Goal: Task Accomplishment & Management: Complete application form

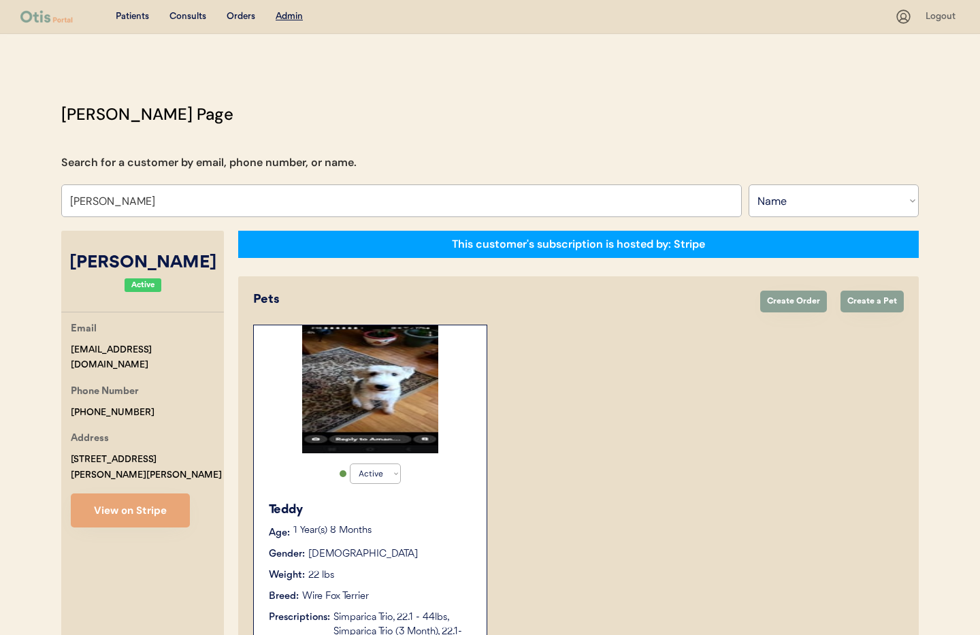
select select ""Name""
select select "true"
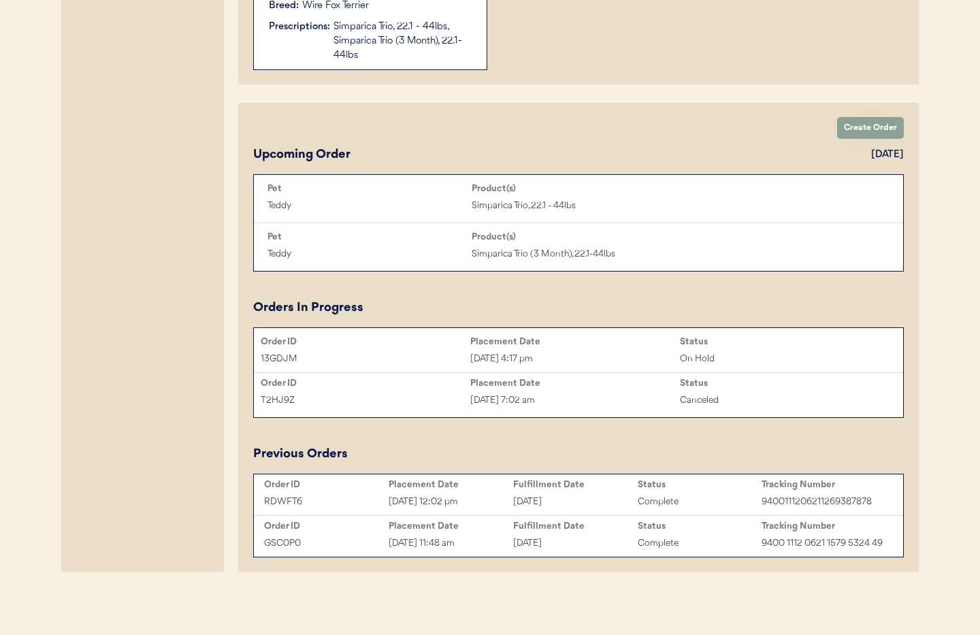
click at [563, 347] on div "Placement Date" at bounding box center [575, 342] width 210 height 14
click at [536, 353] on div "Sep 9, 2025 4:17 pm" at bounding box center [575, 359] width 210 height 16
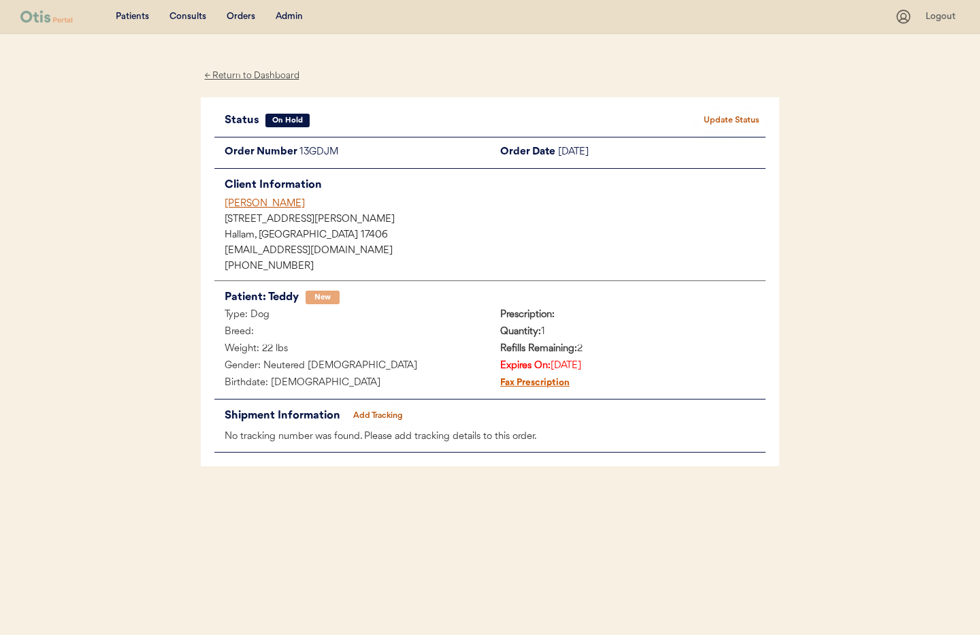
click at [735, 121] on button "Update Status" at bounding box center [732, 120] width 68 height 19
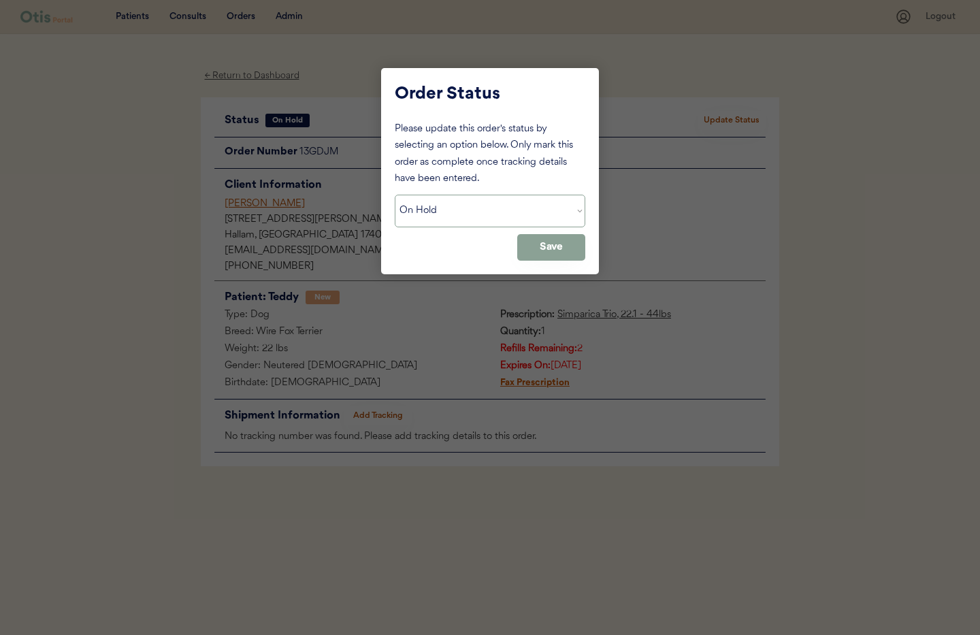
click at [422, 213] on select "Status On Hold New In Progress Complete Pending HW Consent Canceled" at bounding box center [490, 211] width 191 height 33
select select ""cancelled""
click at [395, 195] on select "Status On Hold New In Progress Complete Pending HW Consent Canceled" at bounding box center [490, 211] width 191 height 33
click at [569, 246] on button "Save" at bounding box center [551, 247] width 68 height 27
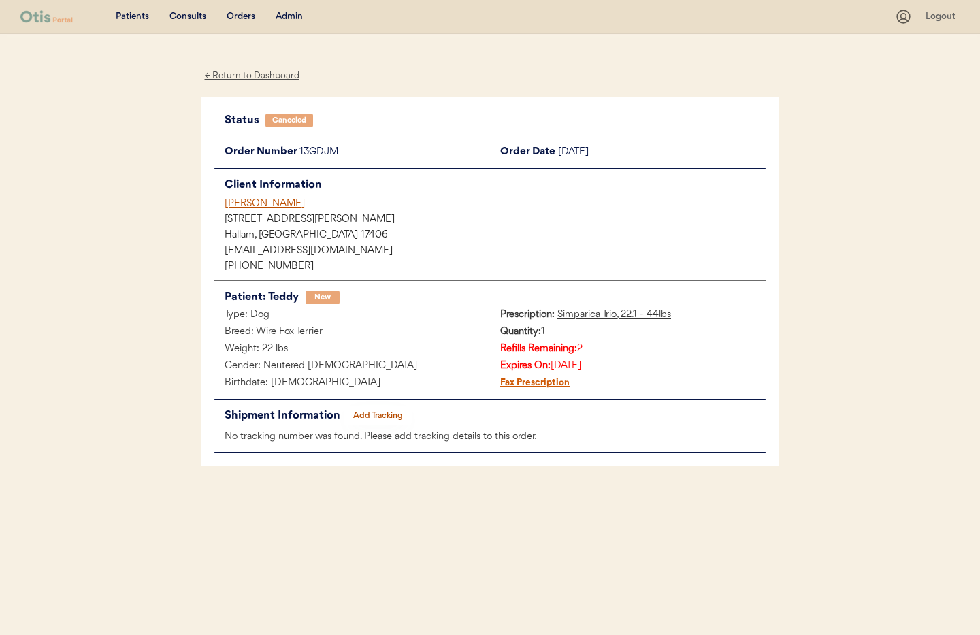
click at [257, 204] on div "Angie Reed" at bounding box center [495, 204] width 541 height 14
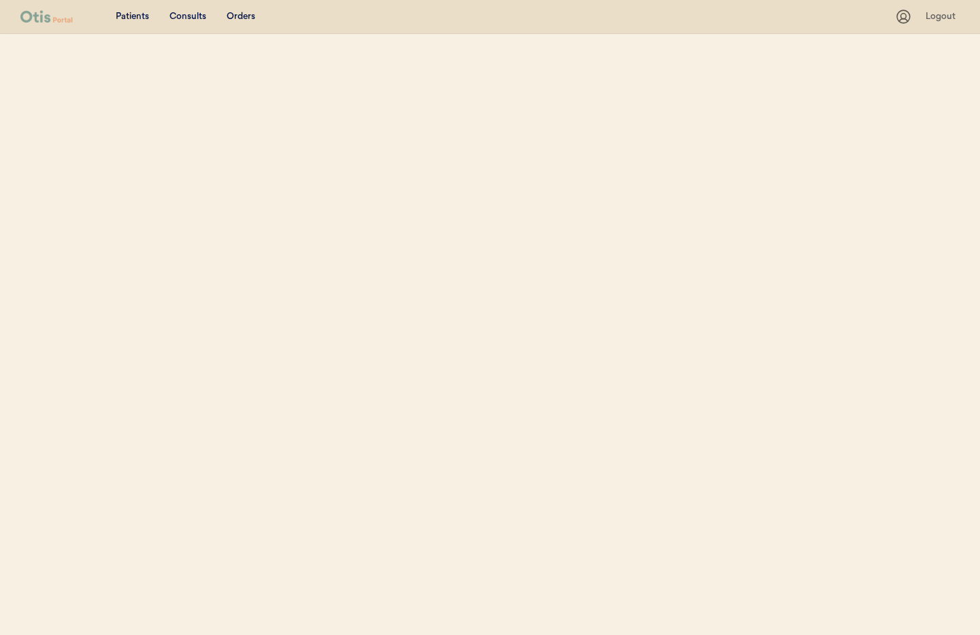
select select ""Name""
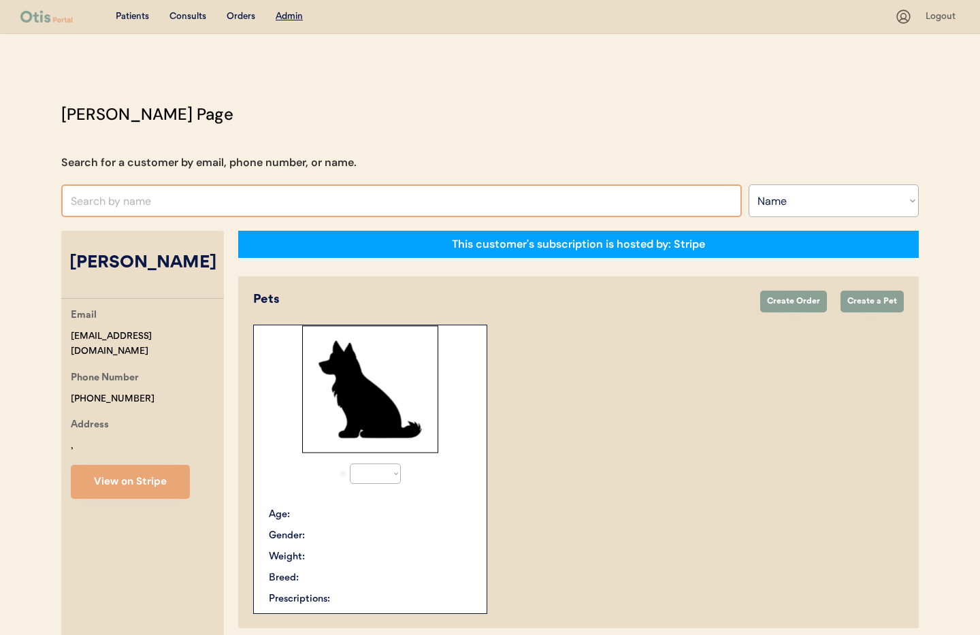
select select "true"
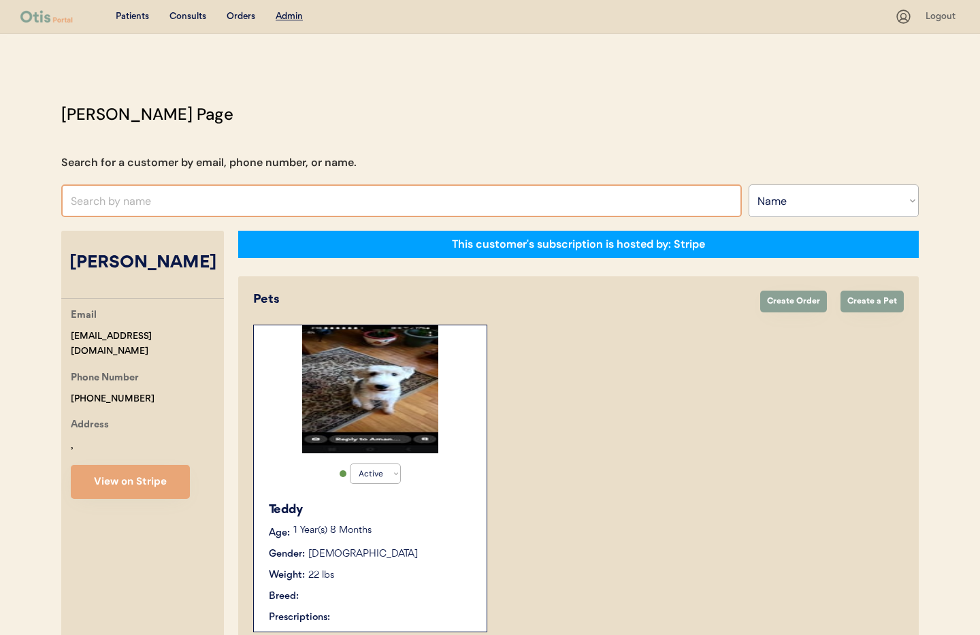
scroll to position [18, 0]
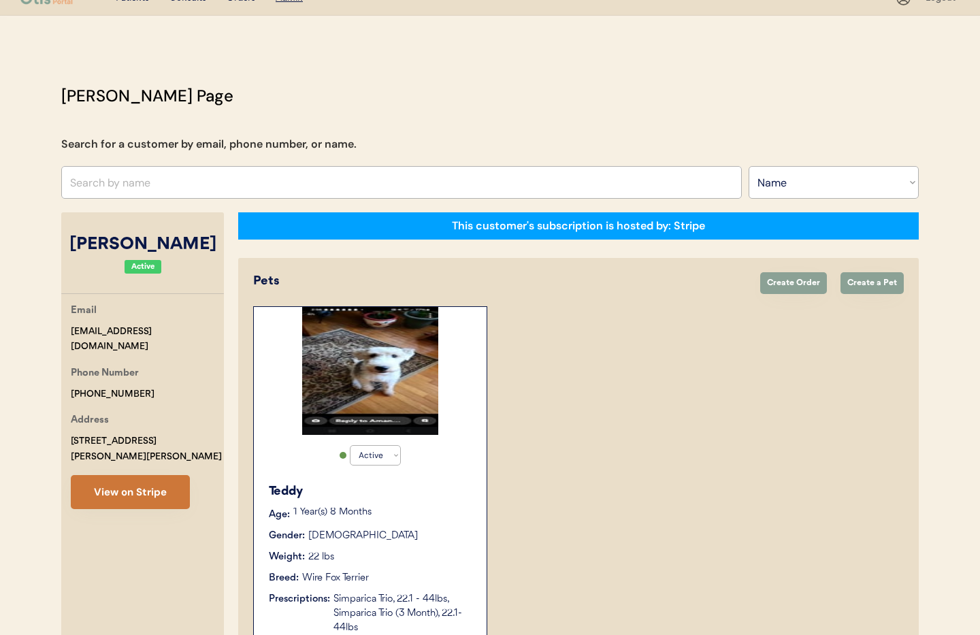
click at [123, 475] on button "View on Stripe" at bounding box center [130, 492] width 119 height 34
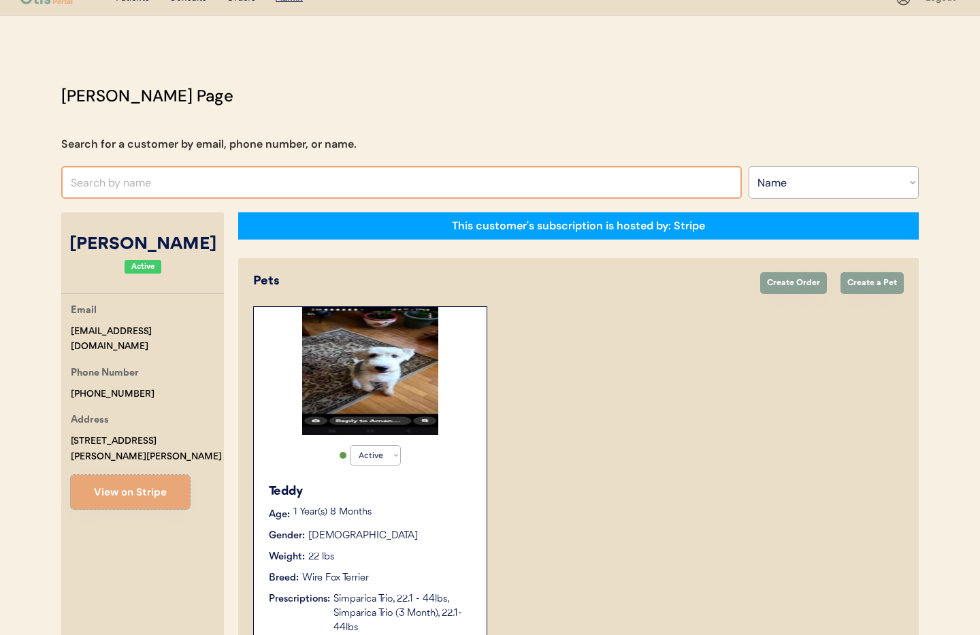
click at [124, 182] on input "text" at bounding box center [401, 182] width 681 height 33
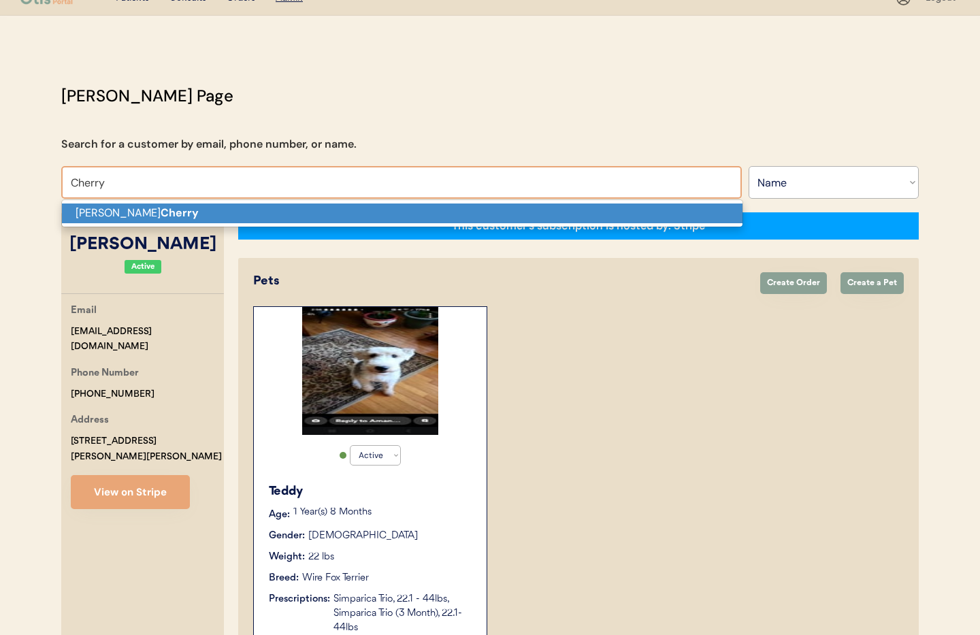
click at [103, 218] on p "Elizabeth Cherry" at bounding box center [402, 214] width 681 height 20
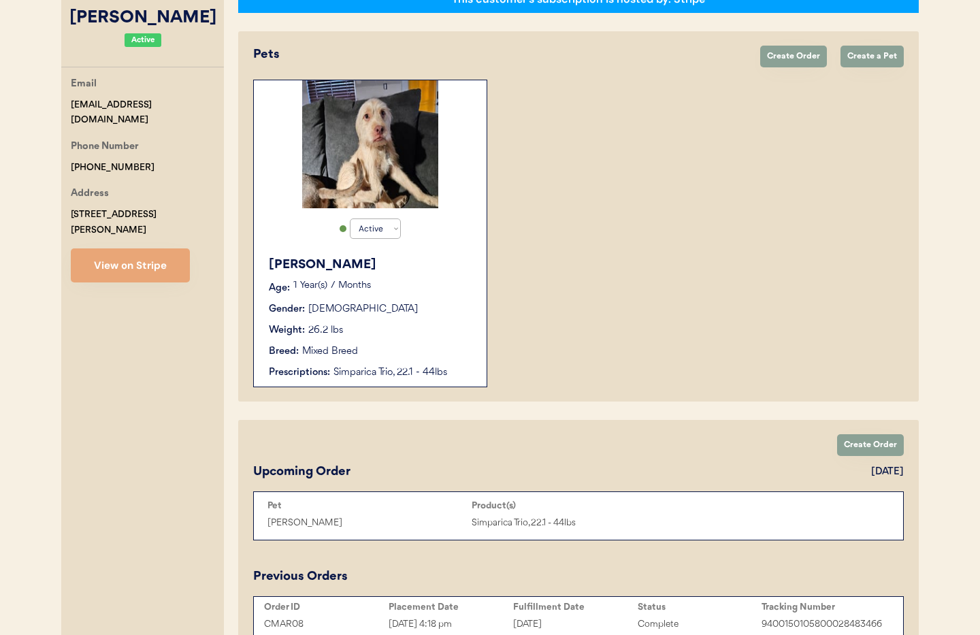
scroll to position [221, 0]
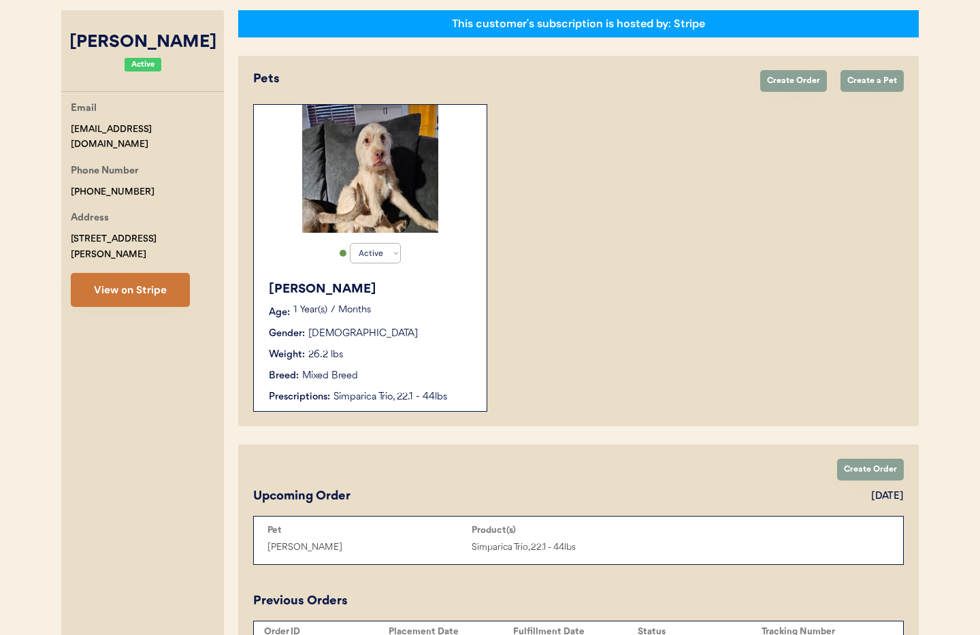
click at [131, 283] on button "View on Stripe" at bounding box center [130, 290] width 119 height 34
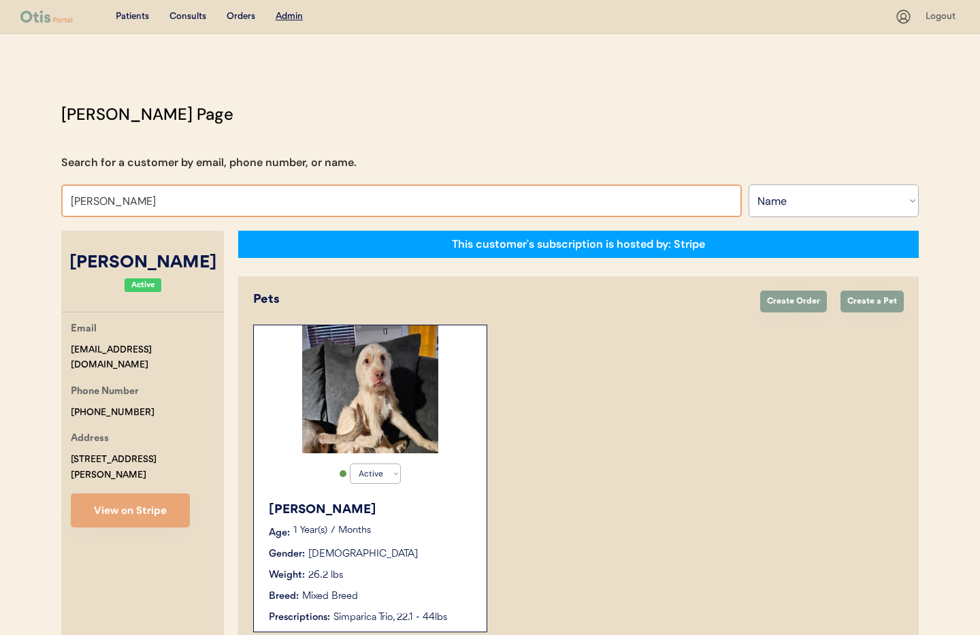
click at [165, 207] on input "Elizabeth Cherry" at bounding box center [401, 201] width 681 height 33
drag, startPoint x: 162, startPoint y: 206, endPoint x: 45, endPoint y: 202, distance: 117.2
type input "Justin"
type input "Justin Scalzo"
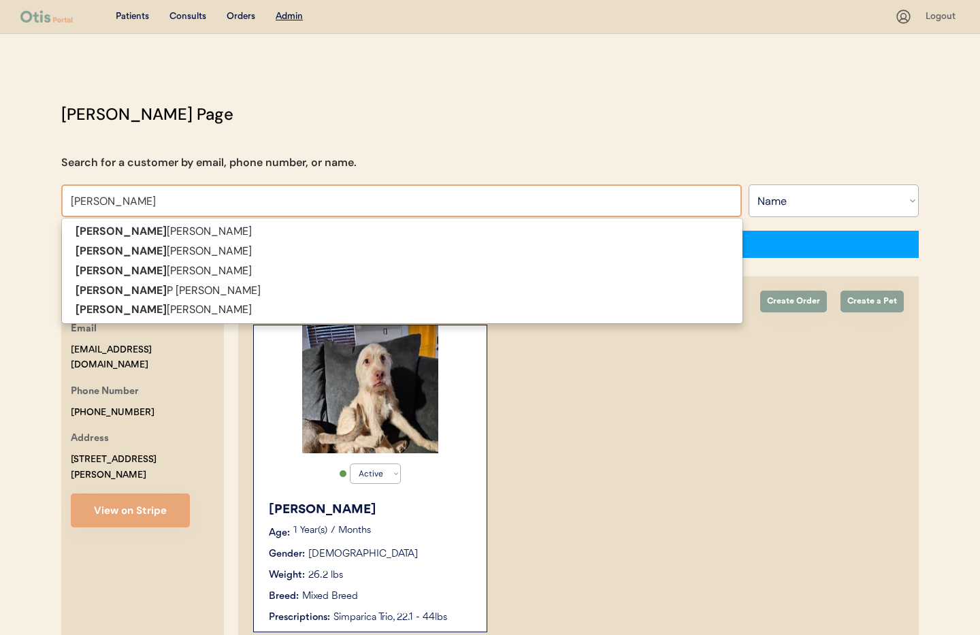
type input "Justin Br"
type input "Justin Britt"
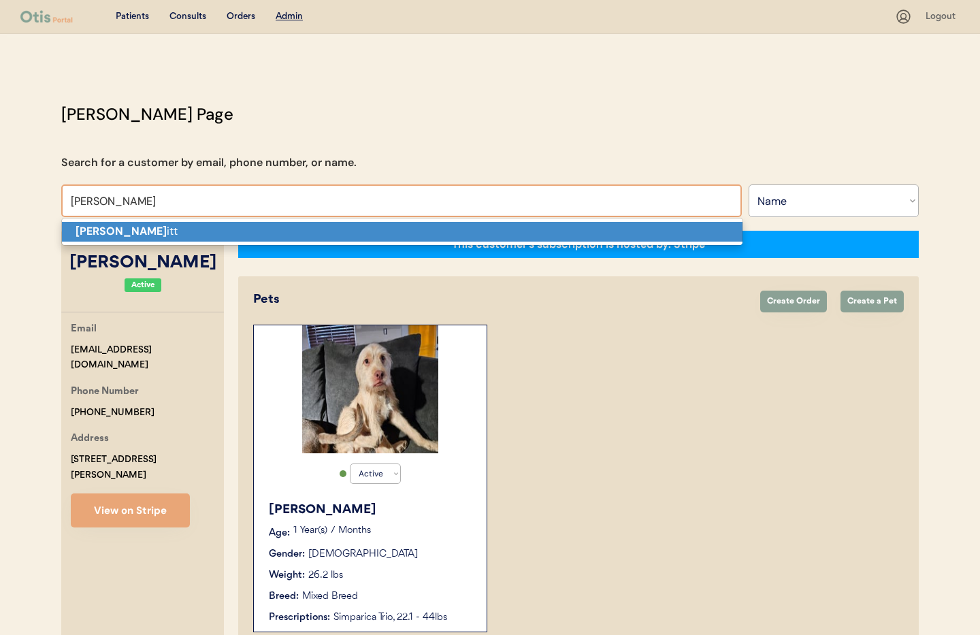
click at [84, 233] on strong "Justin Br" at bounding box center [121, 231] width 91 height 14
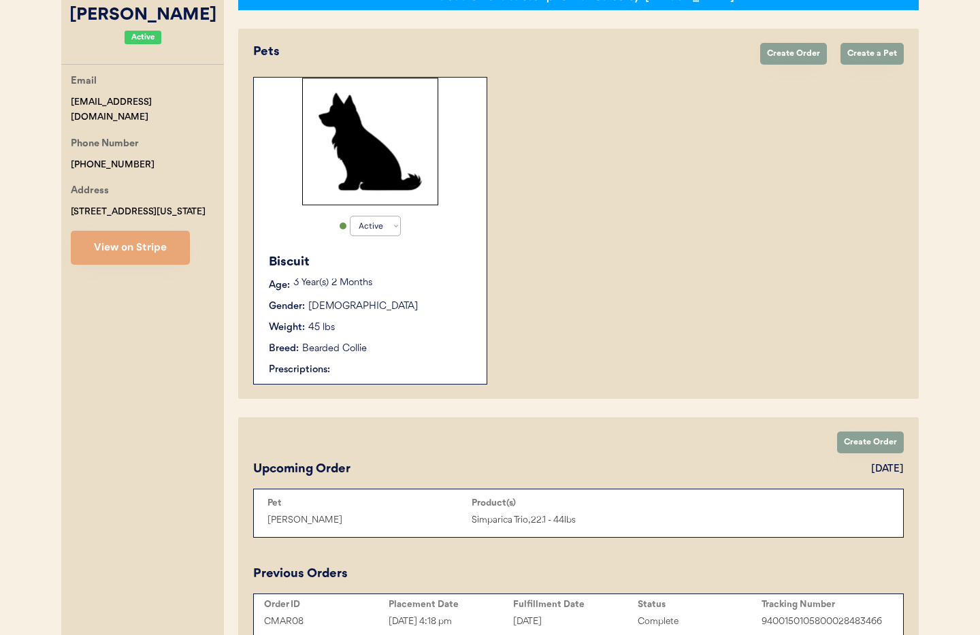
scroll to position [75, 0]
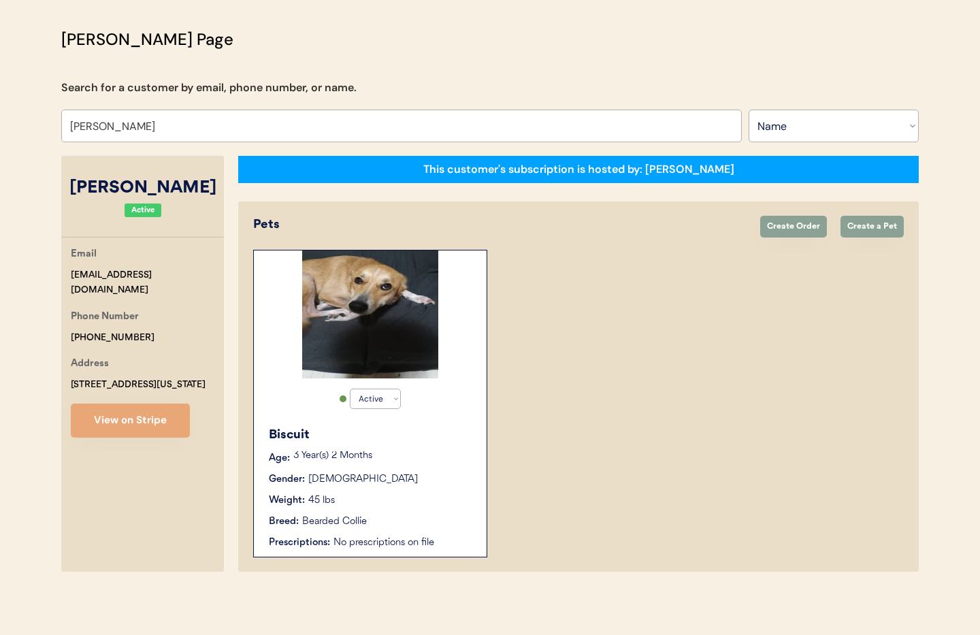
type input "Justin Britt"
click at [461, 458] on p "3 Year(s) 2 Months" at bounding box center [383, 456] width 180 height 10
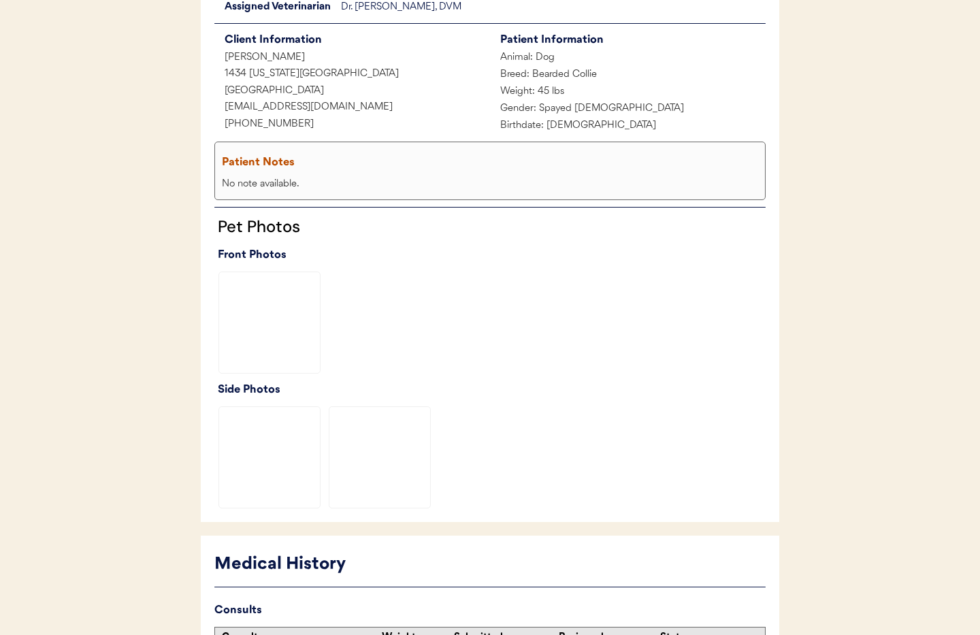
scroll to position [332, 0]
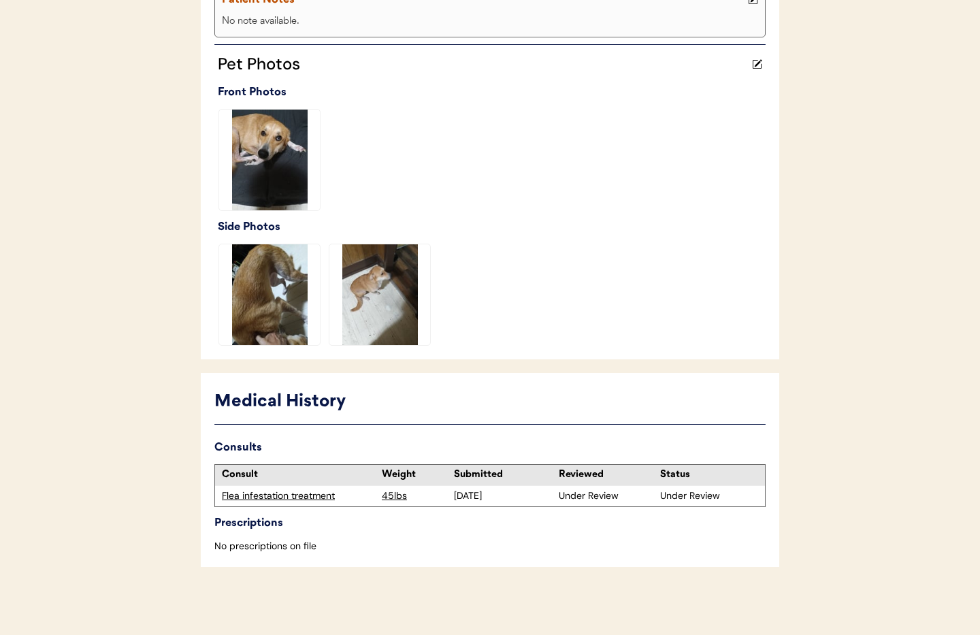
click at [272, 499] on div "Flea infestation treatment" at bounding box center [298, 497] width 153 height 14
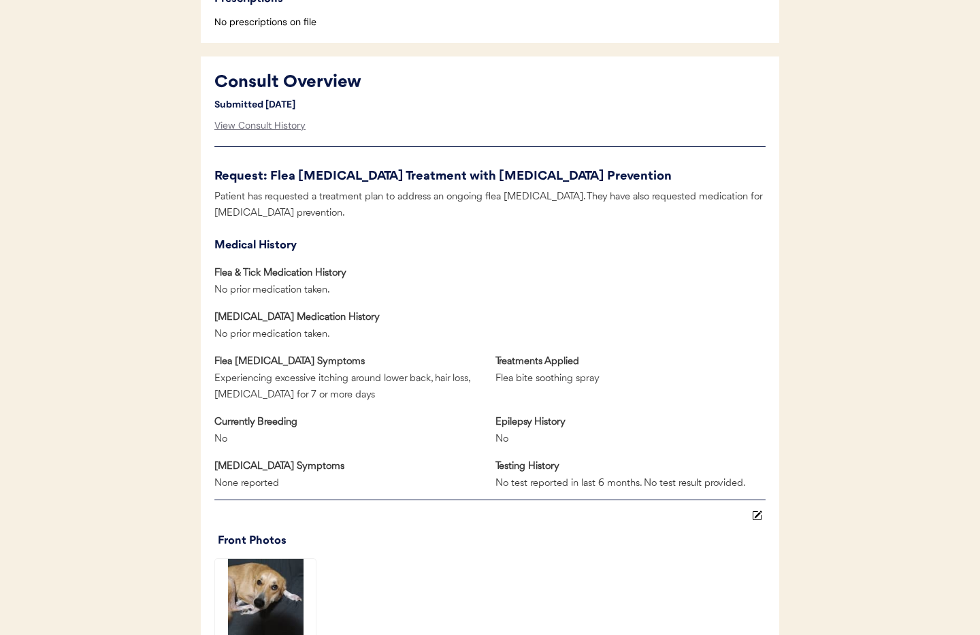
scroll to position [525, 0]
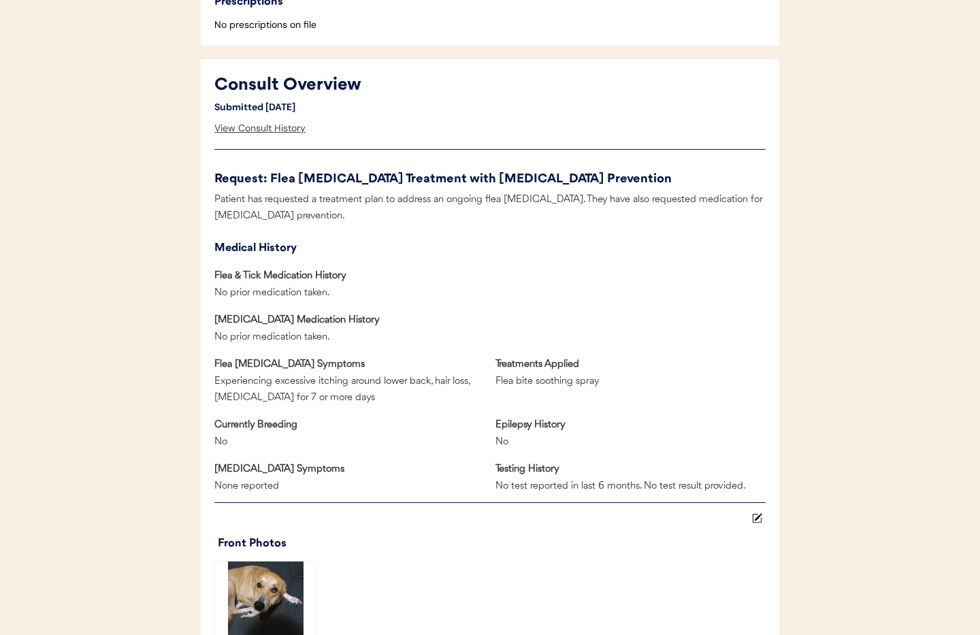
click at [255, 128] on div "View Consult History" at bounding box center [259, 128] width 91 height 27
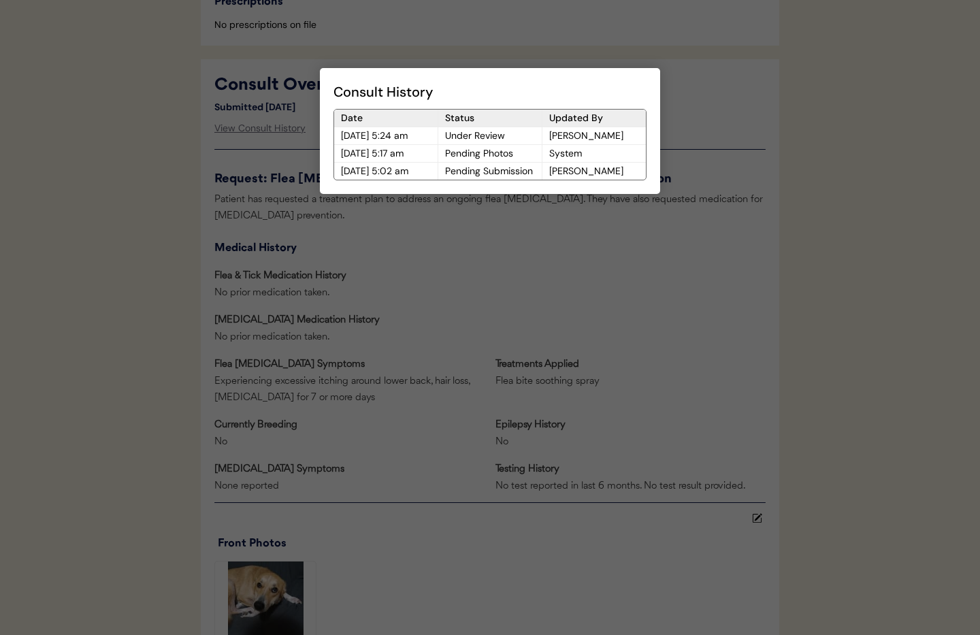
click at [587, 328] on div at bounding box center [490, 317] width 980 height 635
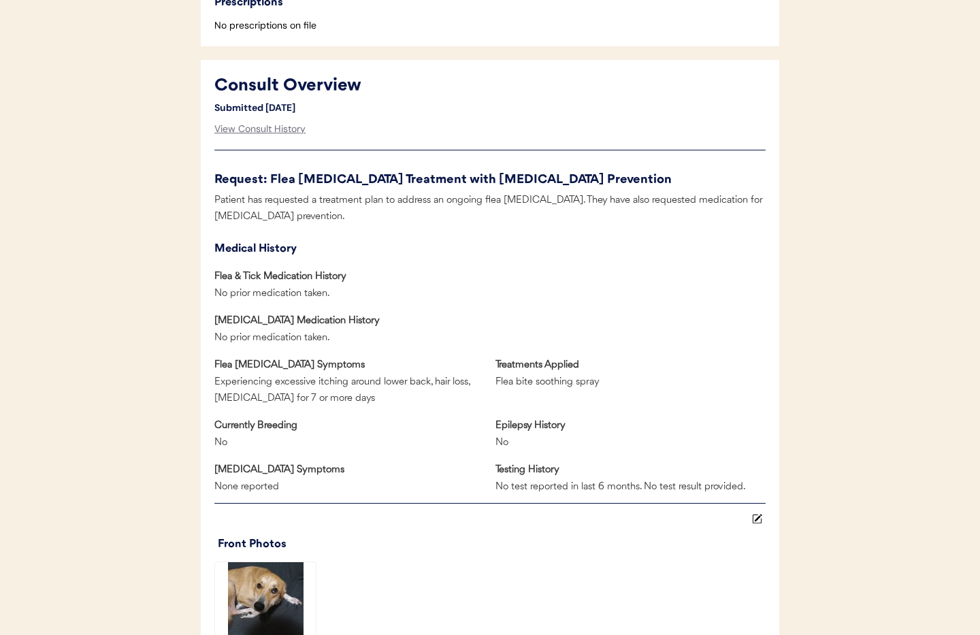
scroll to position [0, 0]
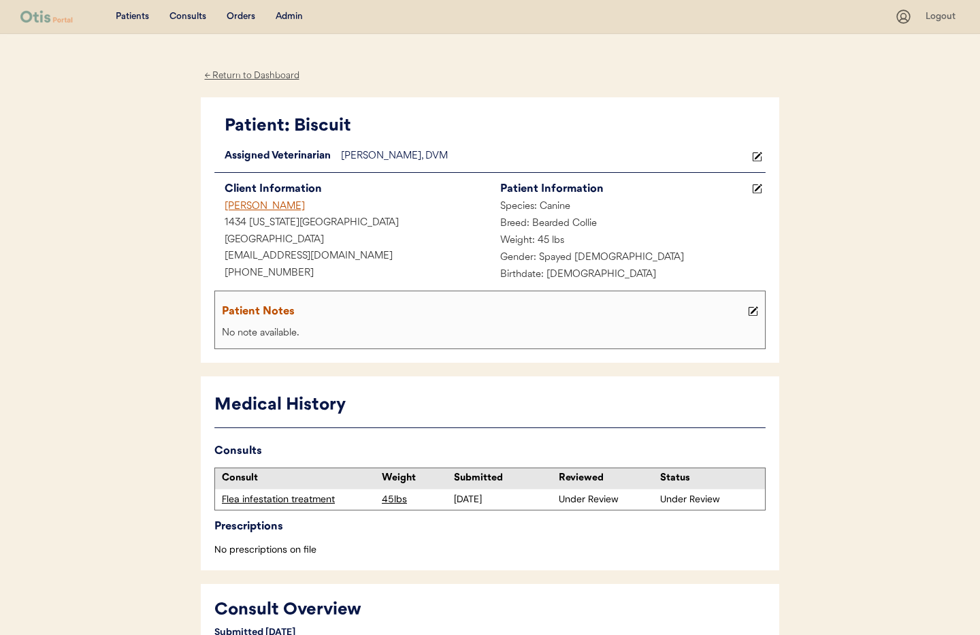
click at [289, 16] on div "Admin" at bounding box center [289, 17] width 27 height 14
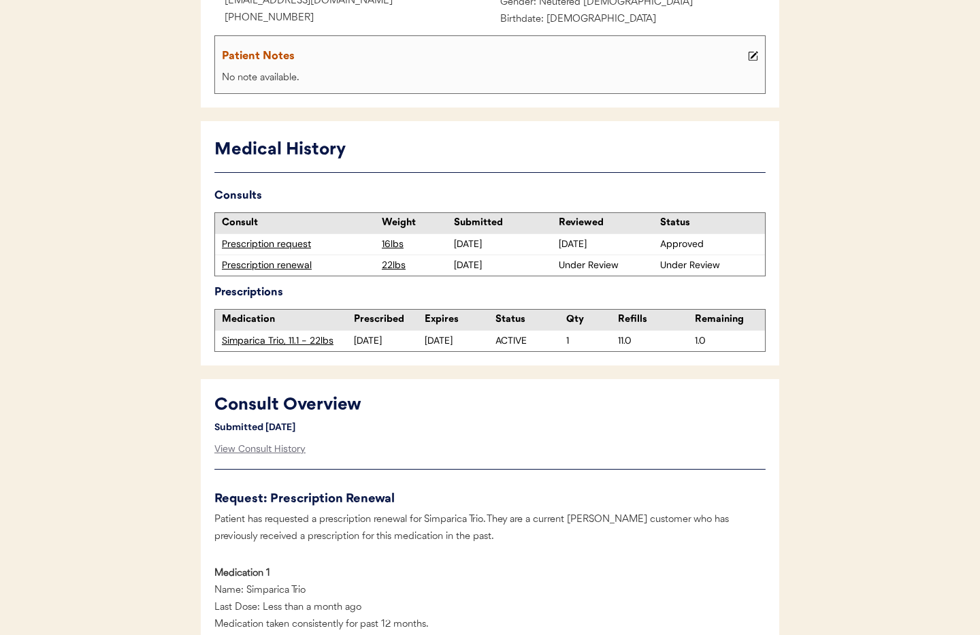
scroll to position [254, 0]
click at [256, 266] on div "Prescription renewal" at bounding box center [298, 267] width 153 height 14
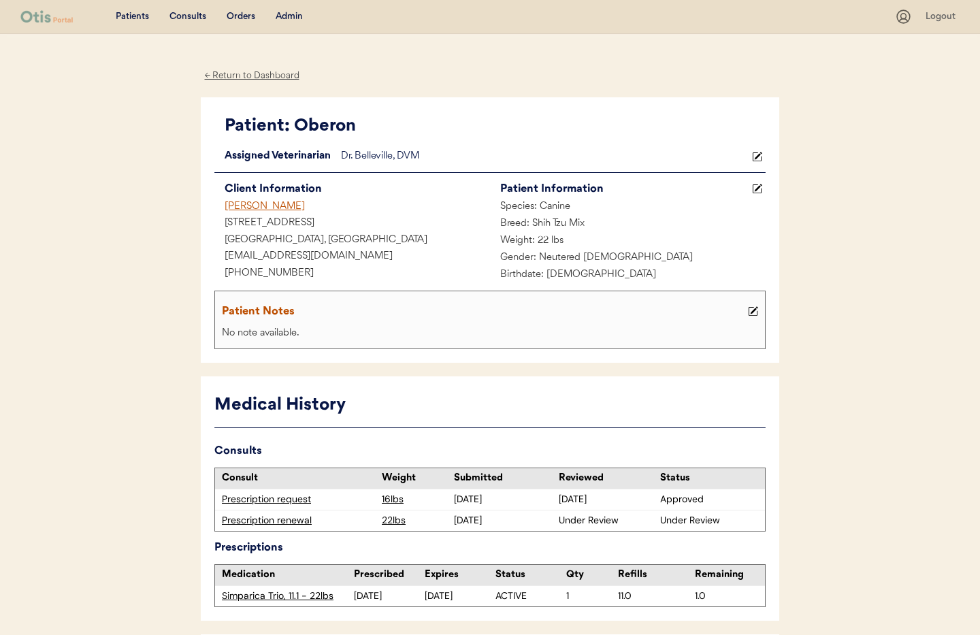
scroll to position [42, 0]
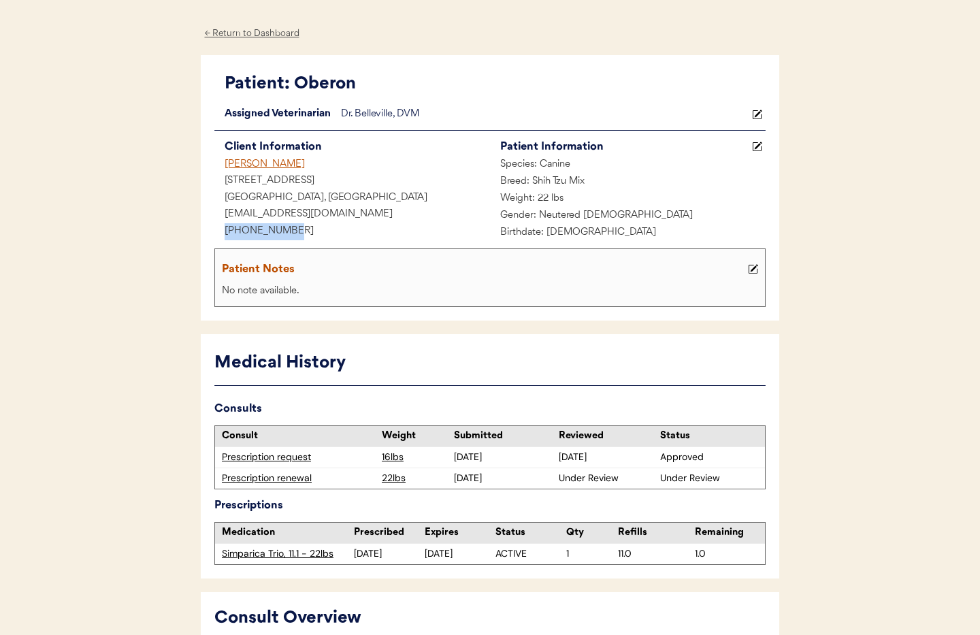
drag, startPoint x: 289, startPoint y: 229, endPoint x: 237, endPoint y: 228, distance: 52.4
click at [214, 225] on div "+15856627583" at bounding box center [352, 231] width 276 height 17
copy div "+15856627583"
click at [236, 33] on div "← Return to Dashboard" at bounding box center [252, 34] width 102 height 16
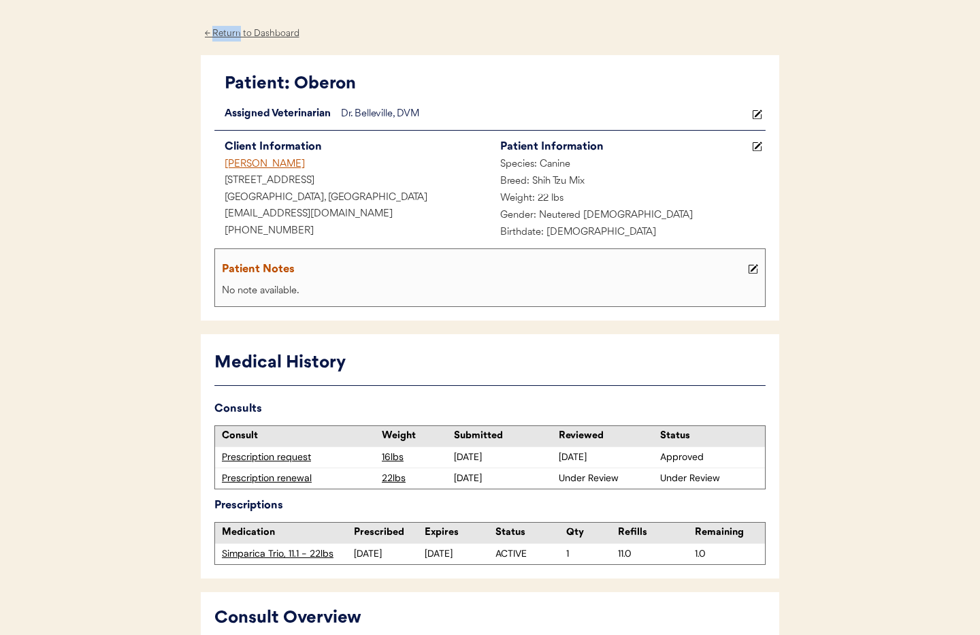
scroll to position [254, 0]
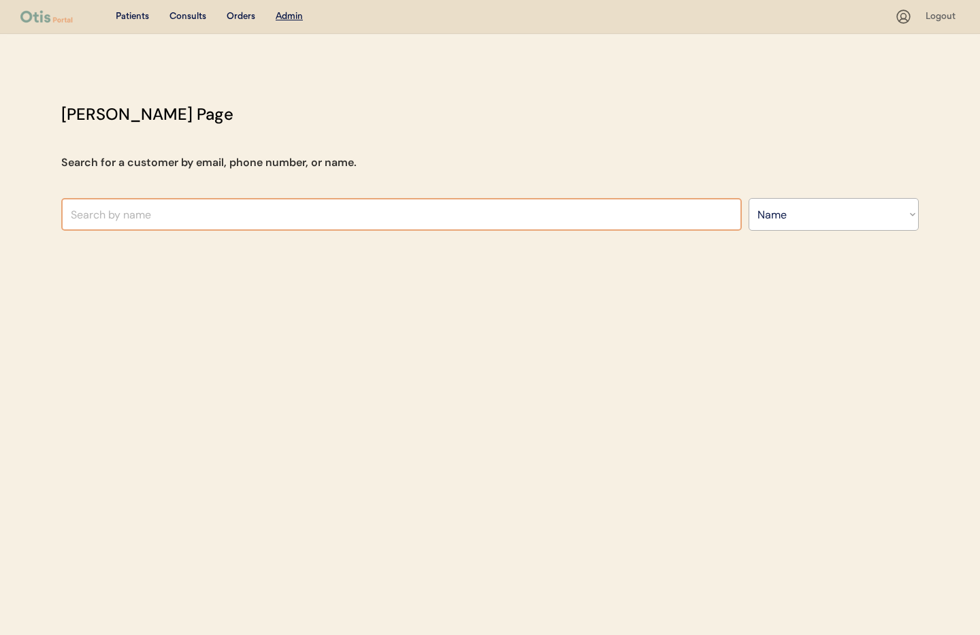
select select ""Name""
click at [290, 206] on input "text" at bounding box center [401, 214] width 681 height 33
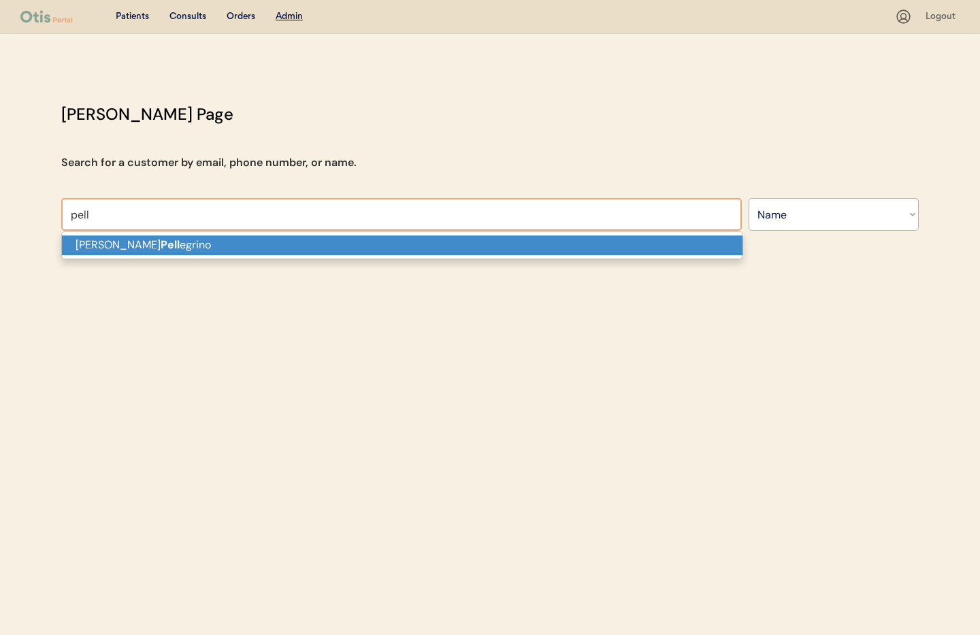
click at [257, 236] on p "Brittney Pell egrino" at bounding box center [402, 246] width 681 height 20
type input "Brittney Pellegrino"
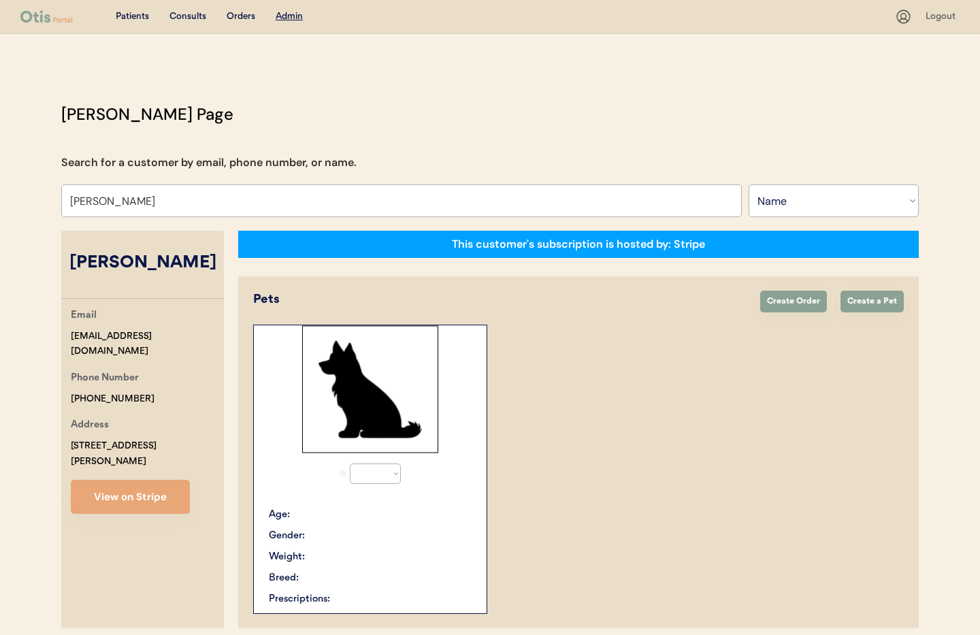
select select "true"
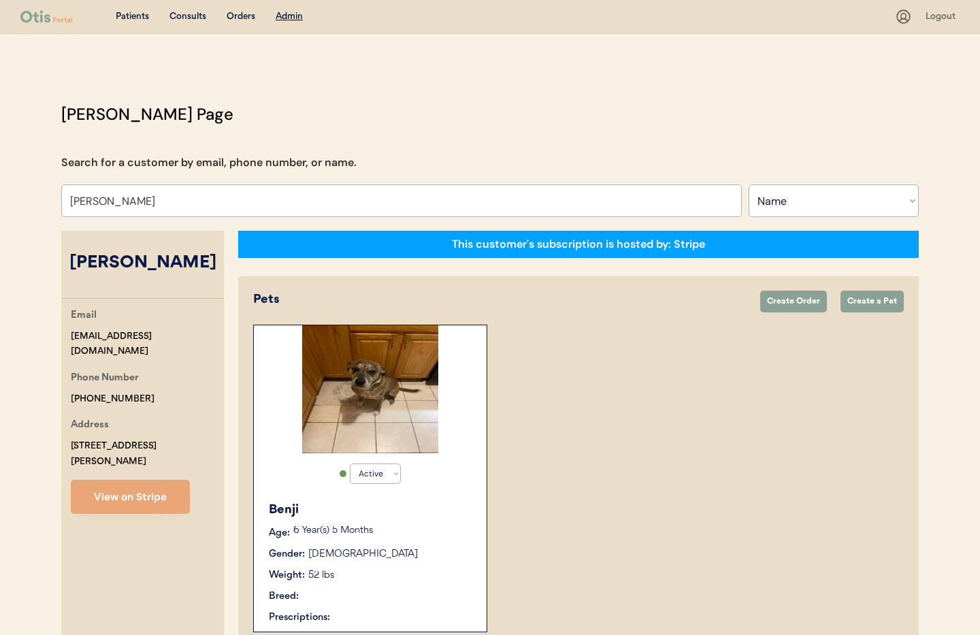
drag, startPoint x: 175, startPoint y: 537, endPoint x: 176, endPoint y: 527, distance: 9.6
click at [176, 532] on div "Brittney Pellegrino Email britpellegrino1@gmail.com Phone Number +12155966883 A…" at bounding box center [142, 439] width 163 height 416
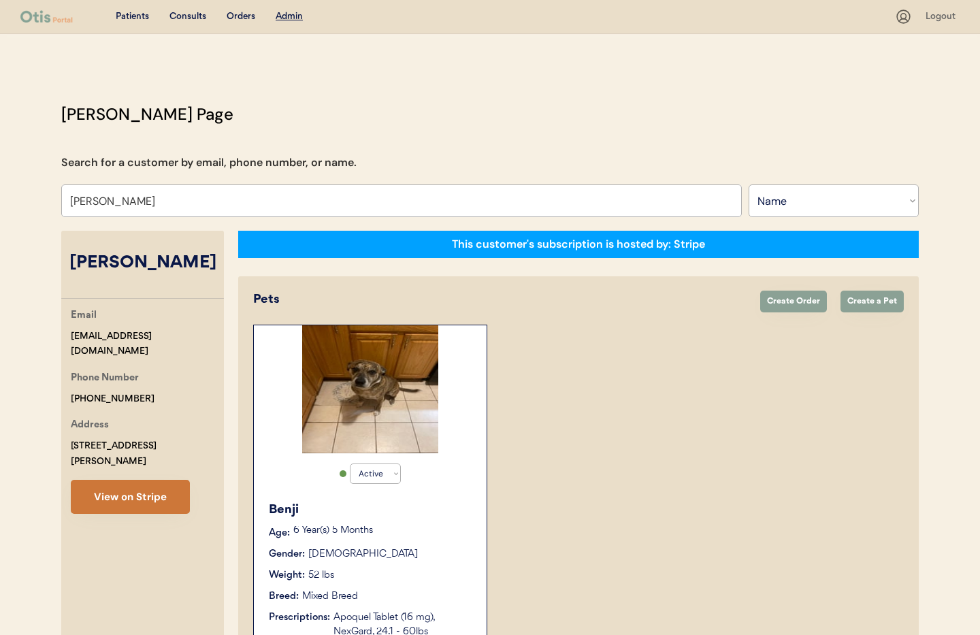
click at [151, 490] on button "View on Stripe" at bounding box center [130, 497] width 119 height 34
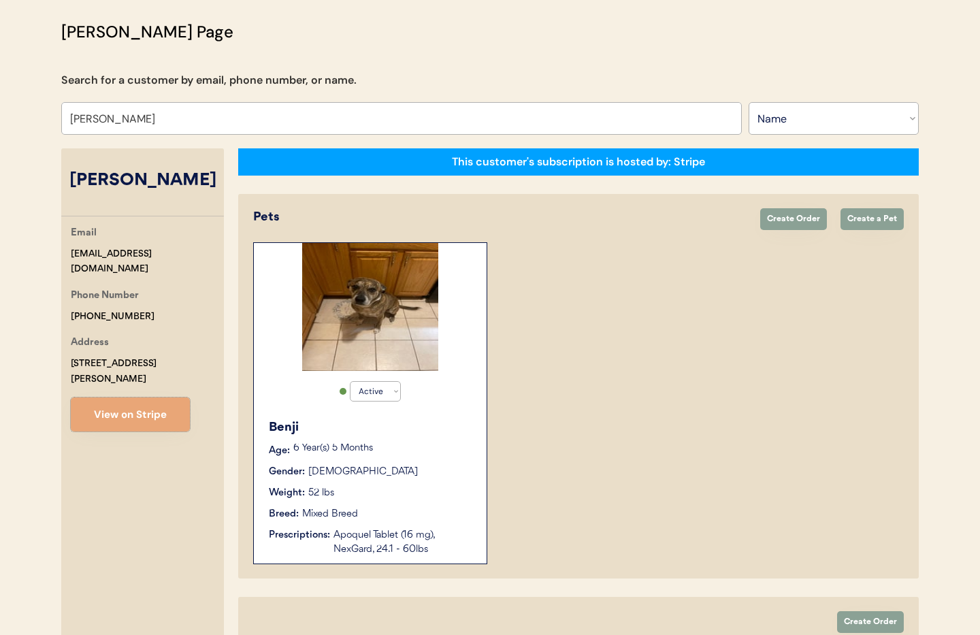
scroll to position [48, 0]
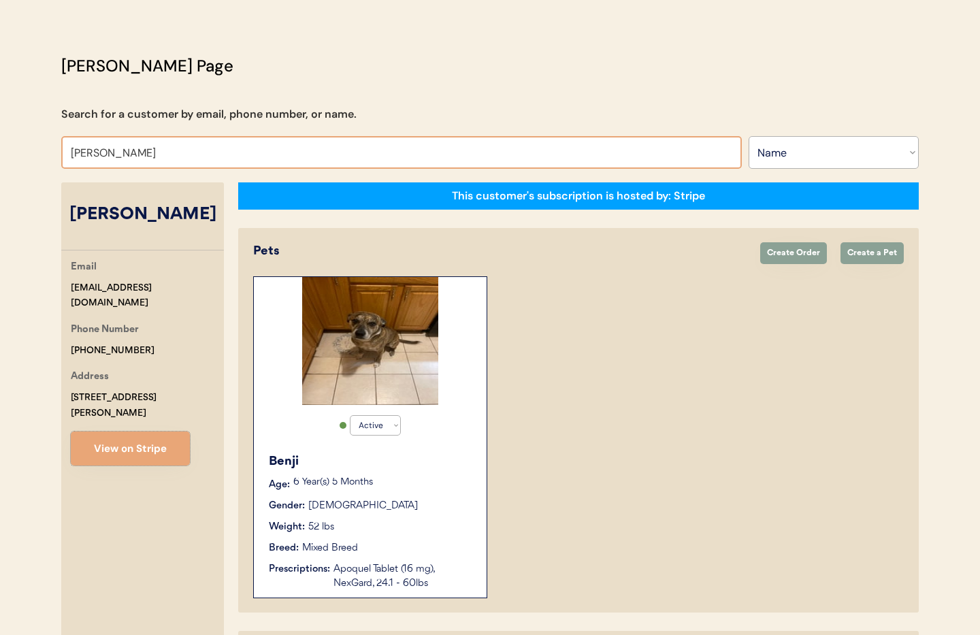
click at [173, 157] on input "Brittney Pellegrino" at bounding box center [401, 152] width 681 height 33
drag, startPoint x: 99, startPoint y: 154, endPoint x: 7, endPoint y: 154, distance: 92.6
click at [7, 154] on div "Patients Consults Orders Admin Logout Otis Admin Page Search for a customer by …" at bounding box center [490, 408] width 980 height 912
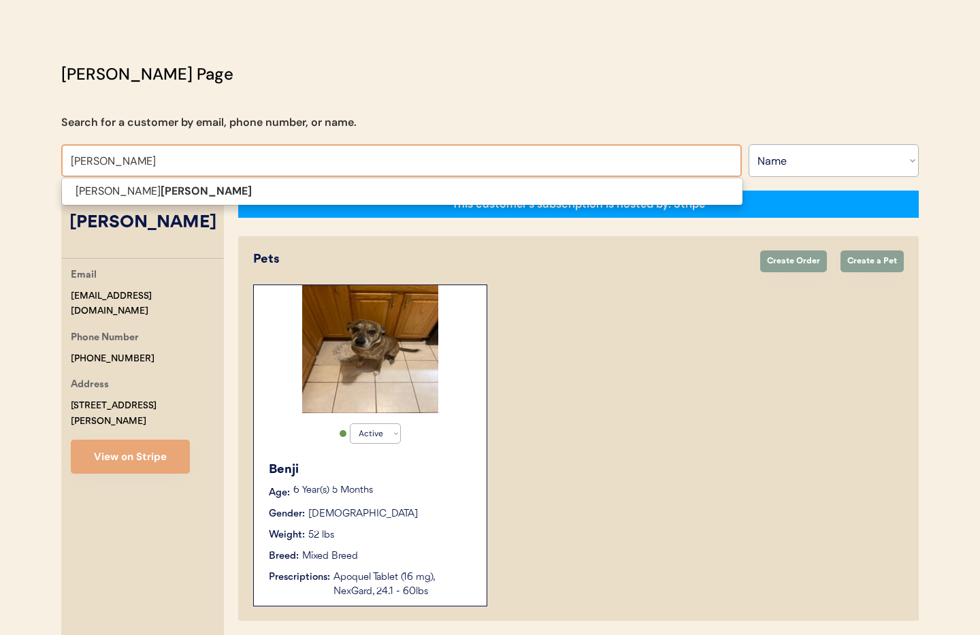
scroll to position [39, 0]
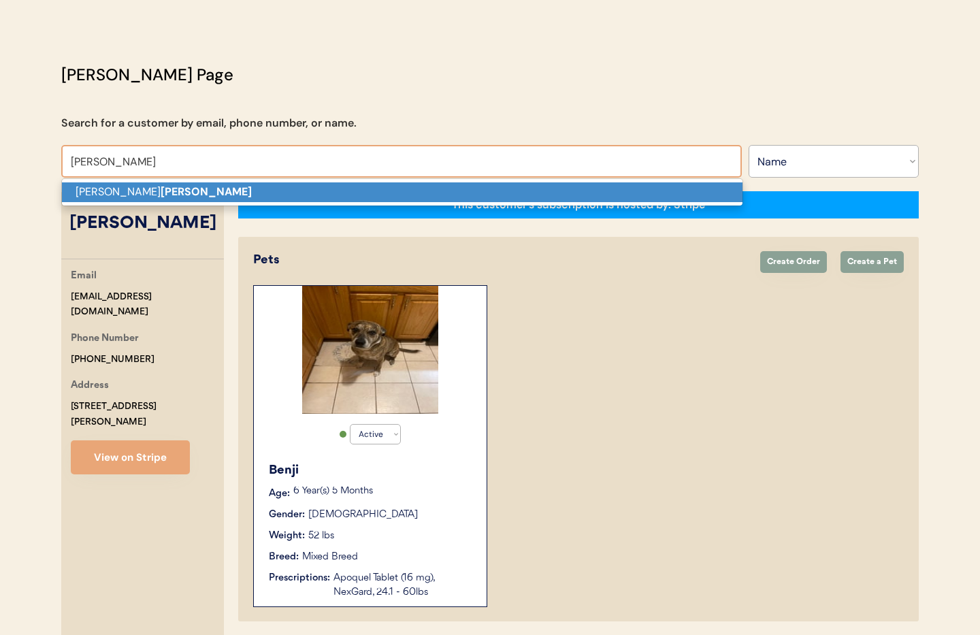
click at [274, 187] on p "Debra Hatfield" at bounding box center [402, 192] width 681 height 20
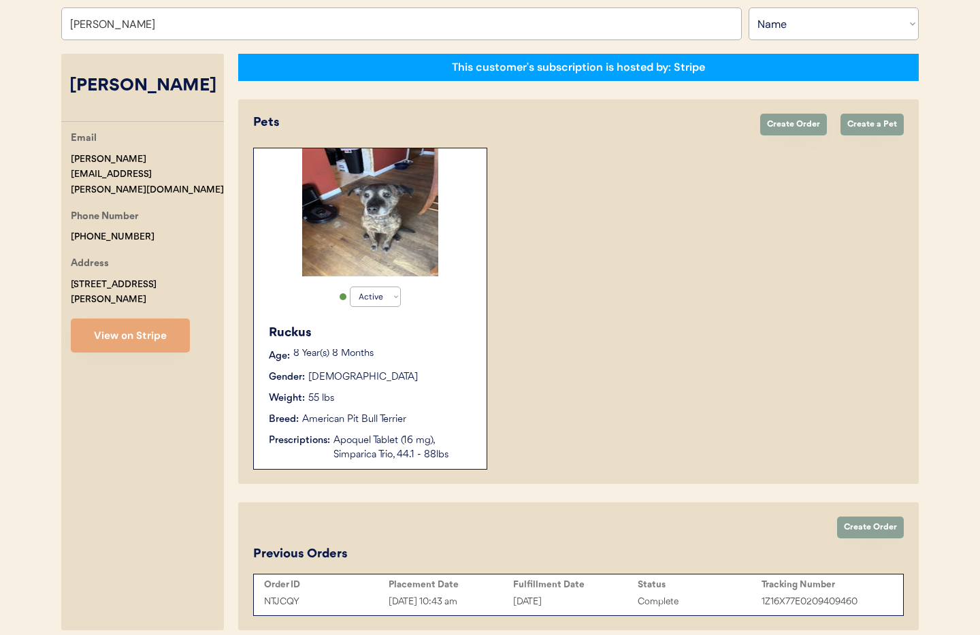
scroll to position [236, 0]
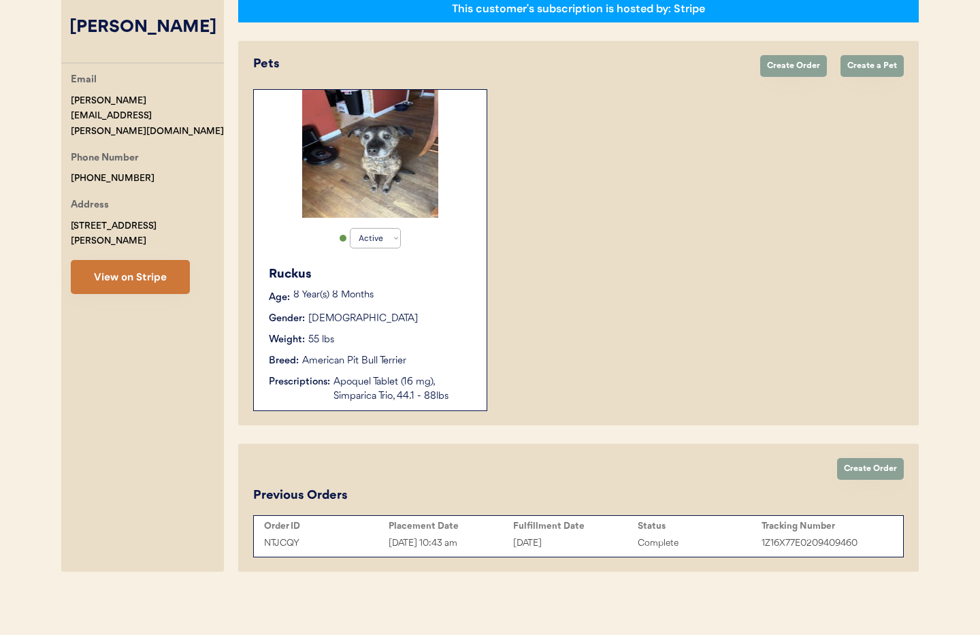
click at [150, 260] on button "View on Stripe" at bounding box center [130, 277] width 119 height 34
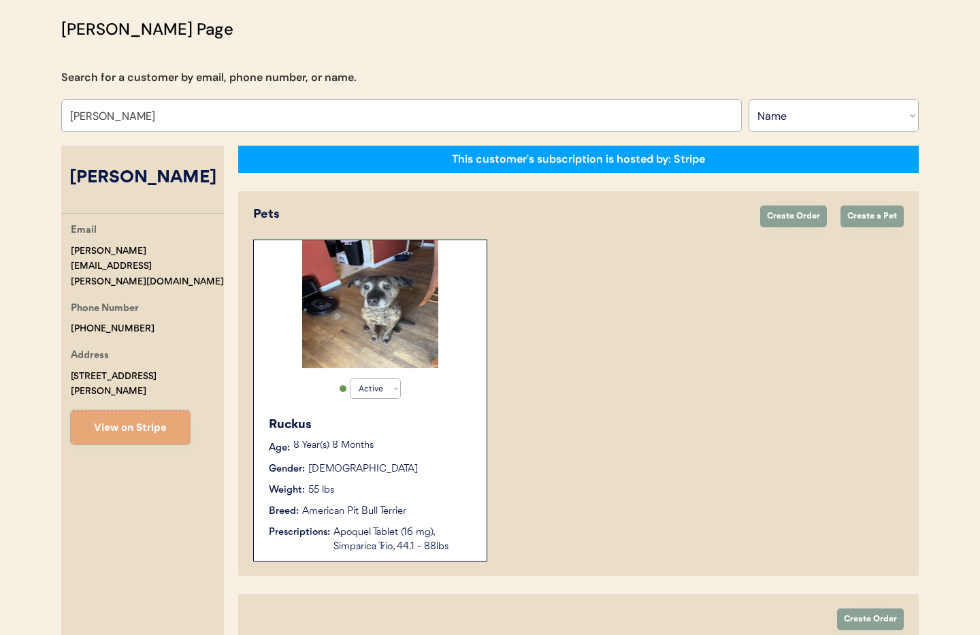
scroll to position [0, 0]
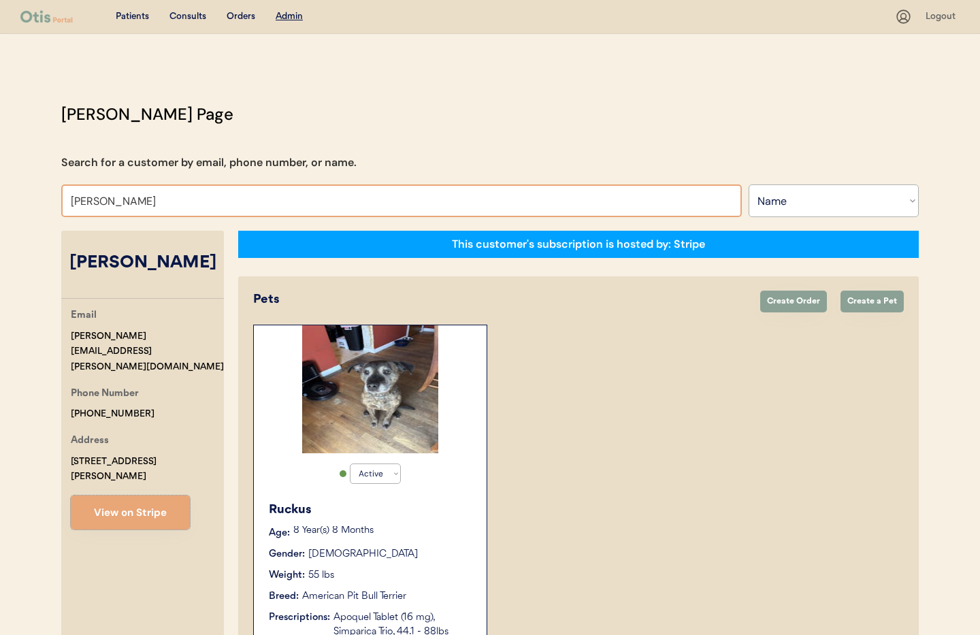
click at [195, 201] on input "Debra Hatfield" at bounding box center [401, 201] width 681 height 33
drag, startPoint x: 159, startPoint y: 199, endPoint x: 38, endPoint y: 189, distance: 121.6
click at [38, 189] on div "Patients Consults Orders Admin Logout Otis Admin Page Search for a customer by …" at bounding box center [490, 435] width 980 height 871
type input "Tonya"
type input "Tonya Crow"
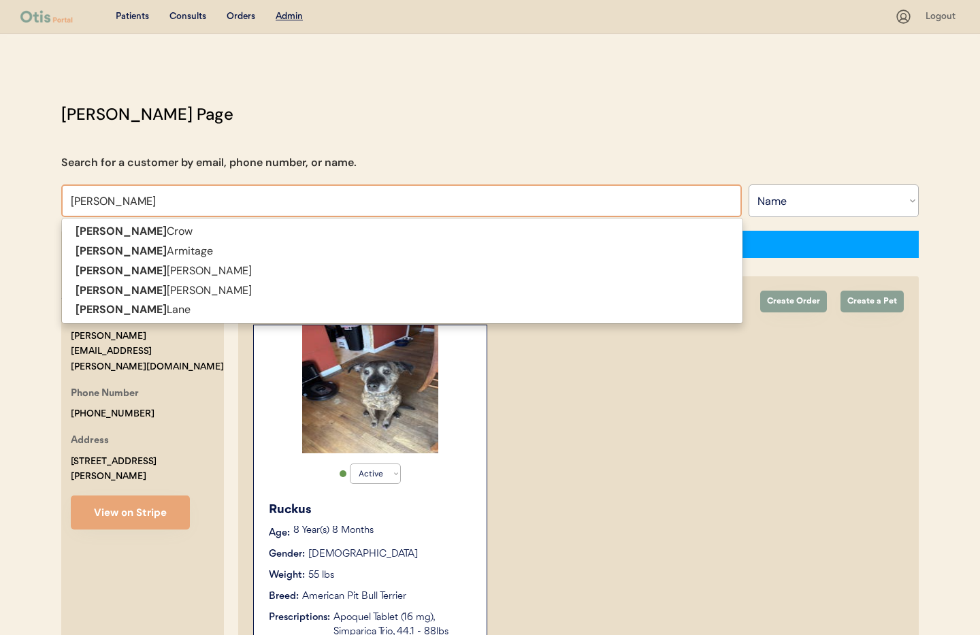
type input "Tonya P"
type input "Tonya Phillips"
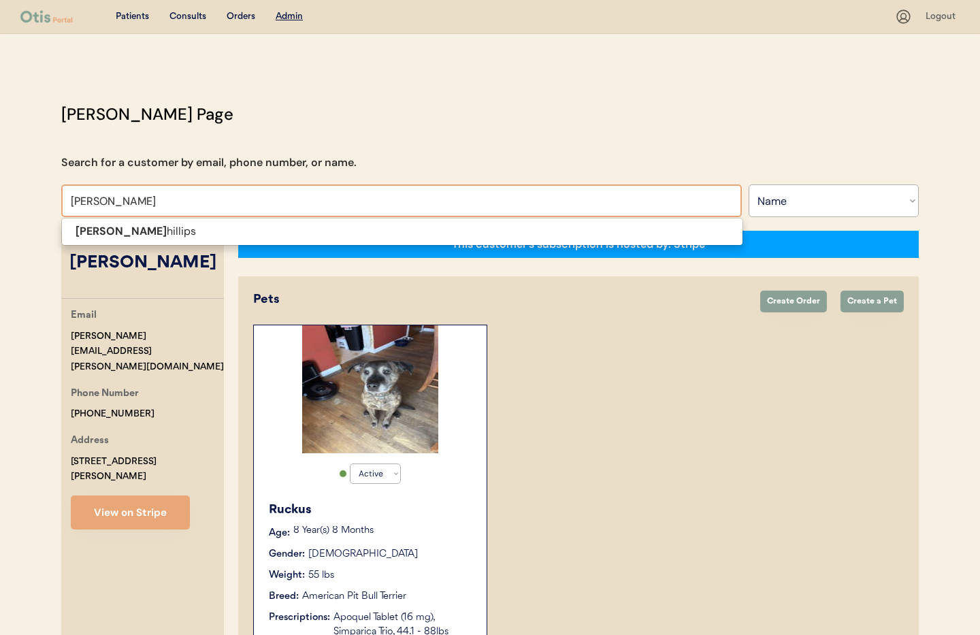
type input "Tonya Phillip"
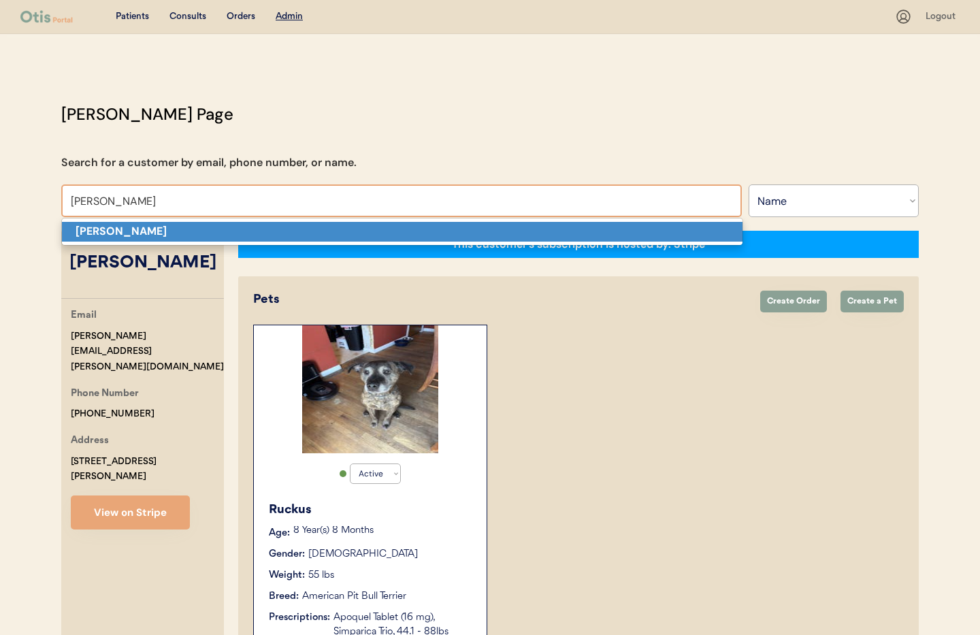
scroll to position [2, 0]
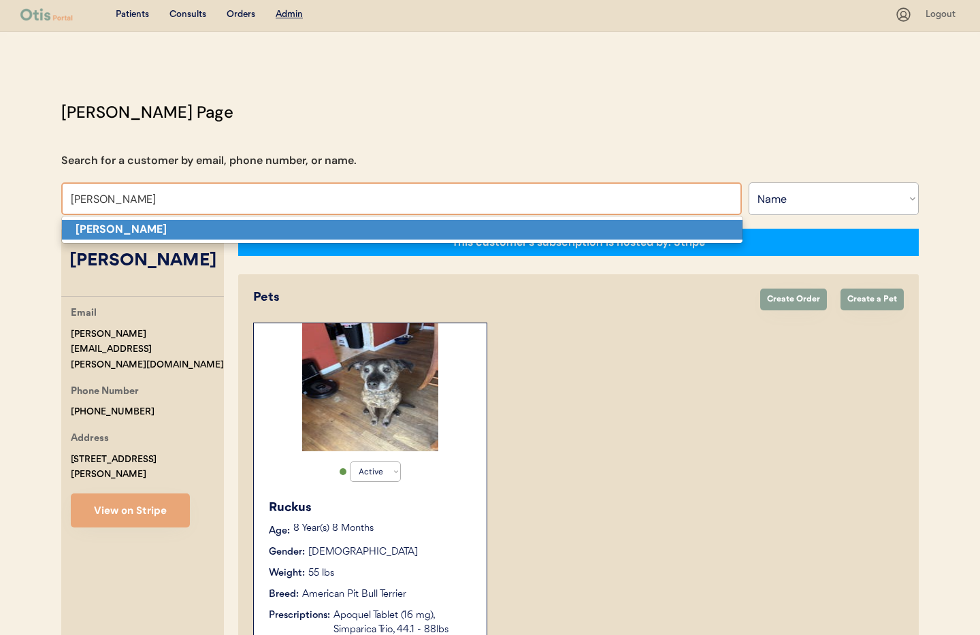
click at [128, 236] on strong "Tonya Phillips" at bounding box center [121, 229] width 91 height 14
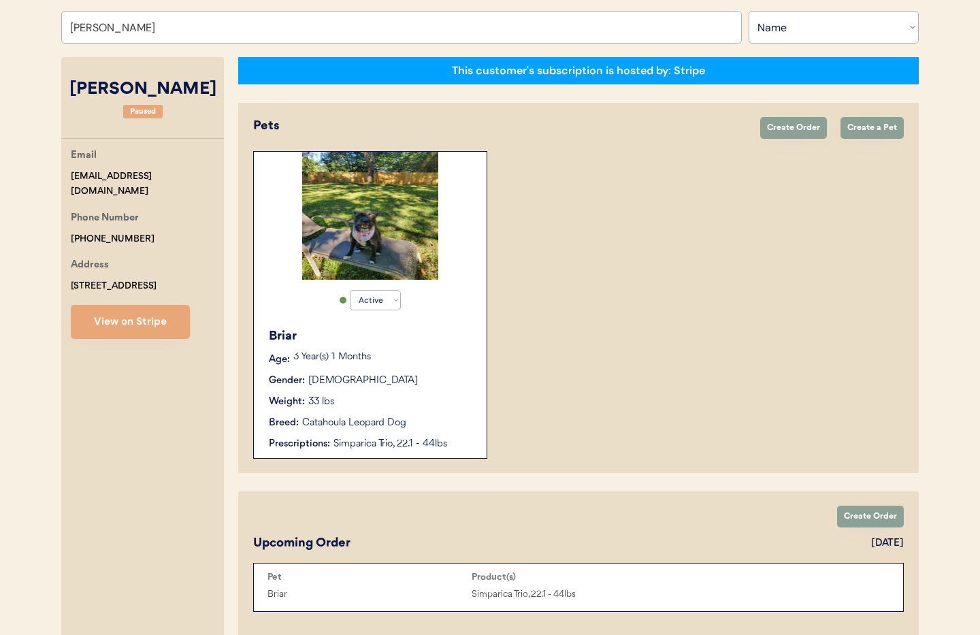
scroll to position [175, 0]
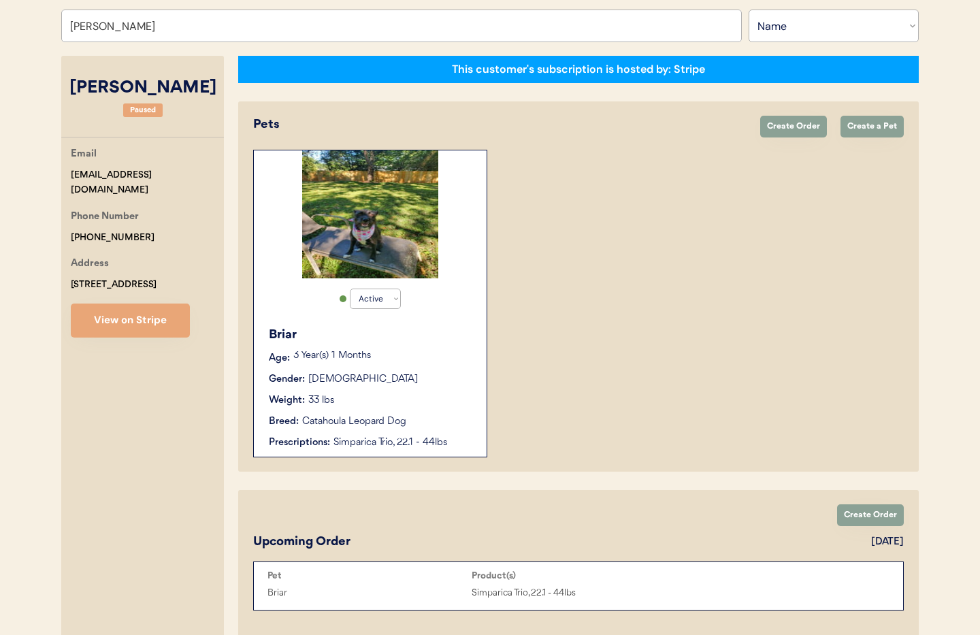
type input "Tonya Phillips"
click at [409, 345] on div "Briar Age: 3 Year(s) 1 Months Gender: Female Weight: 33 lbs Breed: Catahoula Le…" at bounding box center [370, 388] width 219 height 138
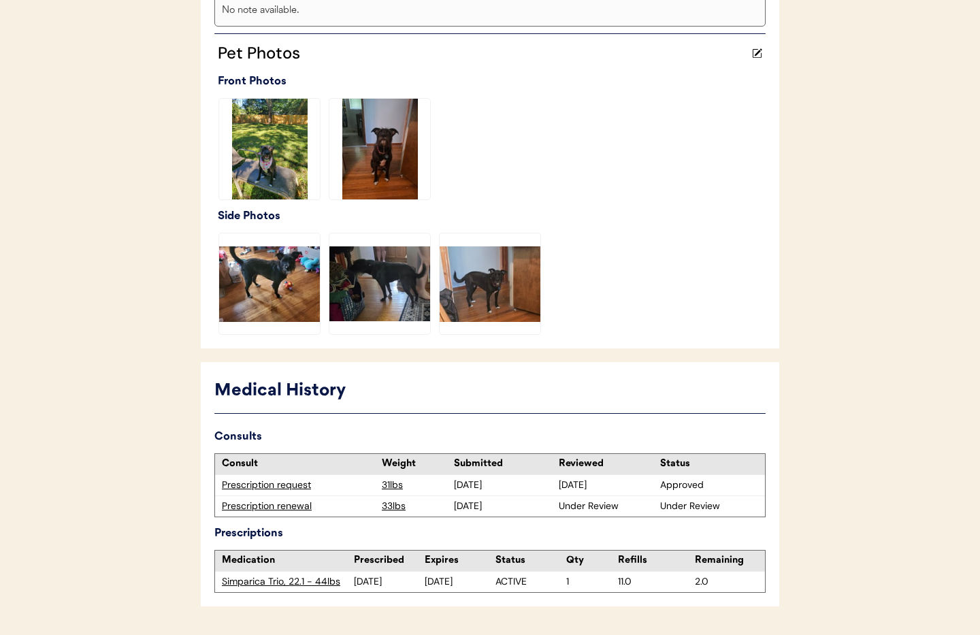
scroll to position [383, 0]
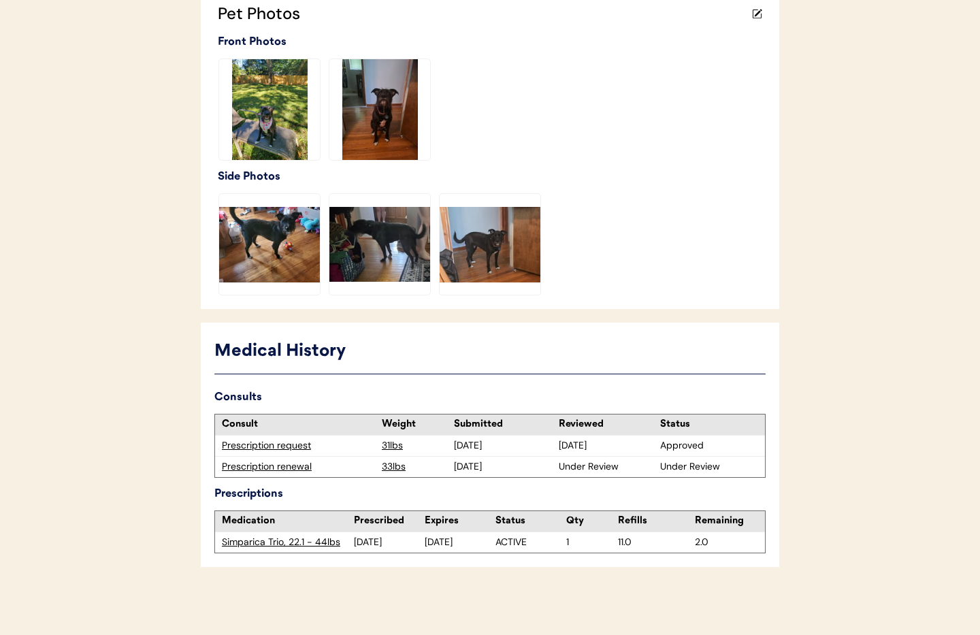
click at [289, 464] on div "Prescription renewal" at bounding box center [298, 467] width 153 height 14
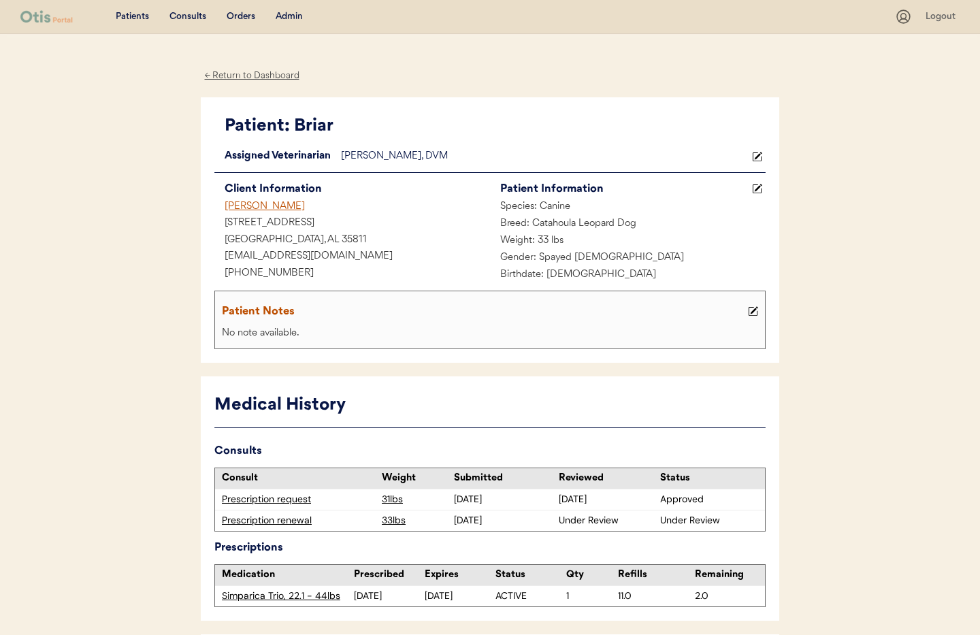
click at [291, 16] on div "Admin" at bounding box center [289, 17] width 27 height 14
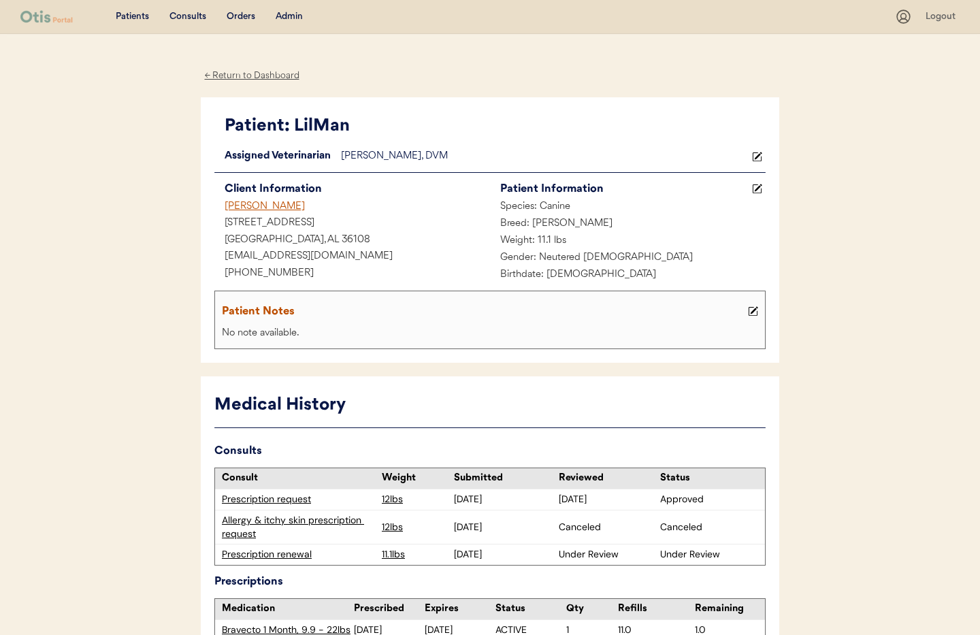
click at [227, 74] on div "← Return to Dashboard" at bounding box center [252, 76] width 102 height 16
click at [227, 76] on div "← Return to Dashboard" at bounding box center [252, 76] width 102 height 16
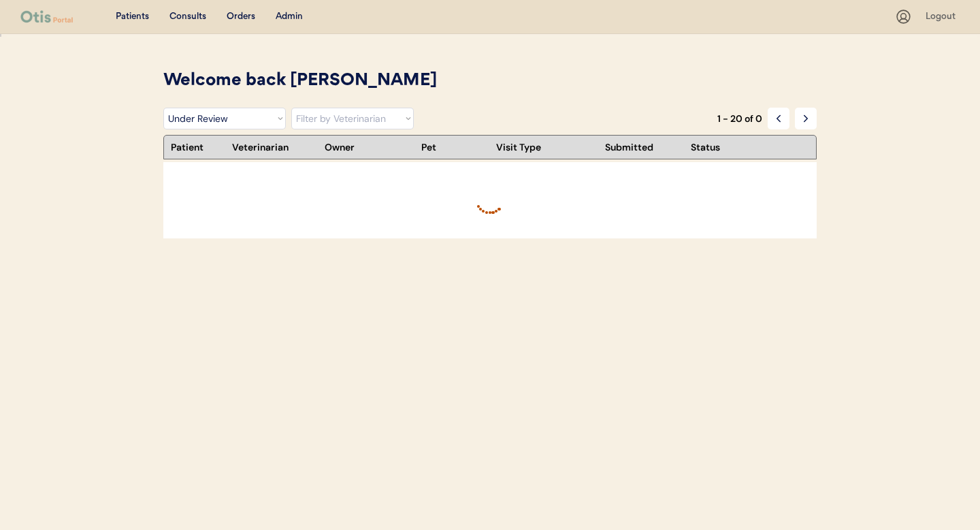
select select ""under_review""
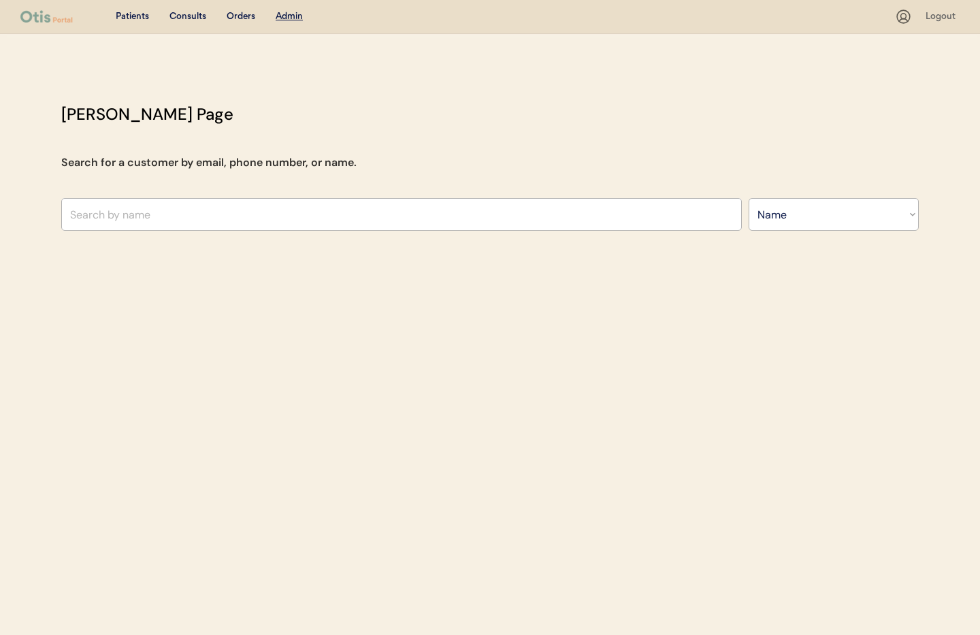
select select ""Name""
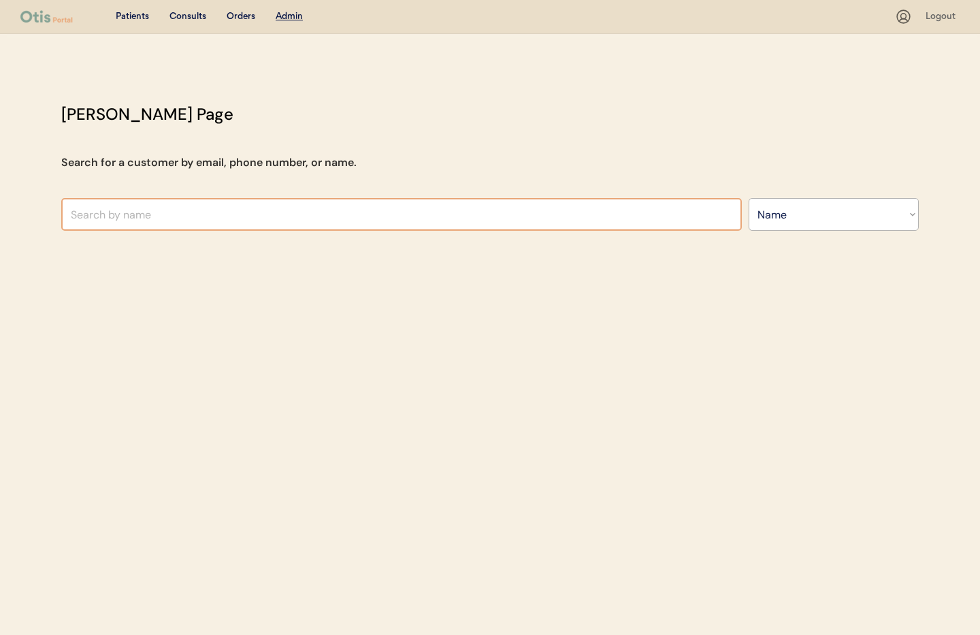
click at [226, 214] on input "text" at bounding box center [401, 214] width 681 height 33
type input "[PERSON_NAME]"
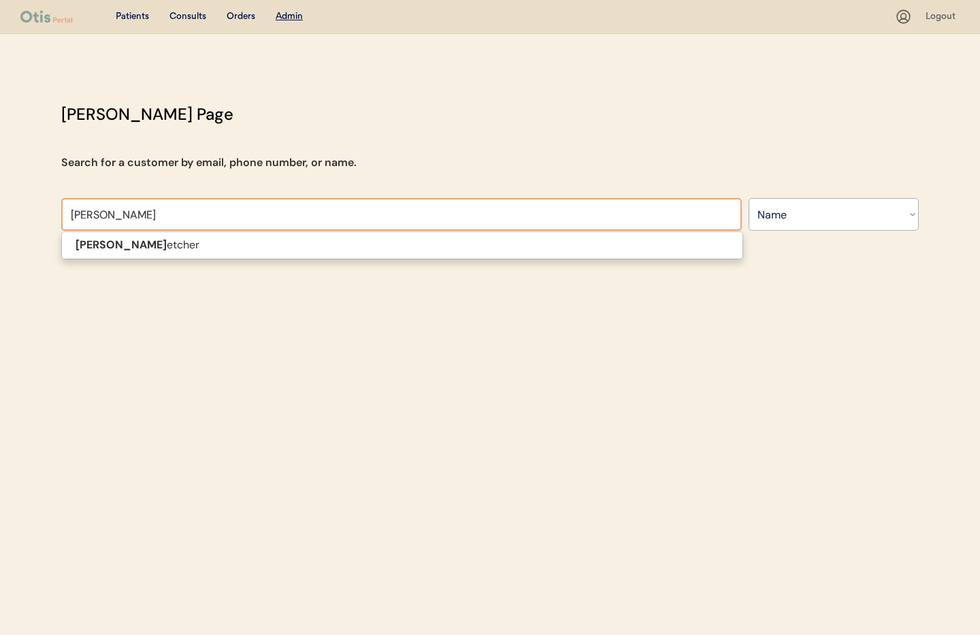
type input "[PERSON_NAME]"
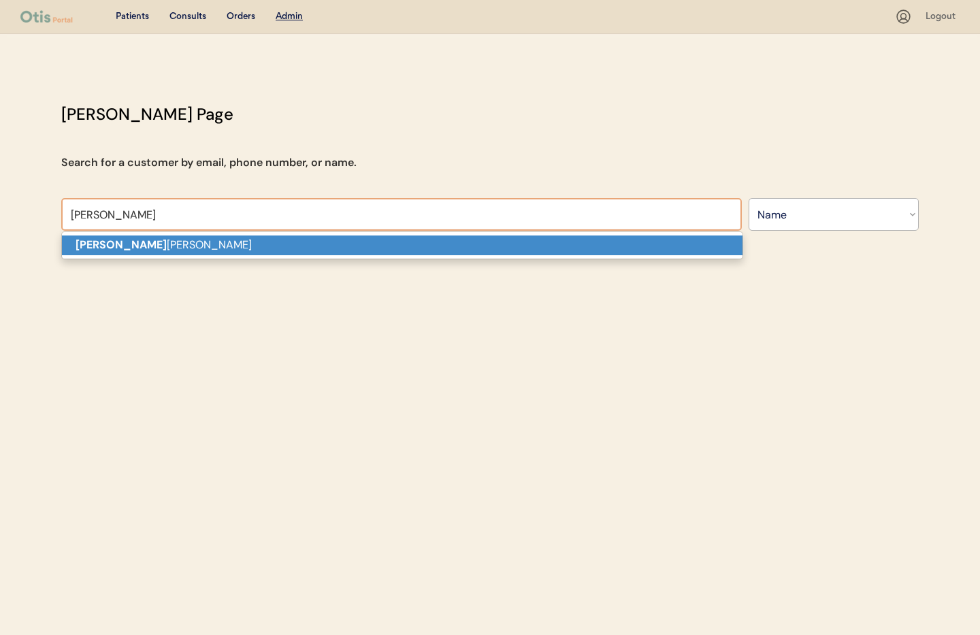
click at [212, 244] on p "[PERSON_NAME] [PERSON_NAME]" at bounding box center [402, 246] width 681 height 20
type input "[PERSON_NAME]"
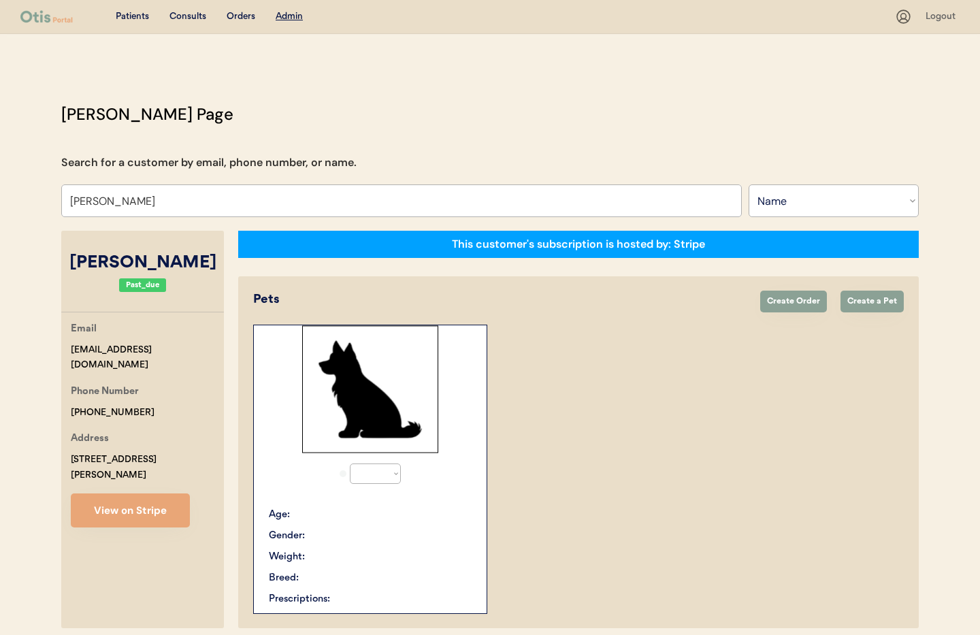
select select "true"
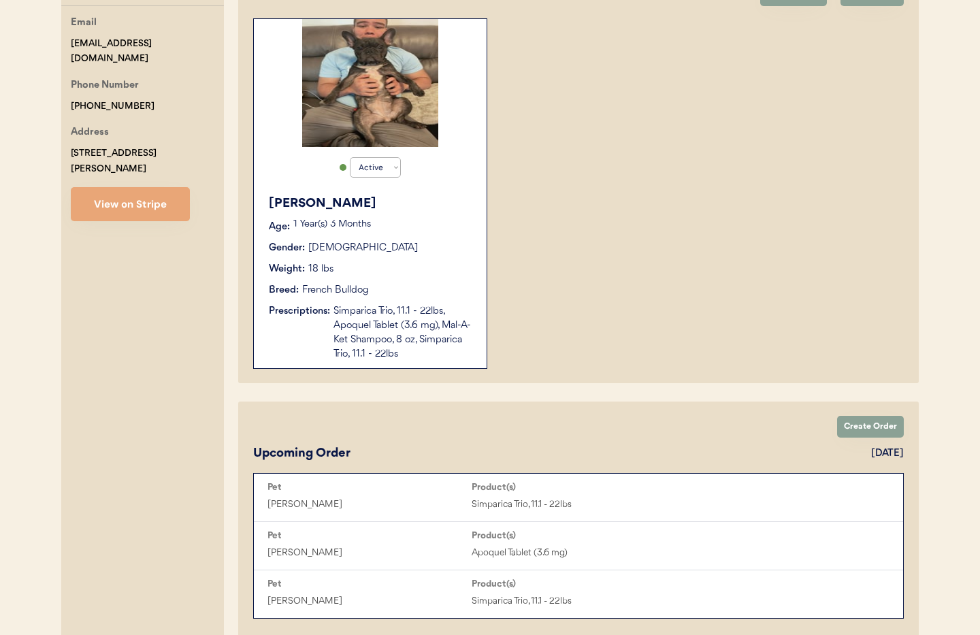
scroll to position [297, 0]
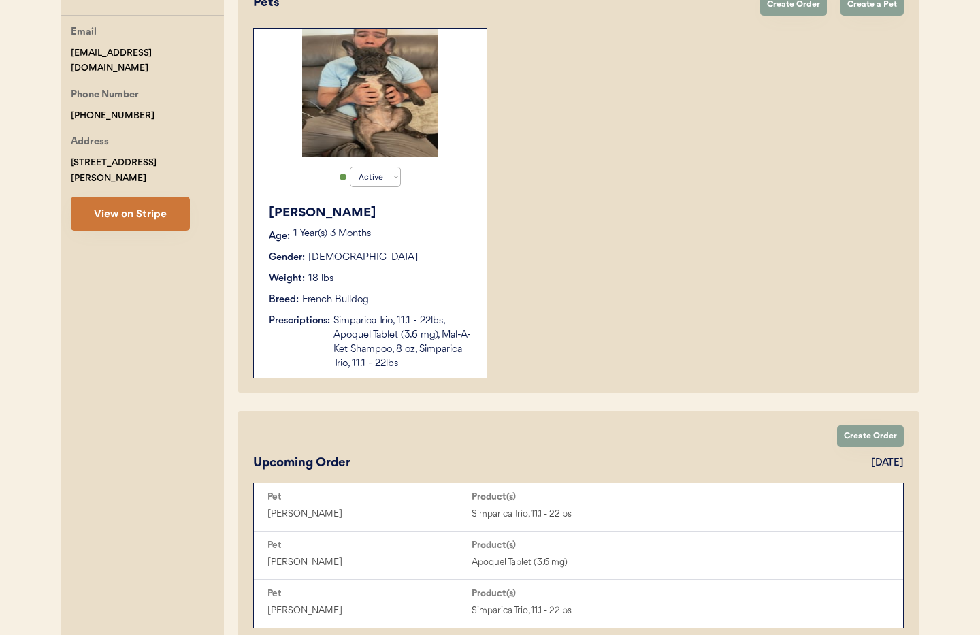
click at [110, 200] on button "View on Stripe" at bounding box center [130, 214] width 119 height 34
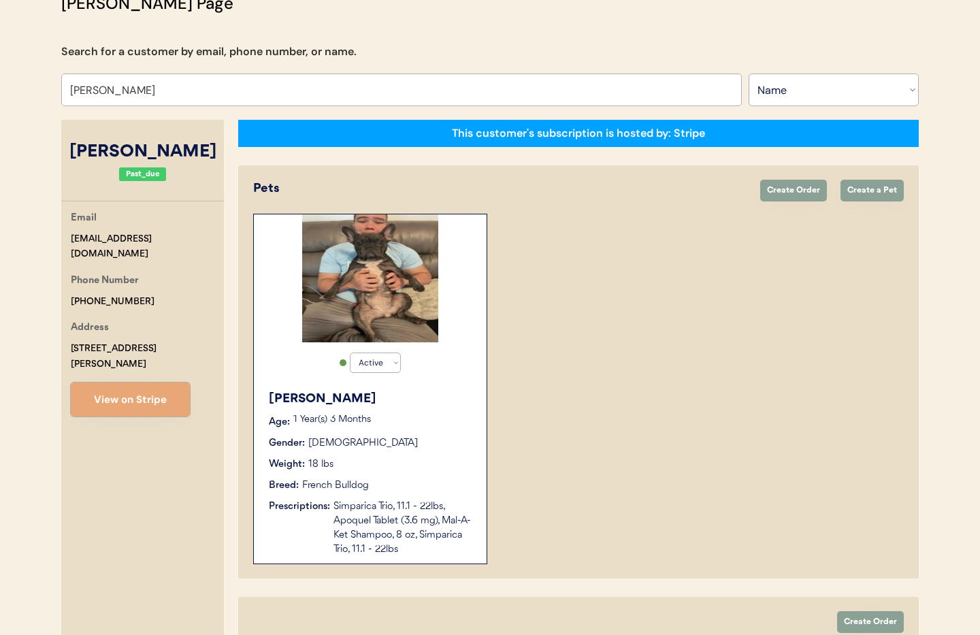
scroll to position [108, 0]
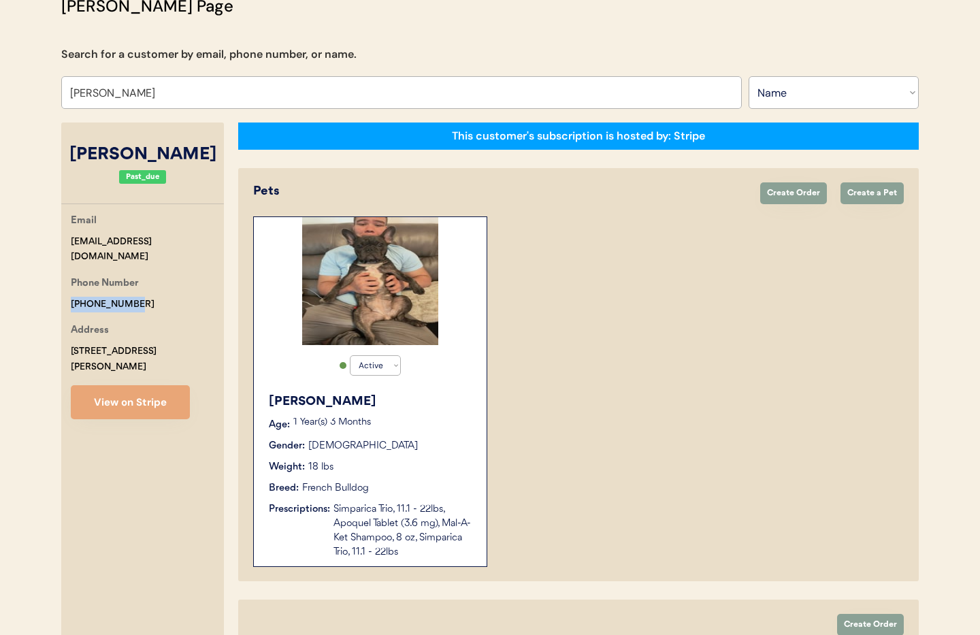
drag, startPoint x: 135, startPoint y: 289, endPoint x: 78, endPoint y: 287, distance: 57.3
click at [68, 287] on div "Email [EMAIL_ADDRESS][DOMAIN_NAME] Phone Number [PHONE_NUMBER] Address [STREET_…" at bounding box center [142, 316] width 163 height 206
copy div "[PHONE_NUMBER]"
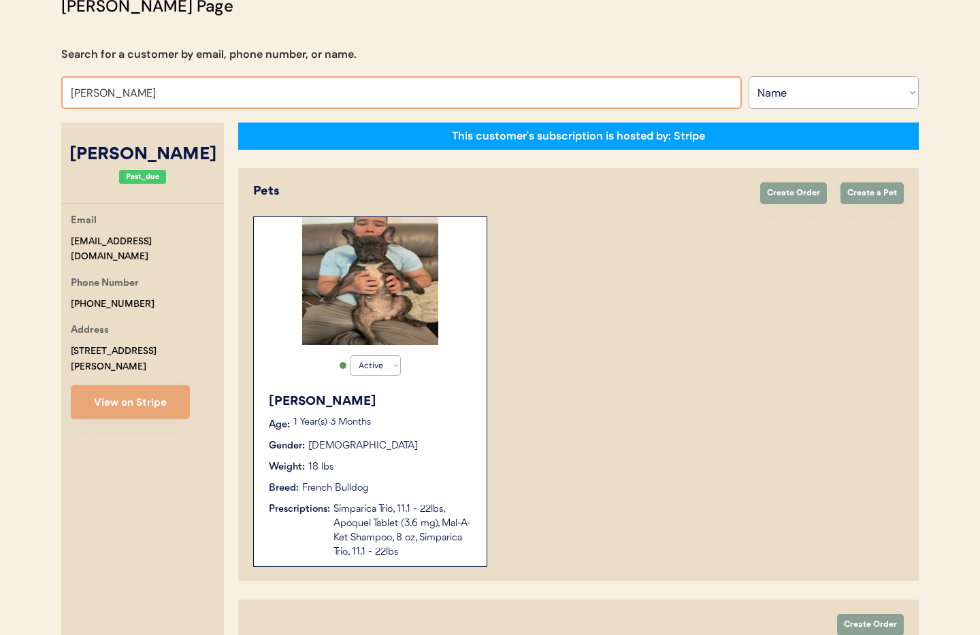
click at [171, 96] on input "[PERSON_NAME]" at bounding box center [401, 92] width 681 height 33
drag, startPoint x: 133, startPoint y: 94, endPoint x: 33, endPoint y: 88, distance: 100.3
click at [33, 88] on div "Patients Consults Orders Admin Logout [PERSON_NAME] Admin Page Search for a cus…" at bounding box center [490, 442] width 980 height 1101
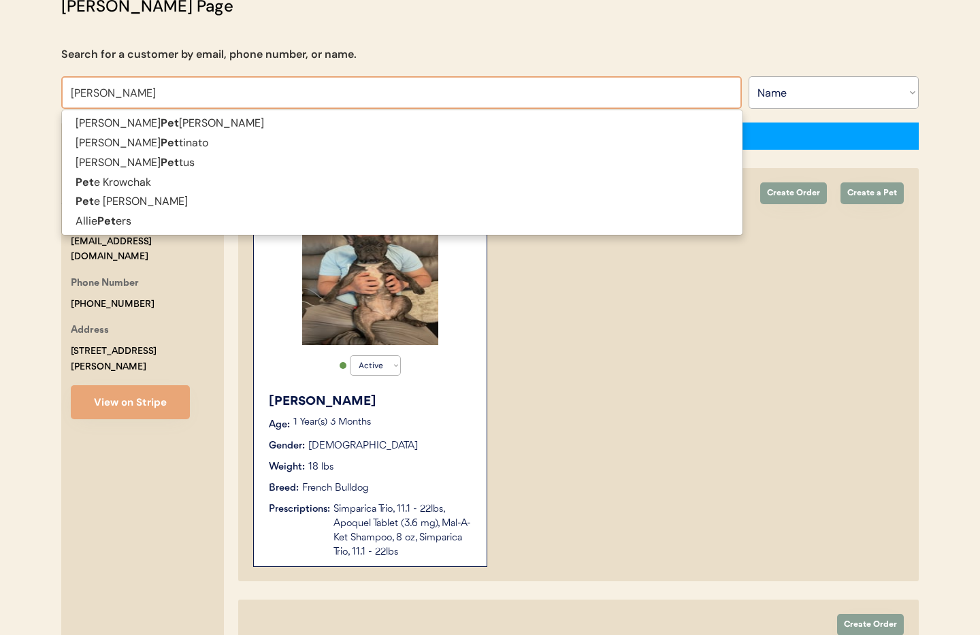
type input "[PERSON_NAME]"
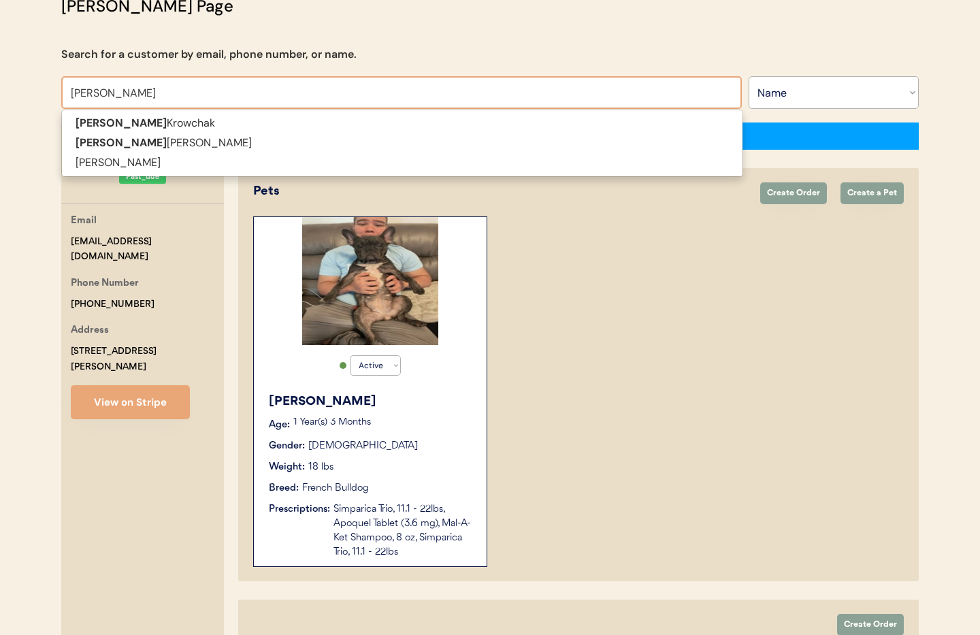
type input "[PERSON_NAME]"
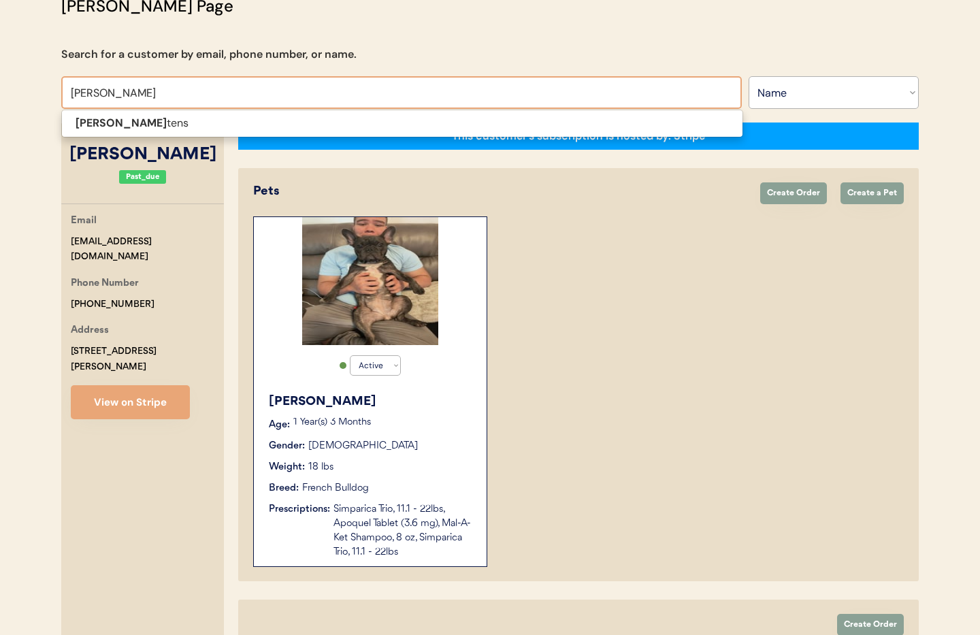
type input "[PERSON_NAME]"
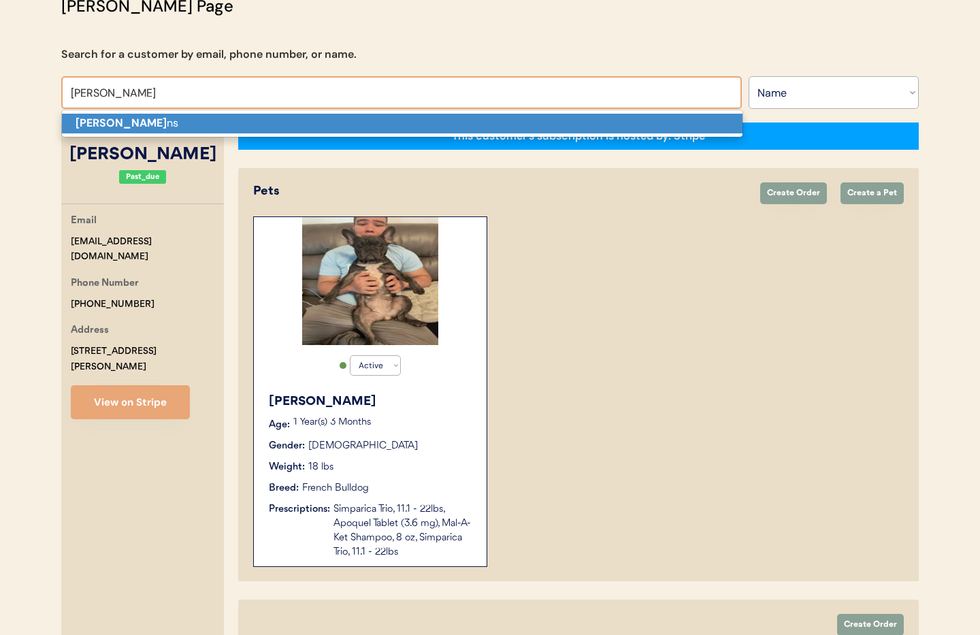
click at [86, 118] on strong "[PERSON_NAME]" at bounding box center [121, 123] width 91 height 14
type input "[PERSON_NAME]"
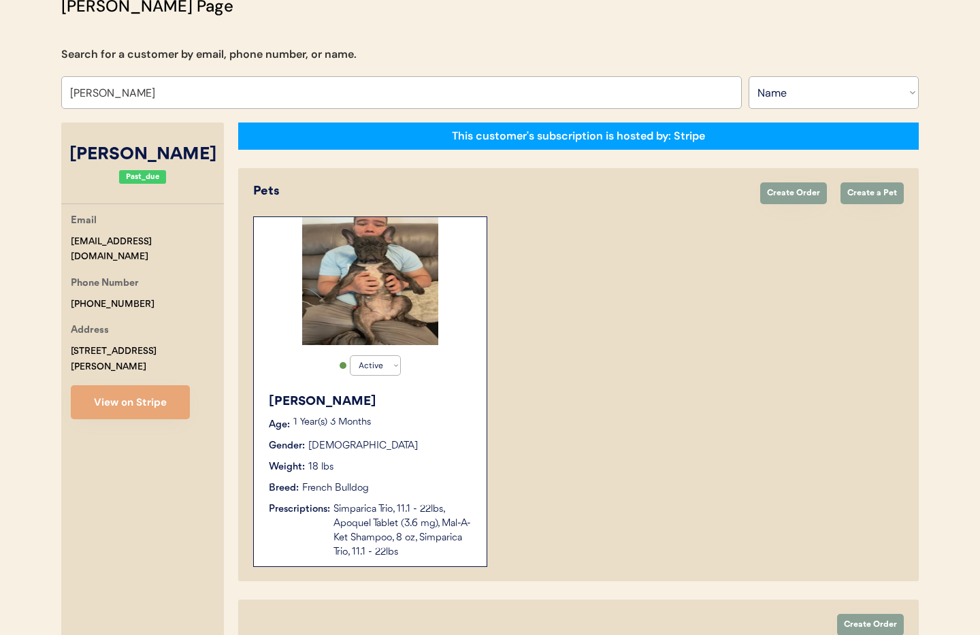
select select "true"
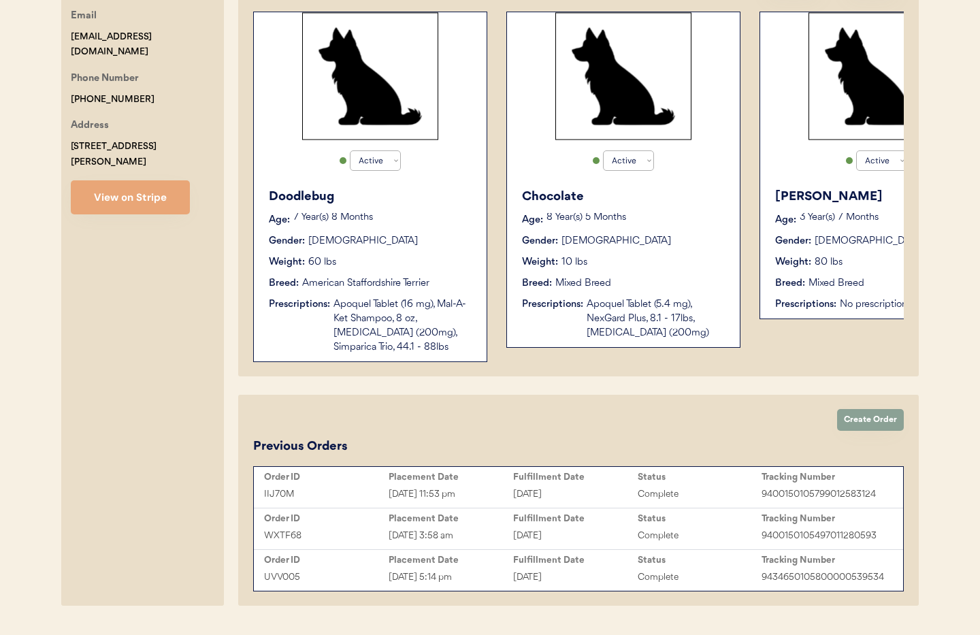
scroll to position [312, 0]
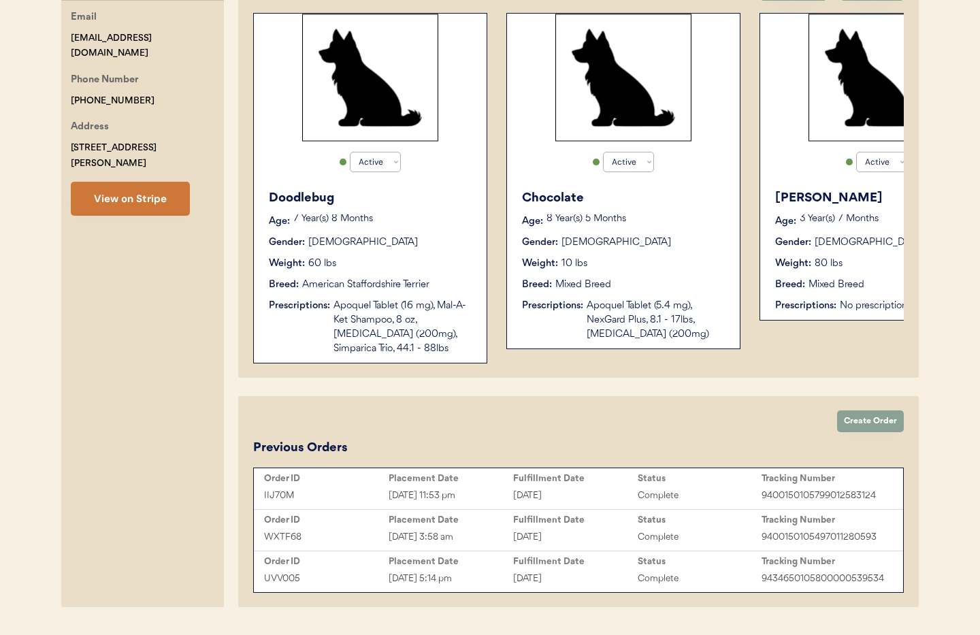
type input "[PERSON_NAME]"
click at [137, 195] on button "View on Stripe" at bounding box center [130, 199] width 119 height 34
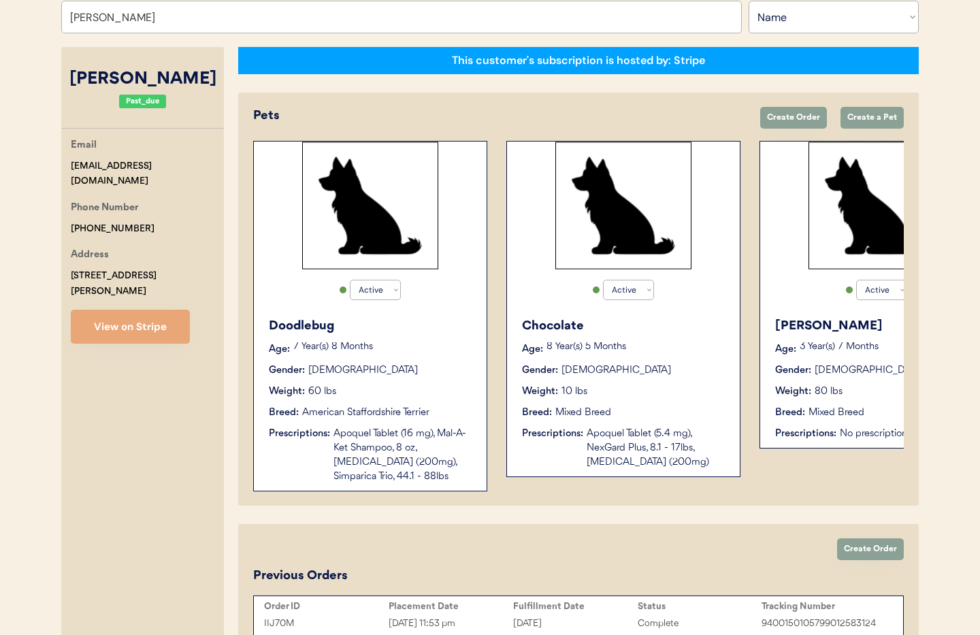
scroll to position [0, 0]
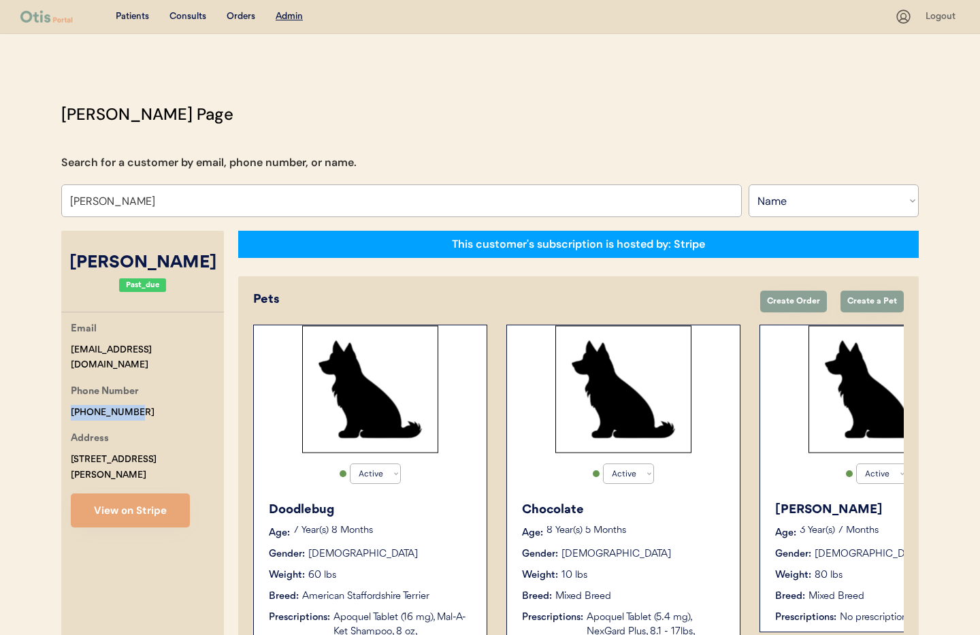
drag, startPoint x: 138, startPoint y: 396, endPoint x: 59, endPoint y: 392, distance: 78.4
click at [59, 392] on div "[PERSON_NAME] Page Search for a customer by email, phone number, or name. [PERS…" at bounding box center [490, 514] width 885 height 824
copy div "[PHONE_NUMBER]"
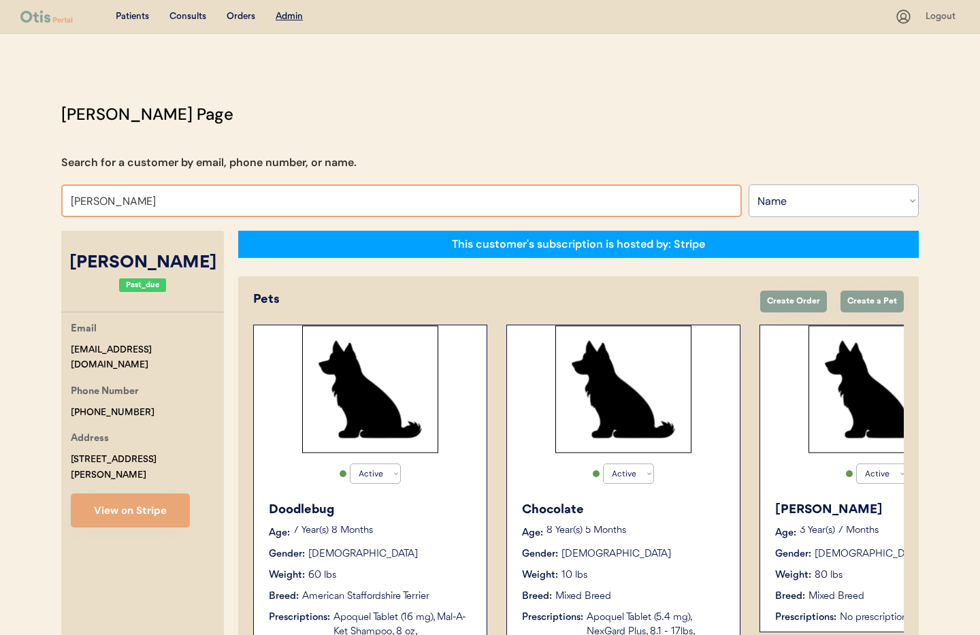
drag, startPoint x: 138, startPoint y: 202, endPoint x: 85, endPoint y: 201, distance: 52.4
click at [85, 201] on input "[PERSON_NAME]" at bounding box center [401, 201] width 681 height 33
type input "P"
type input "[PERSON_NAME]"
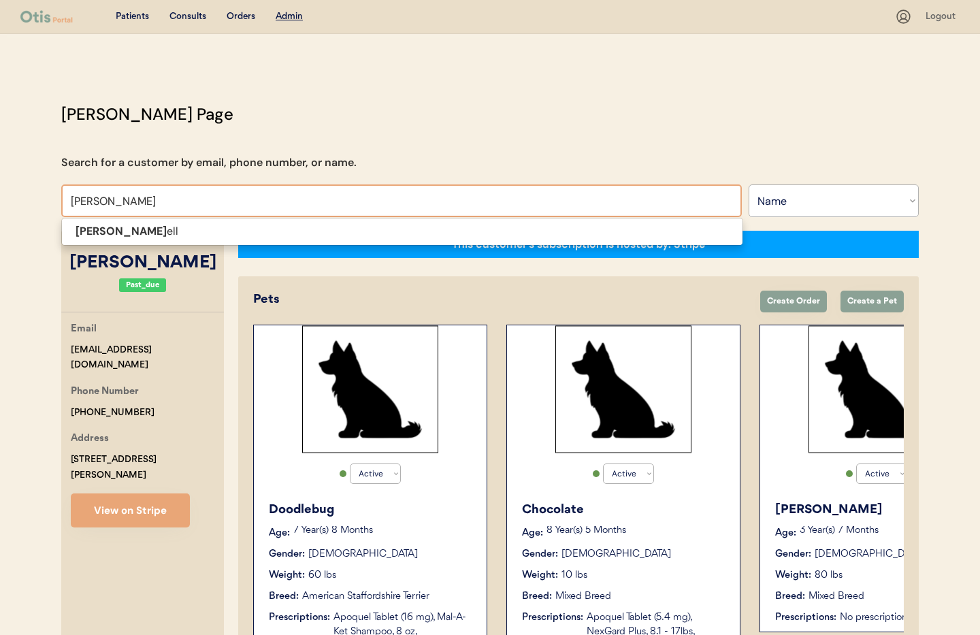
type input "[PERSON_NAME]"
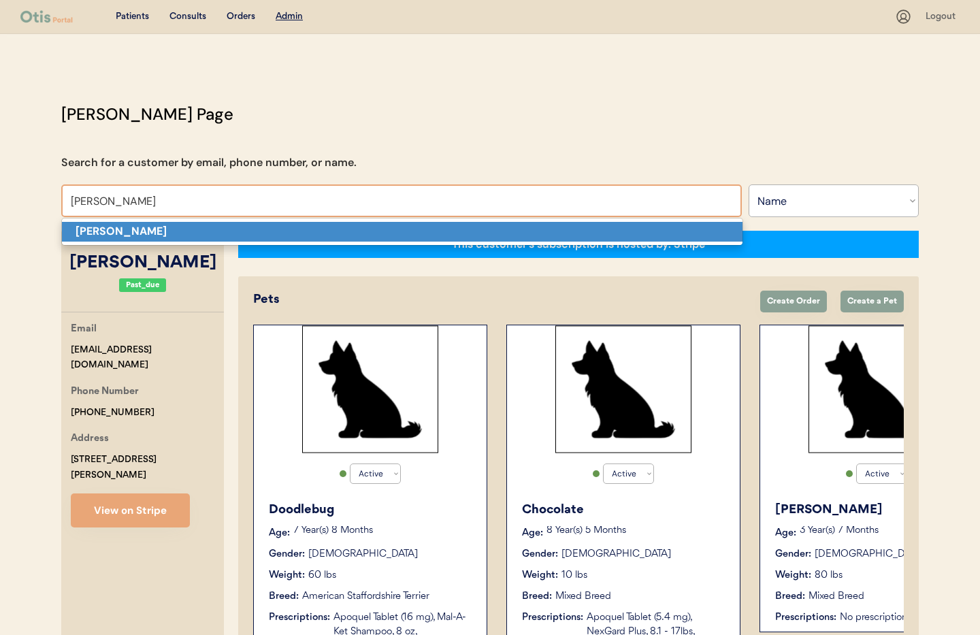
click at [129, 227] on strong "[PERSON_NAME]" at bounding box center [121, 231] width 91 height 14
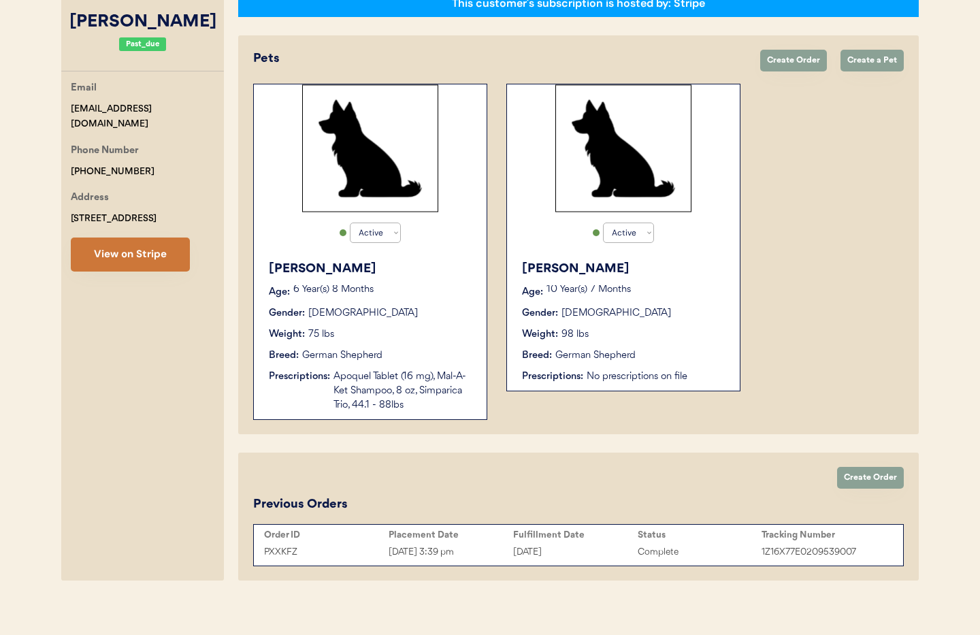
scroll to position [243, 0]
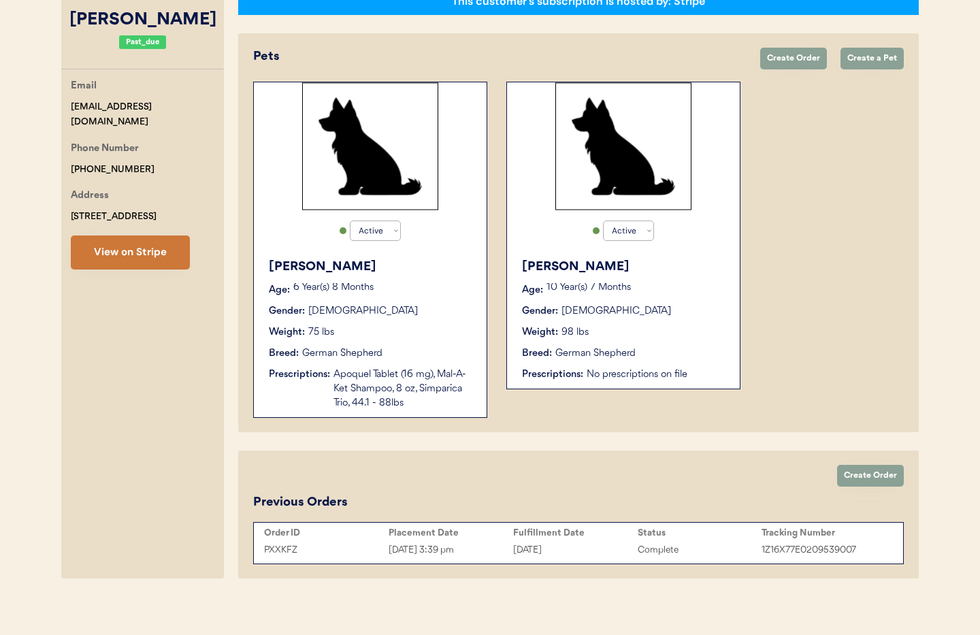
type input "[PERSON_NAME]"
click at [140, 259] on button "View on Stripe" at bounding box center [130, 253] width 119 height 34
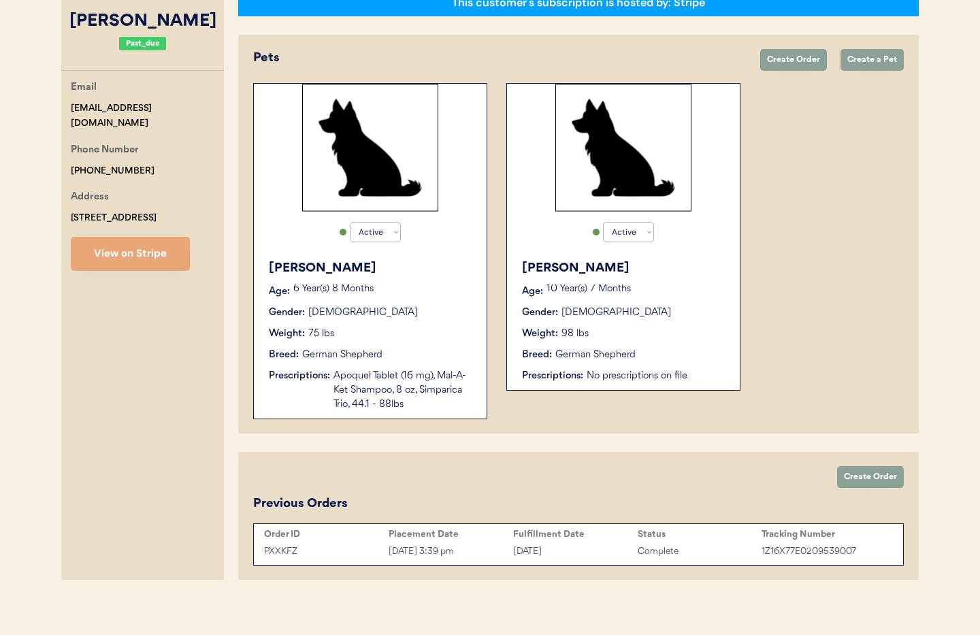
click at [702, 361] on div "Breed: German Shepherd" at bounding box center [624, 355] width 204 height 14
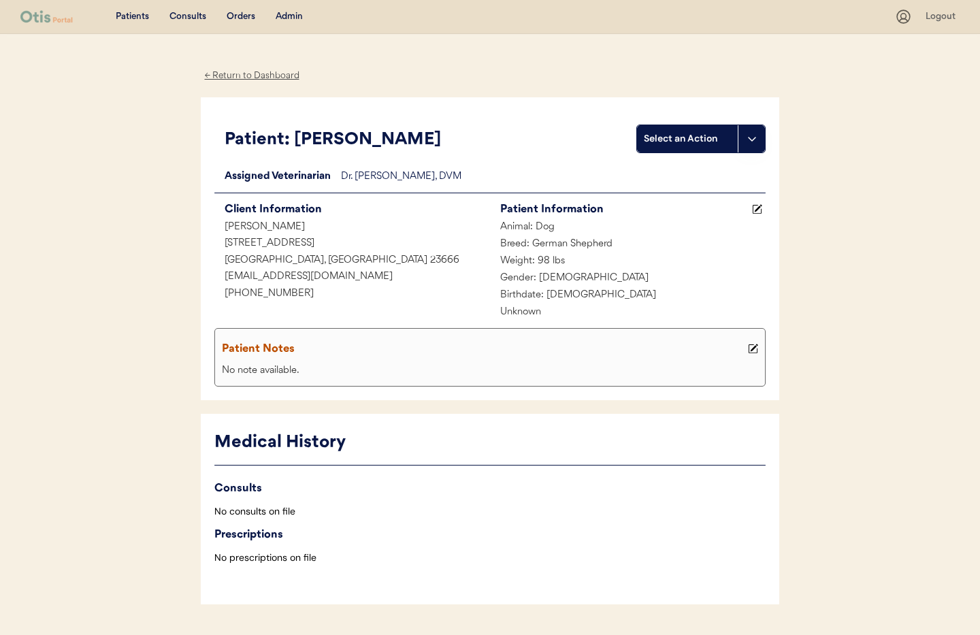
scroll to position [37, 0]
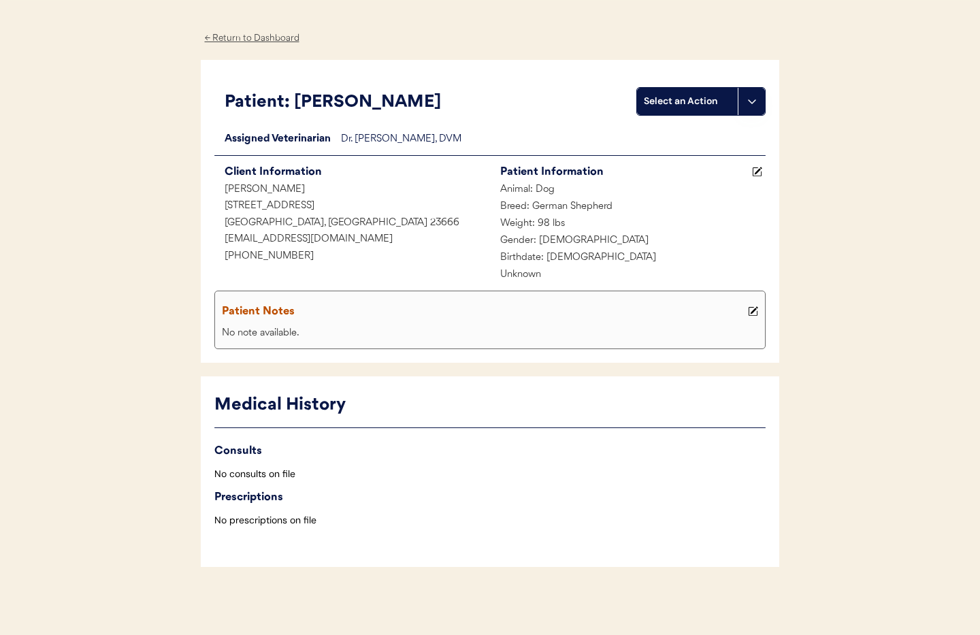
click at [754, 101] on use at bounding box center [752, 101] width 11 height 11
click at [697, 133] on div "Create a consult" at bounding box center [705, 130] width 135 height 28
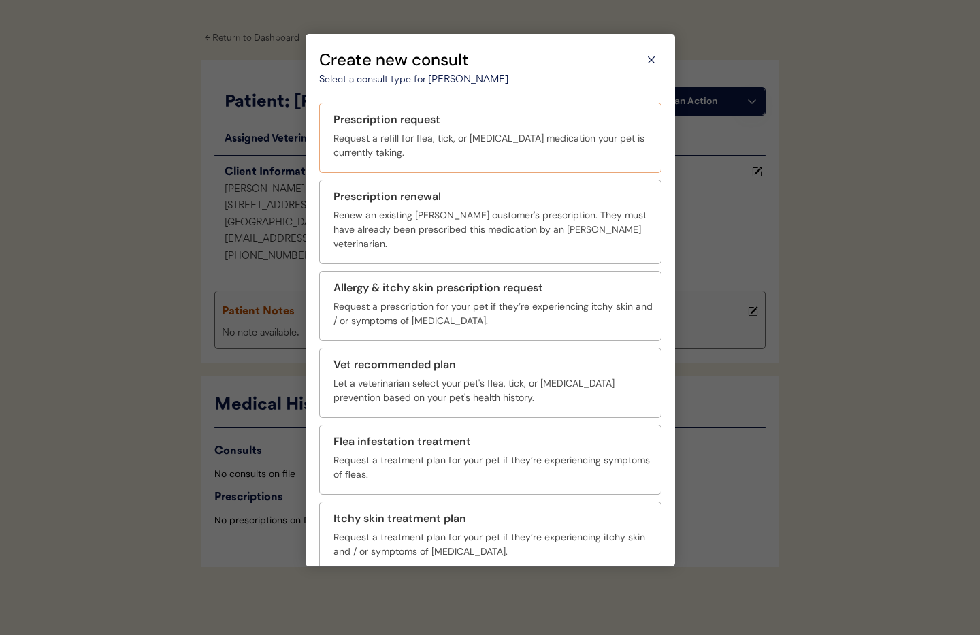
click at [429, 149] on div "Request a refill for flea, tick, or heartworm medication your pet is currently …" at bounding box center [493, 145] width 319 height 29
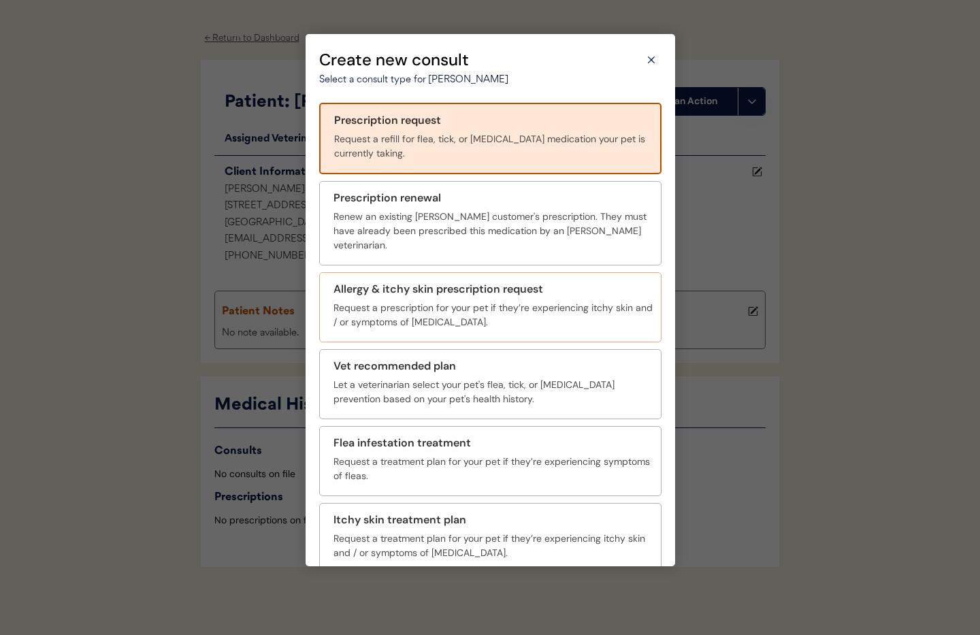
scroll to position [50, 0]
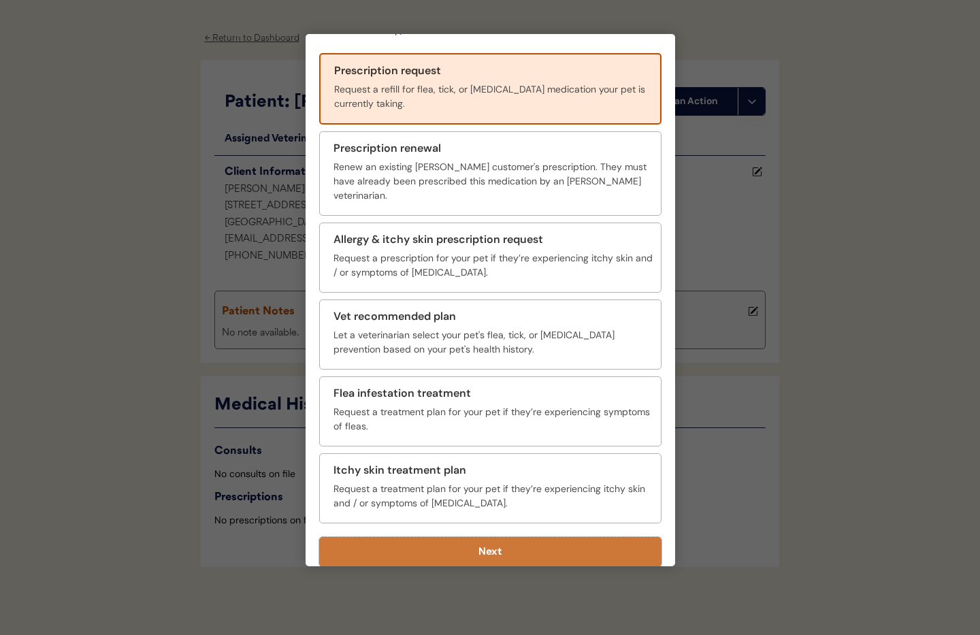
click at [502, 545] on button "Next" at bounding box center [490, 552] width 342 height 30
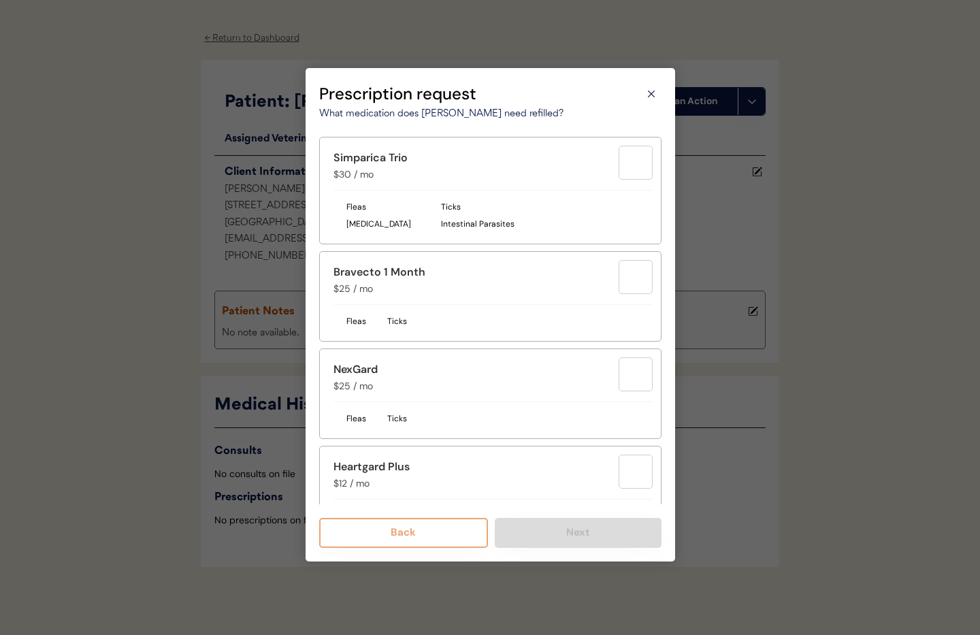
scroll to position [0, 0]
click at [489, 186] on div "Simparica Trio $30 / mo" at bounding box center [493, 166] width 319 height 41
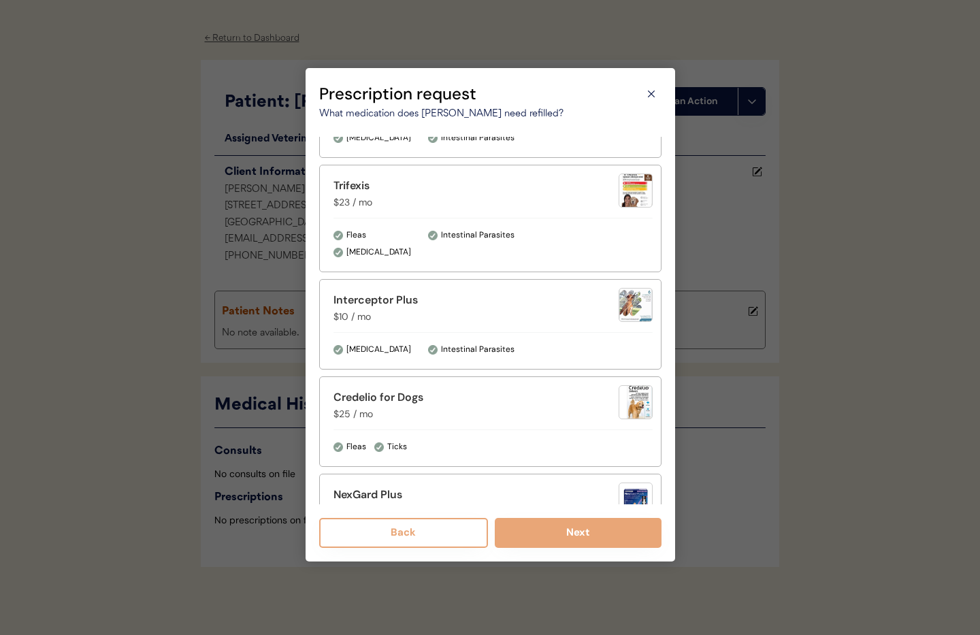
scroll to position [465, 0]
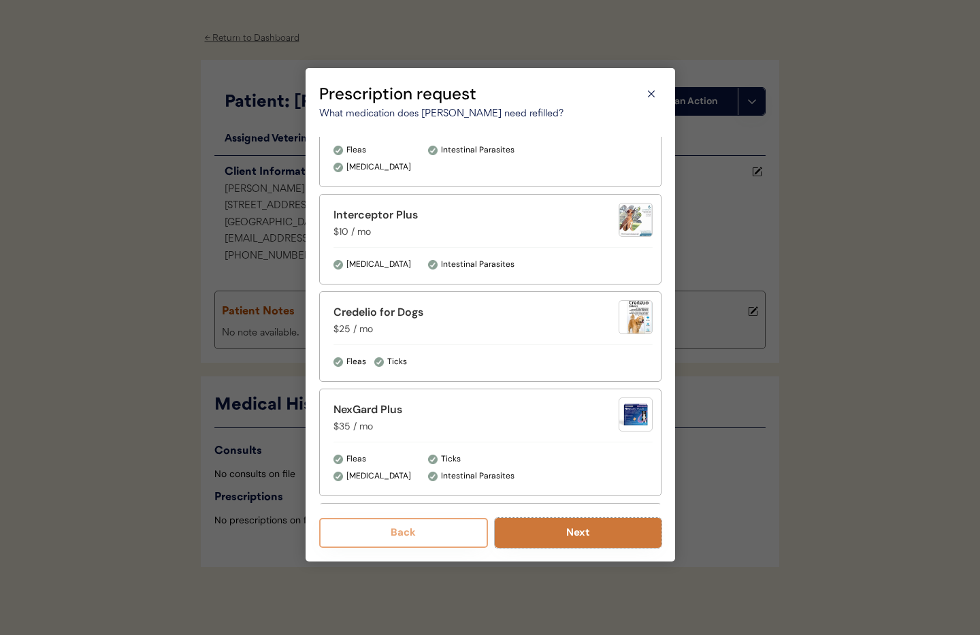
click at [575, 541] on button "Next" at bounding box center [578, 533] width 167 height 30
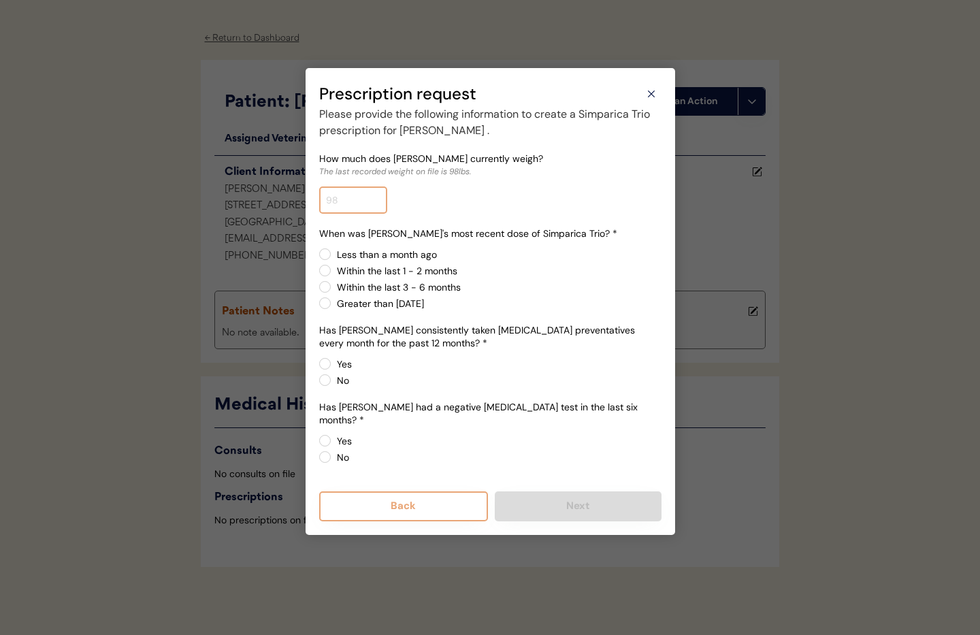
click at [342, 201] on input "input" at bounding box center [353, 200] width 68 height 27
type input "89.0"
click at [333, 302] on label "Greater than 6 months ago" at bounding box center [497, 304] width 329 height 10
click at [318, 259] on input "Greater than 6 months ago" at bounding box center [313, 254] width 9 height 9
radio input "true"
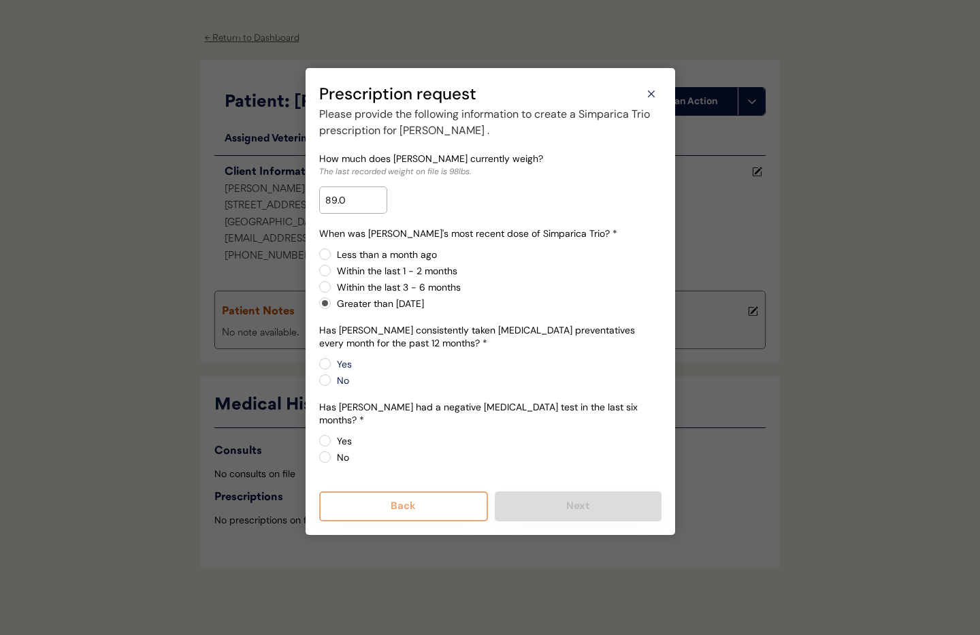
click at [333, 381] on label "No" at bounding box center [497, 381] width 329 height 10
click at [318, 368] on input "No" at bounding box center [313, 363] width 9 height 9
radio input "true"
click at [333, 453] on label "No" at bounding box center [497, 458] width 329 height 10
click at [318, 445] on input "No" at bounding box center [313, 440] width 9 height 9
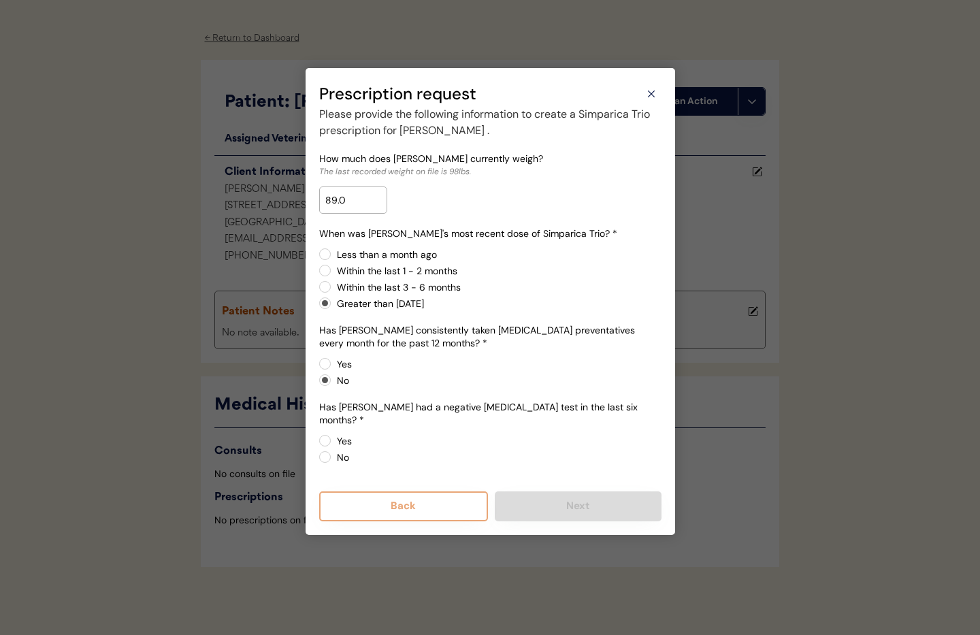
radio input "true"
click at [530, 503] on button "Next" at bounding box center [578, 507] width 167 height 30
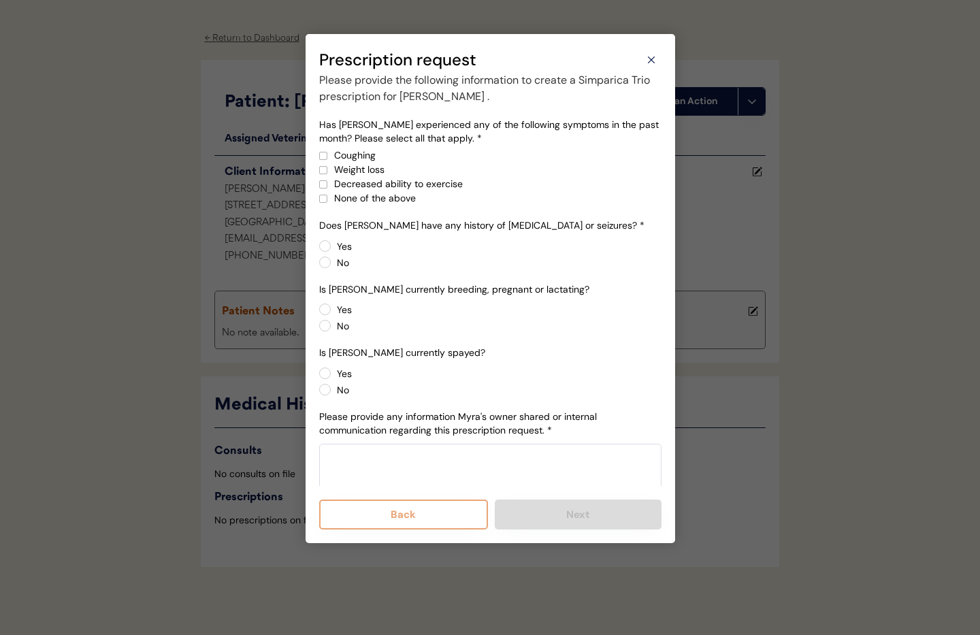
click at [325, 199] on div at bounding box center [323, 198] width 7 height 7
click at [333, 261] on label "No" at bounding box center [497, 263] width 329 height 10
click at [318, 251] on input "No" at bounding box center [313, 246] width 9 height 9
radio input "true"
click at [333, 327] on label "No" at bounding box center [497, 326] width 329 height 10
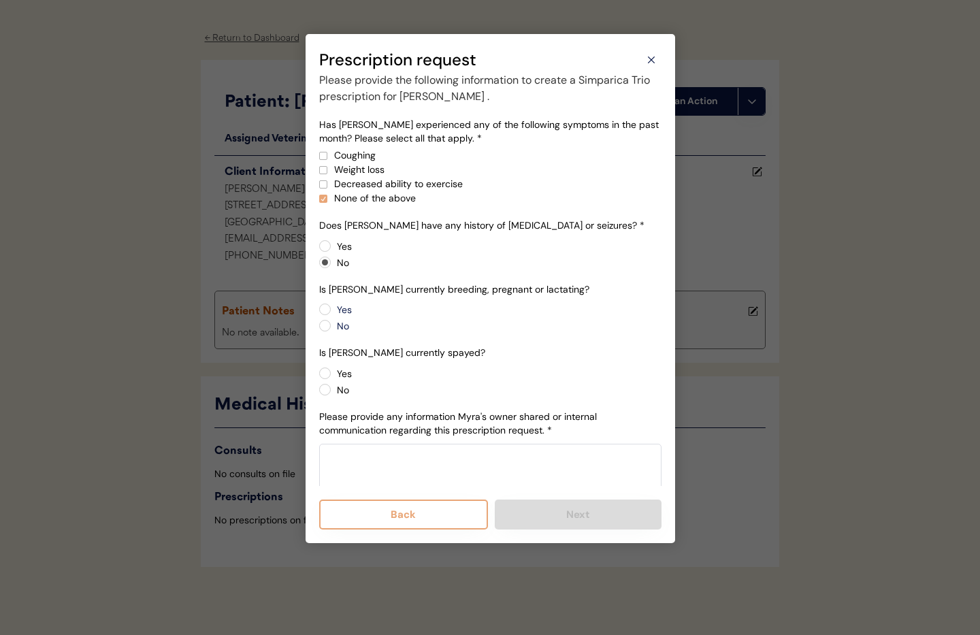
click at [318, 314] on input "No" at bounding box center [313, 309] width 9 height 9
radio input "true"
click at [333, 372] on label "Yes" at bounding box center [497, 374] width 329 height 10
click at [318, 372] on input "Yes" at bounding box center [313, 373] width 9 height 9
radio input "true"
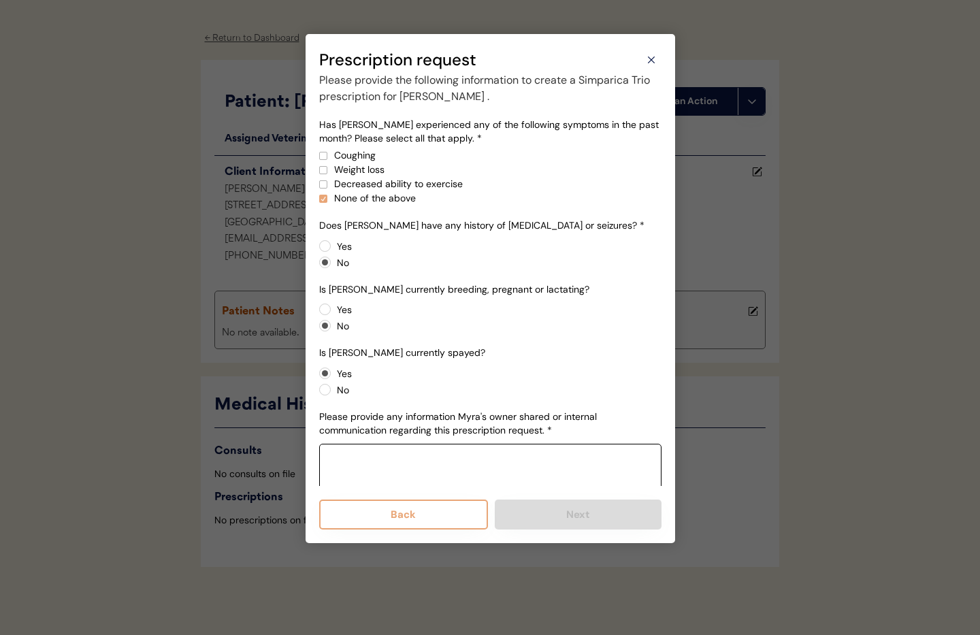
click at [413, 476] on textarea at bounding box center [490, 478] width 342 height 68
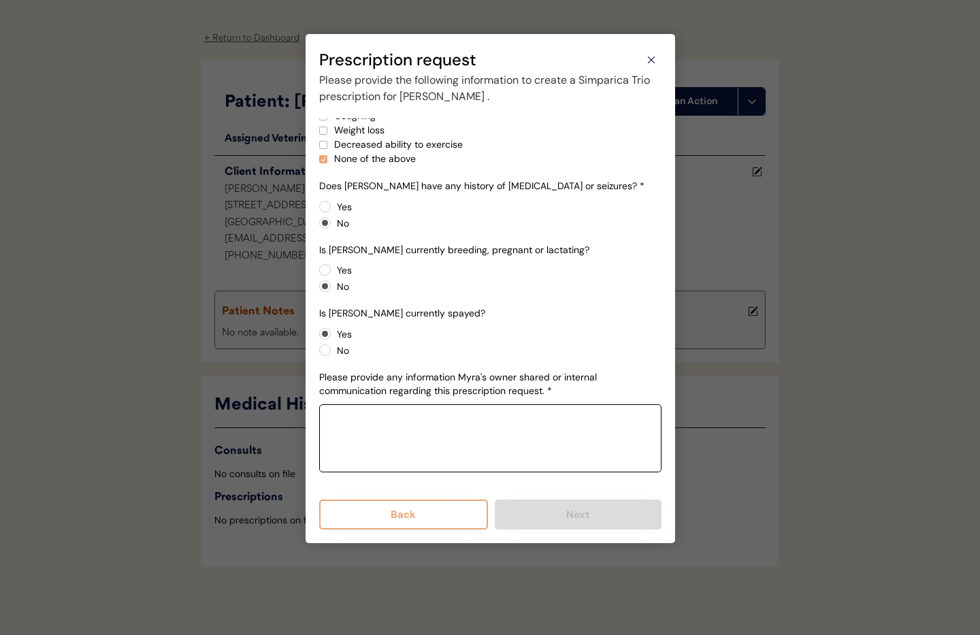
paste textarea "She is 89# No epi, or seizures. No current meds Only constant is Nuvet joint pl…"
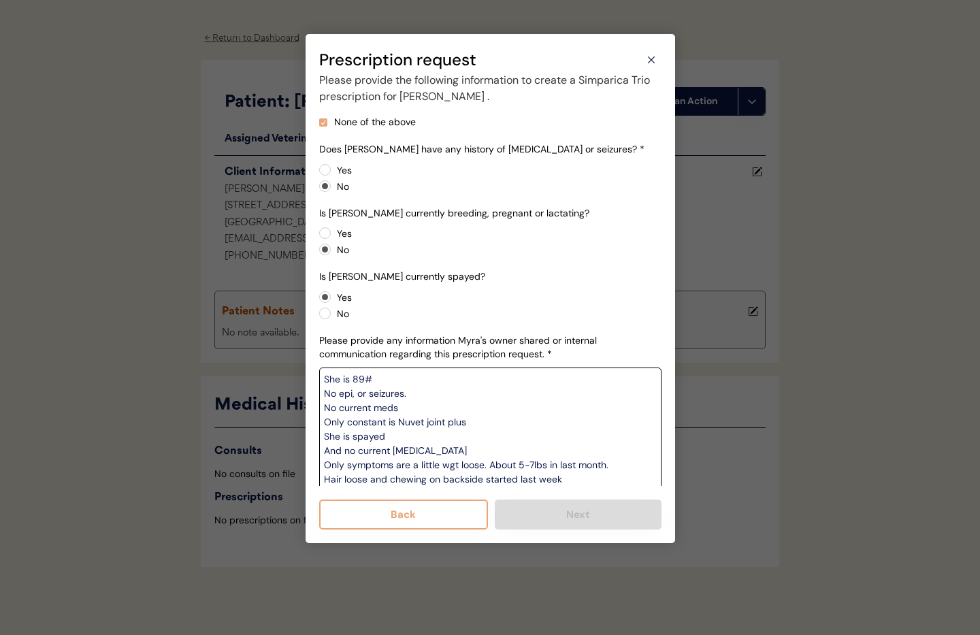
scroll to position [94, 0]
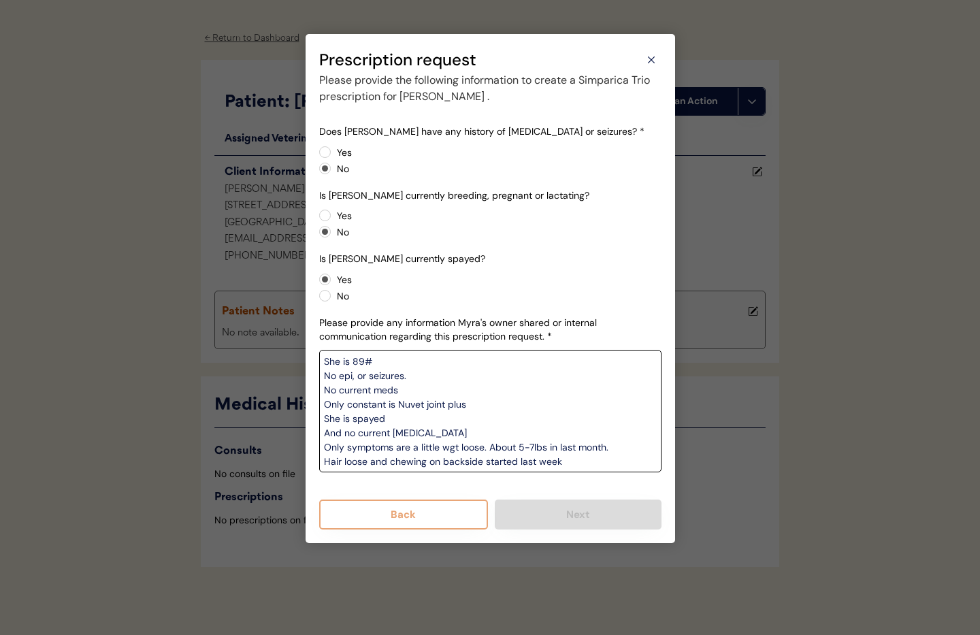
type textarea "She is 89# No epi, or seizures. No current meds Only constant is Nuvet joint pl…"
click at [522, 487] on div "Please provide the following information to create a Simparica Trio prescriptio…" at bounding box center [490, 301] width 342 height 458
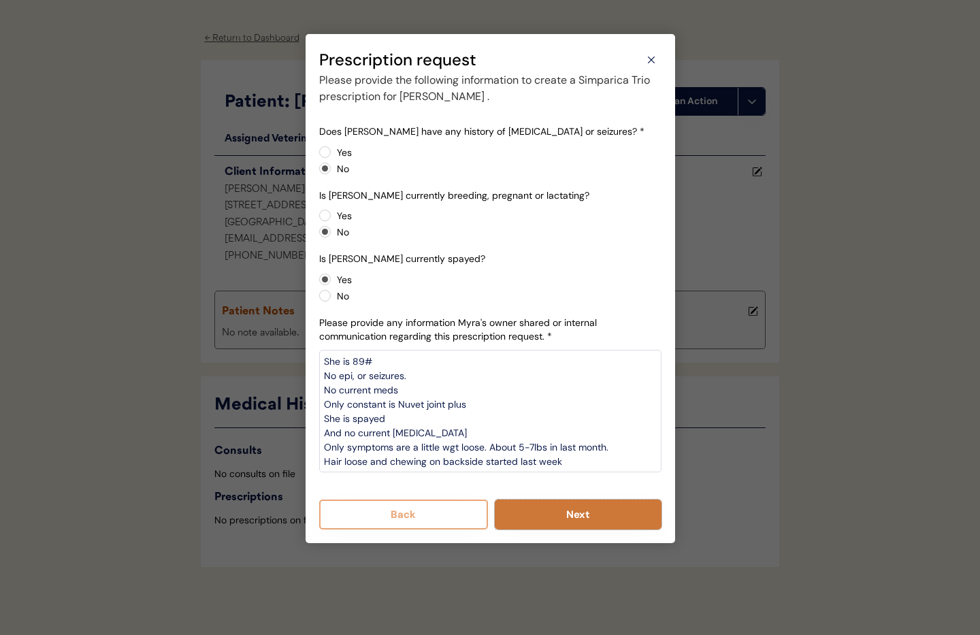
click at [556, 519] on button "Next" at bounding box center [578, 515] width 167 height 30
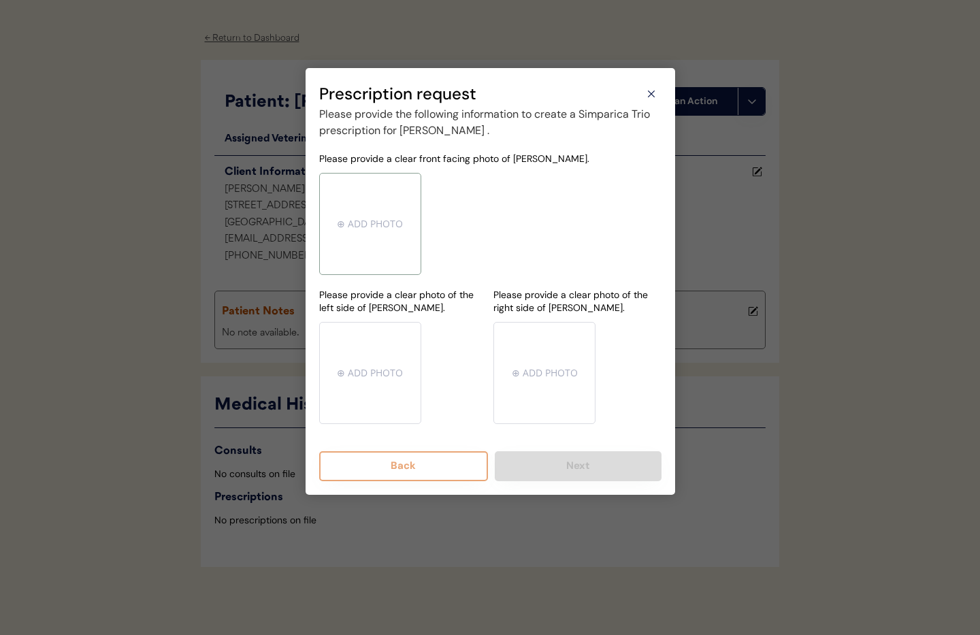
click at [362, 224] on input "file" at bounding box center [370, 224] width 101 height 101
type input "C:\fakepath\778729350.jpg"
click at [380, 353] on input "file" at bounding box center [370, 373] width 101 height 101
type input "C:\fakepath\778729550.jpg"
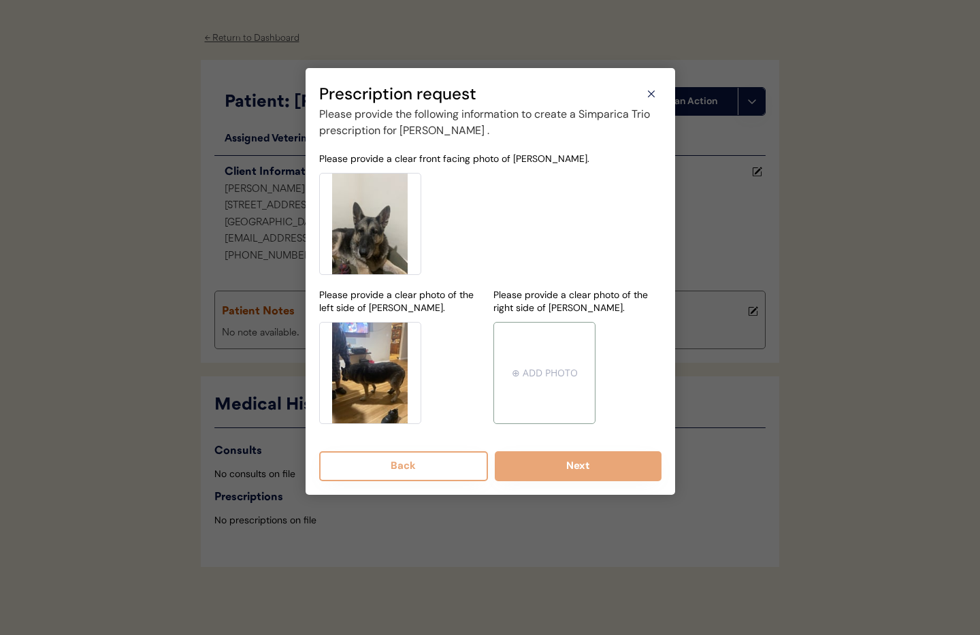
click at [545, 378] on input "file" at bounding box center [544, 373] width 101 height 101
type input "C:\fakepath\778729505.jpg"
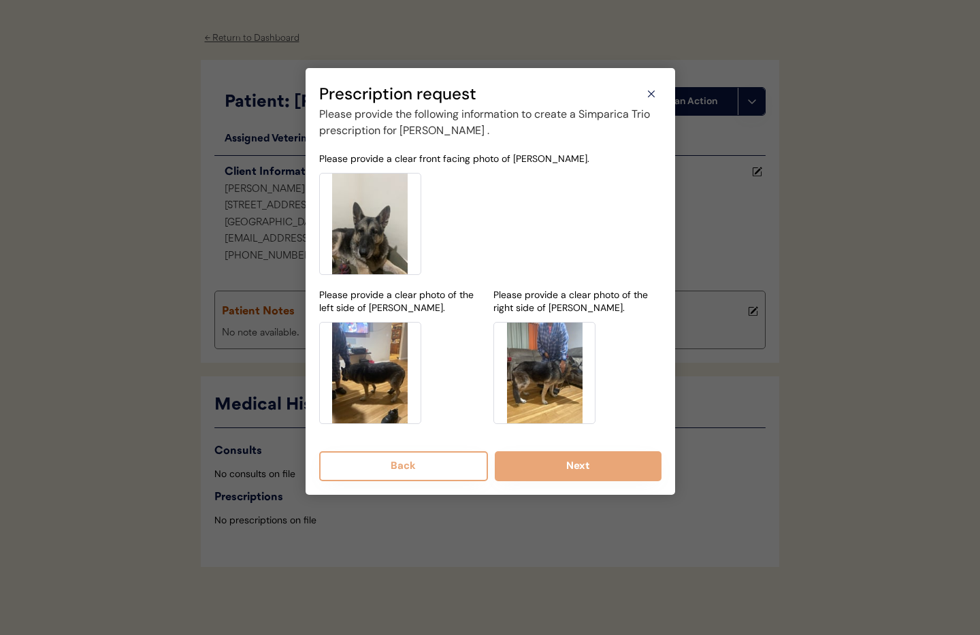
click at [578, 464] on button "Next" at bounding box center [578, 466] width 167 height 30
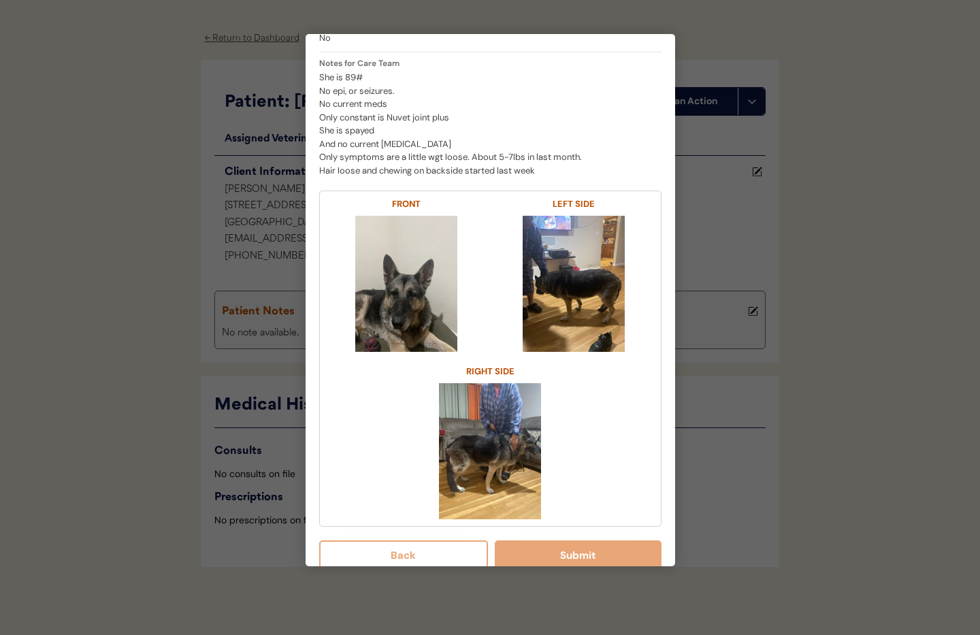
scroll to position [396, 0]
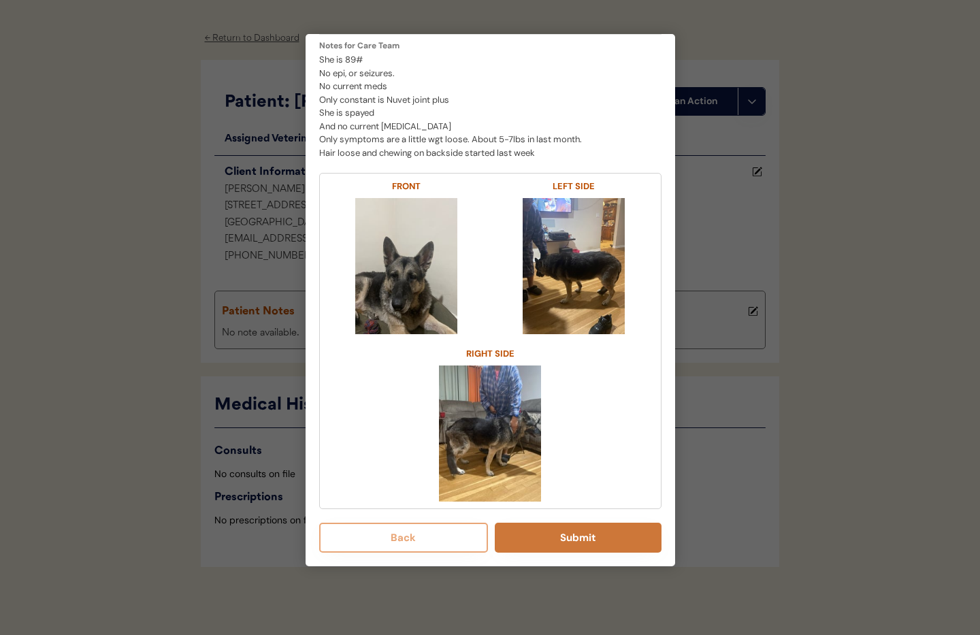
click at [576, 542] on button "Submit" at bounding box center [578, 538] width 167 height 30
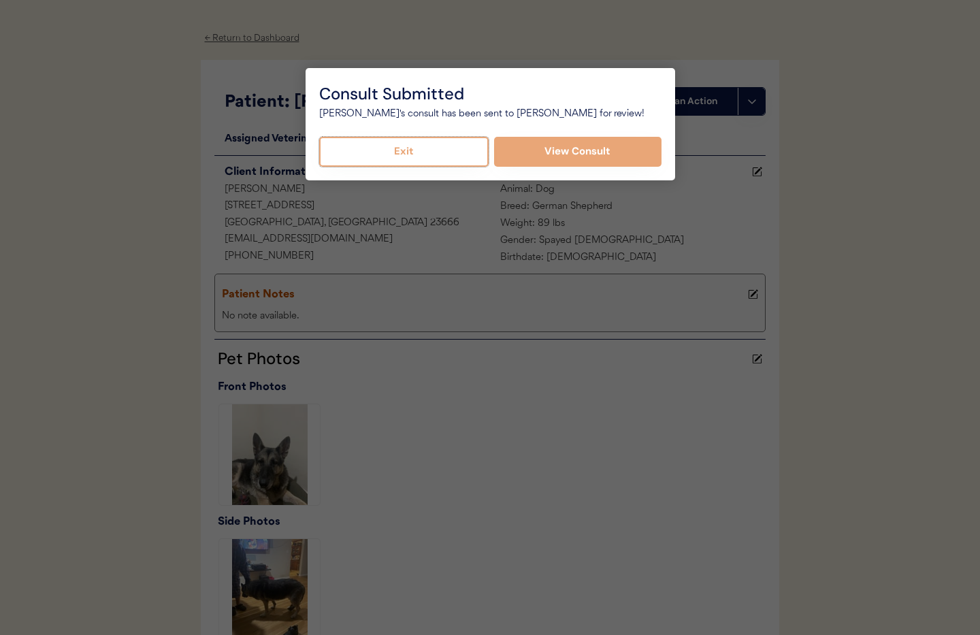
click at [421, 159] on button "Exit" at bounding box center [404, 152] width 170 height 30
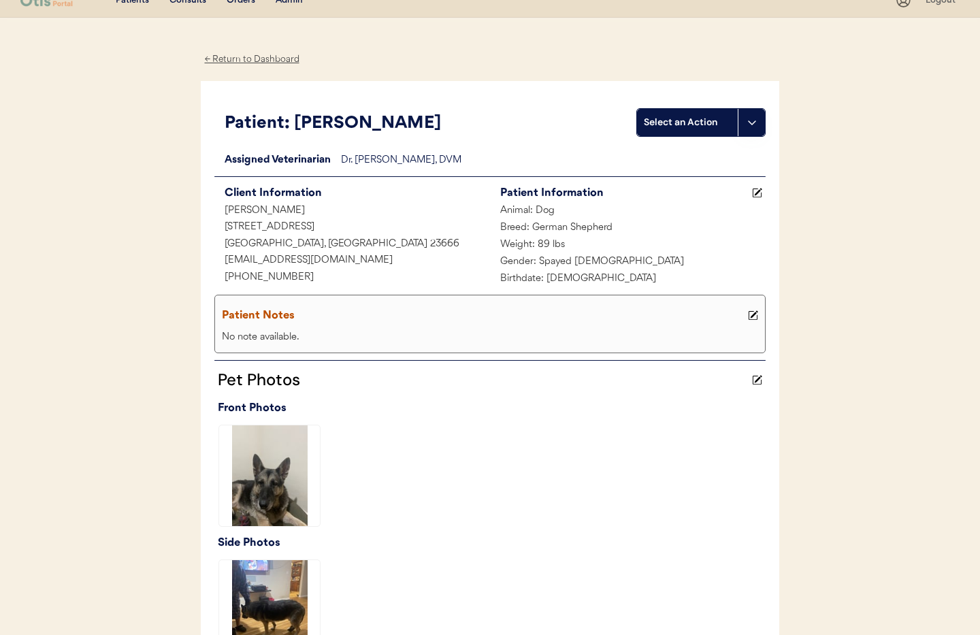
scroll to position [0, 0]
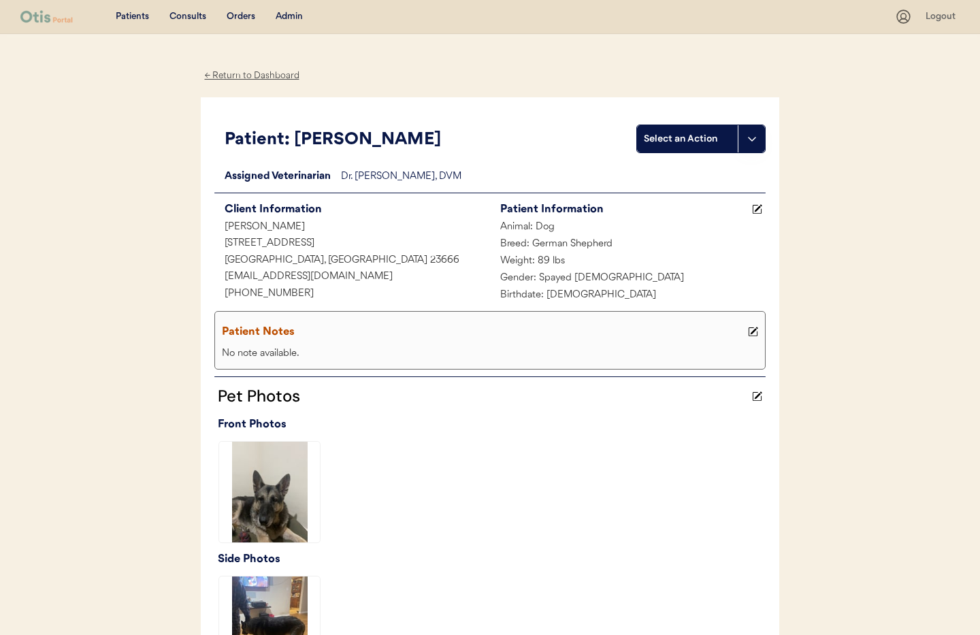
click at [244, 77] on div "← Return to Dashboard" at bounding box center [252, 76] width 102 height 16
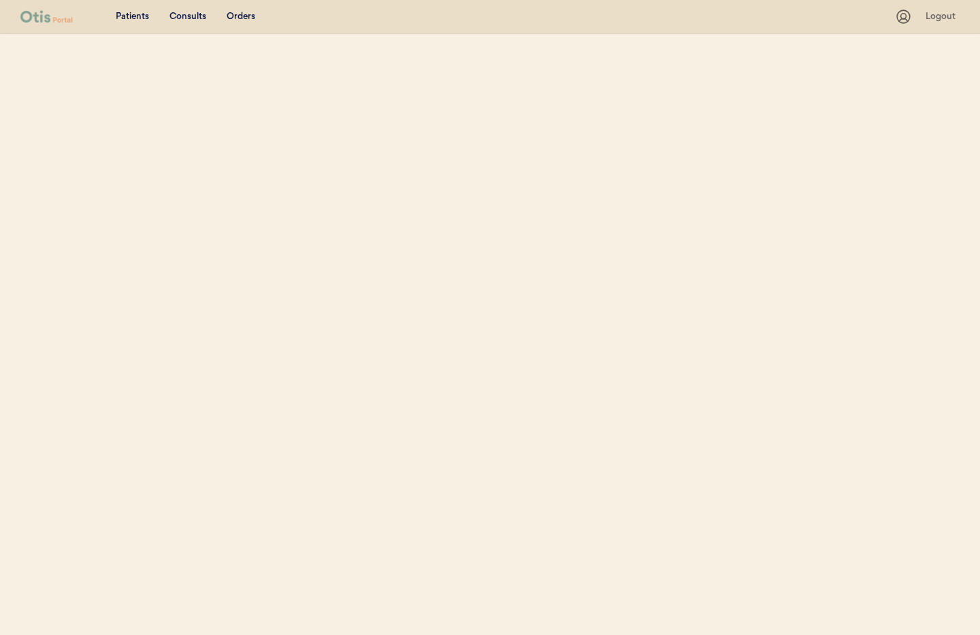
select select ""Name""
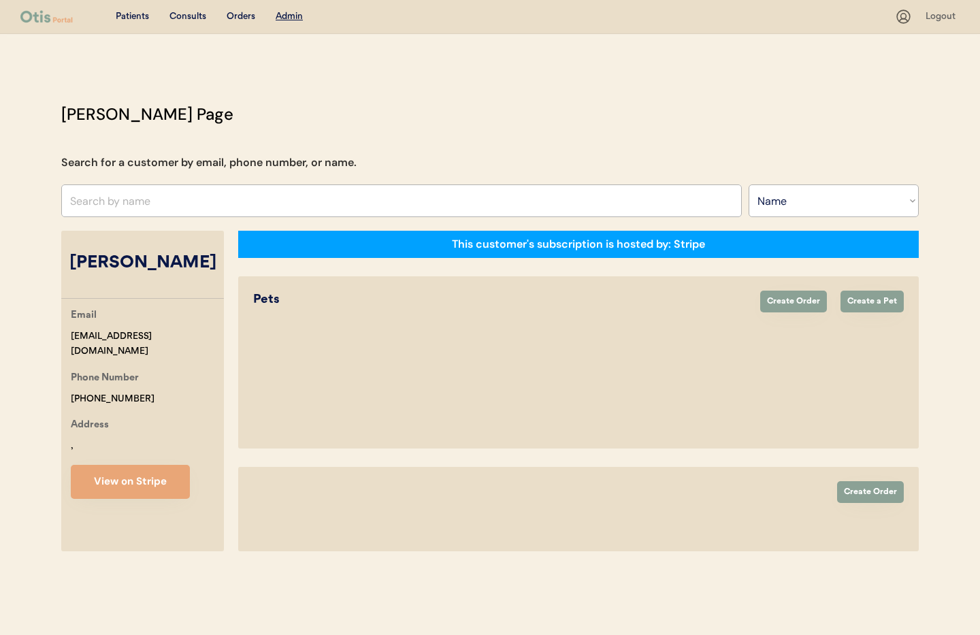
select select "true"
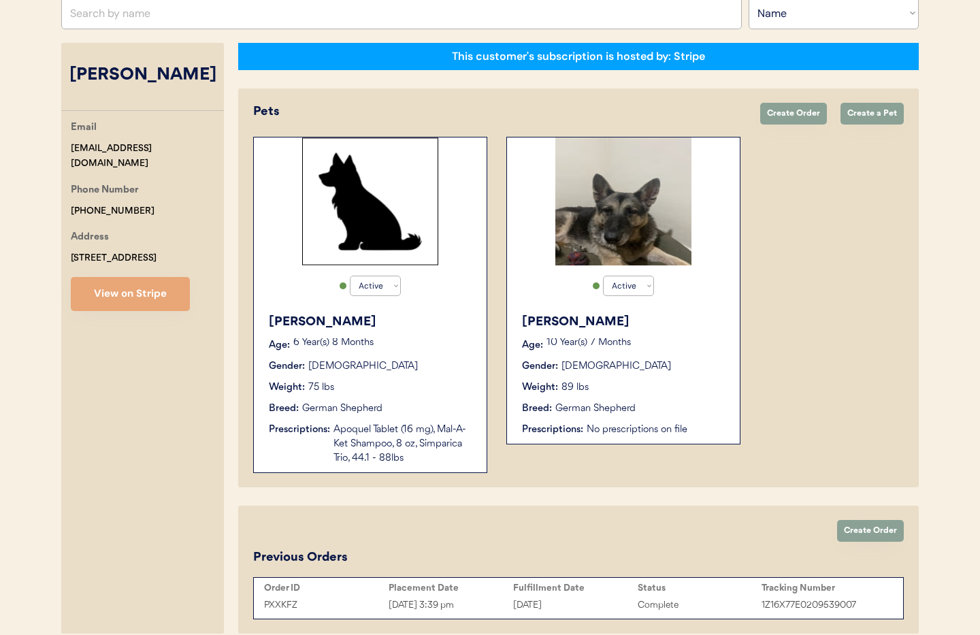
scroll to position [208, 0]
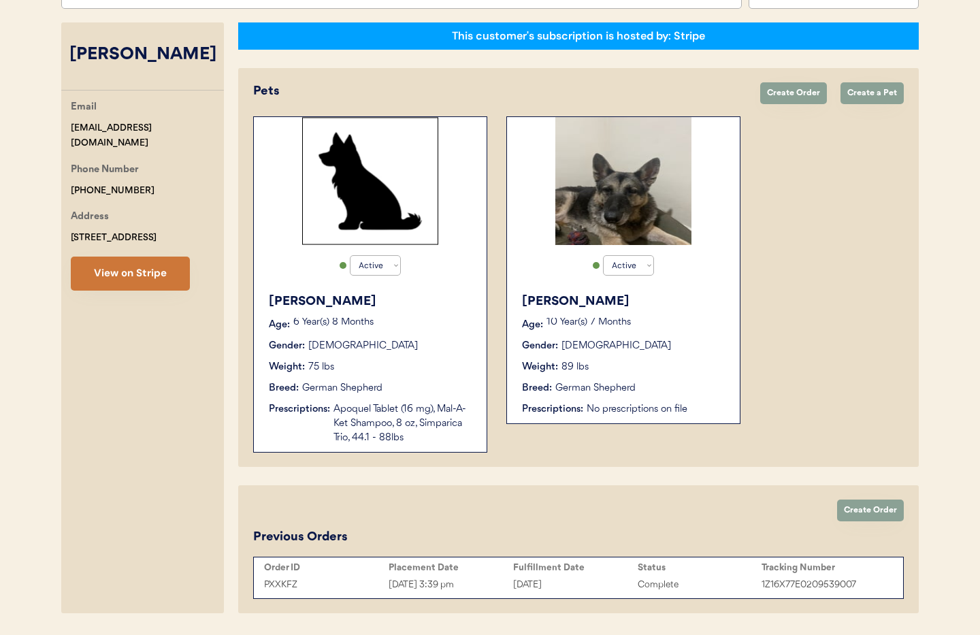
click at [135, 283] on button "View on Stripe" at bounding box center [130, 274] width 119 height 34
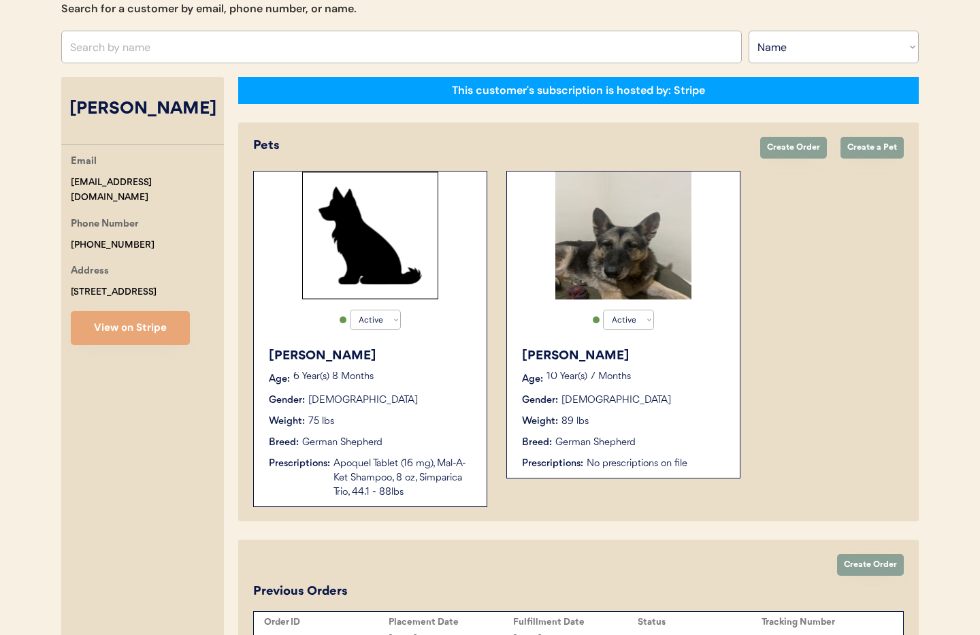
scroll to position [138, 0]
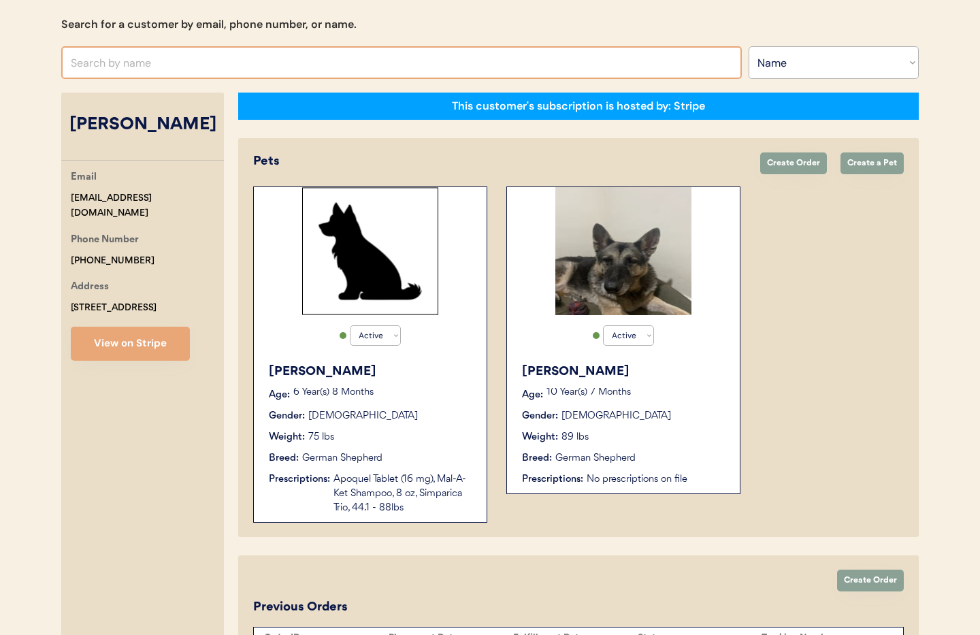
click at [130, 67] on input "text" at bounding box center [401, 62] width 681 height 33
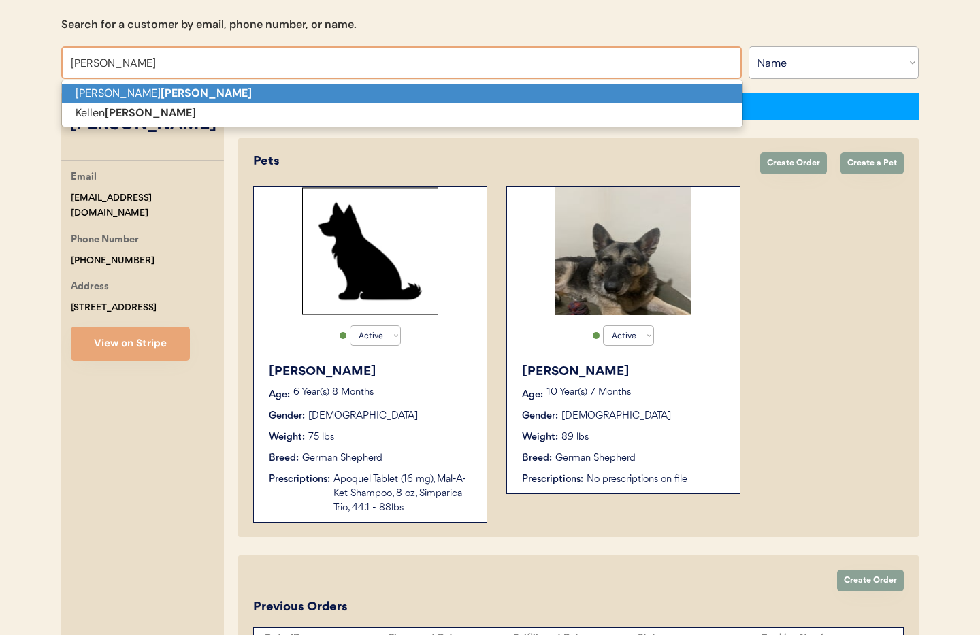
click at [188, 101] on p "Angie Reed" at bounding box center [402, 94] width 681 height 20
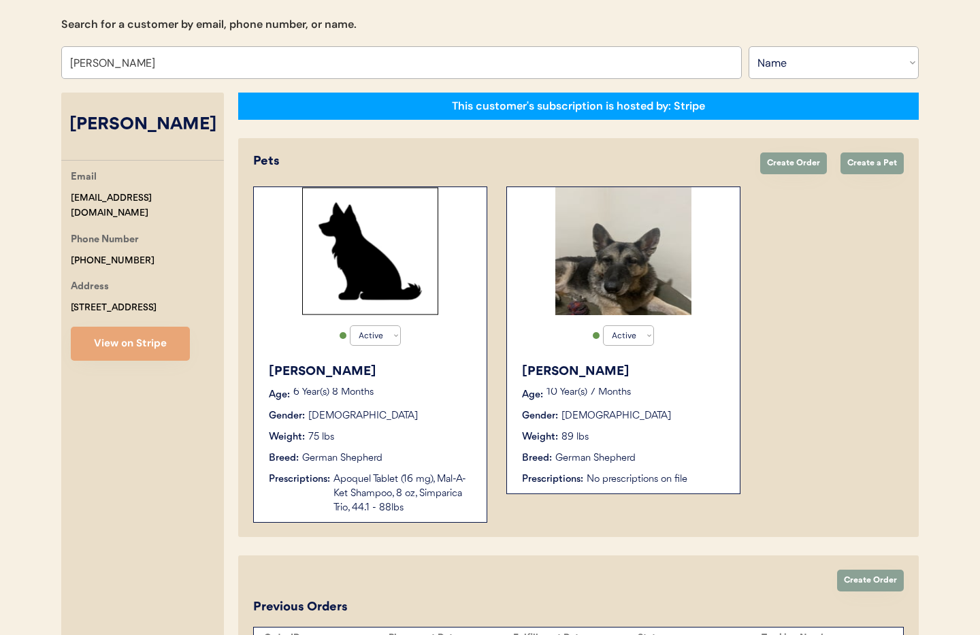
type input "Angie Reed"
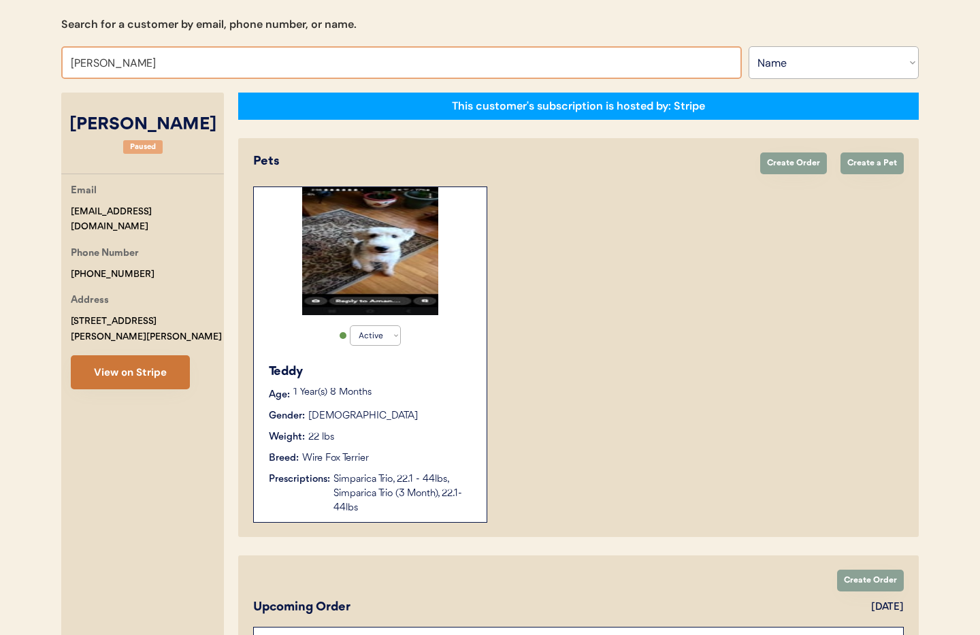
click at [132, 359] on button "View on Stripe" at bounding box center [130, 372] width 119 height 34
